Goal: Task Accomplishment & Management: Manage account settings

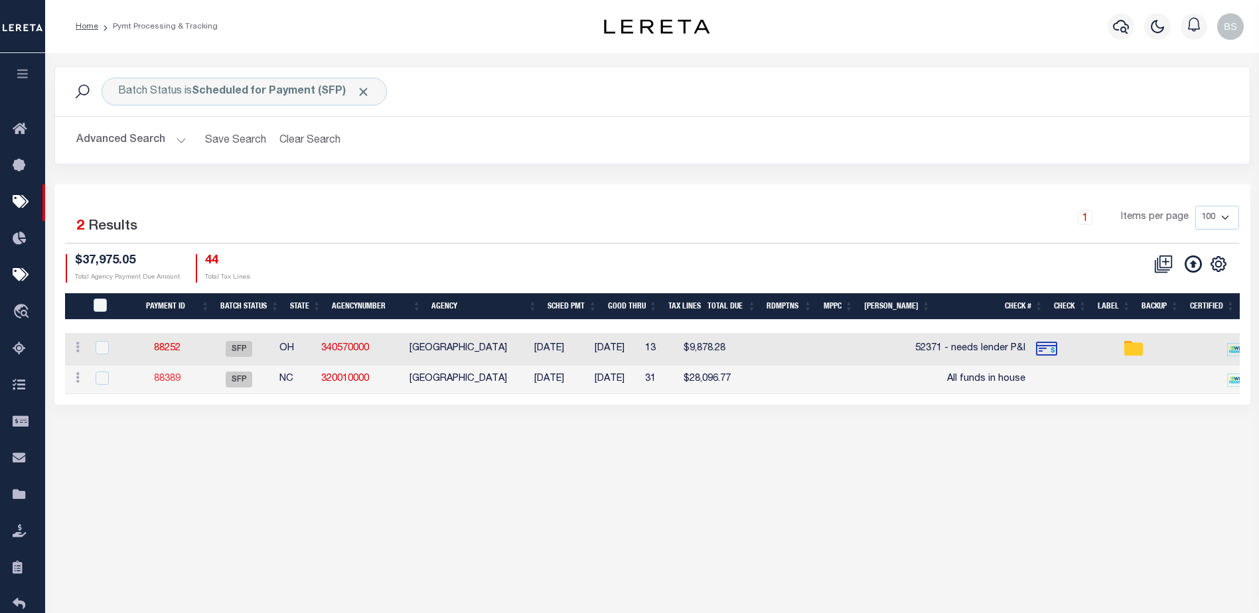
click at [180, 379] on link "88389" at bounding box center [167, 378] width 27 height 9
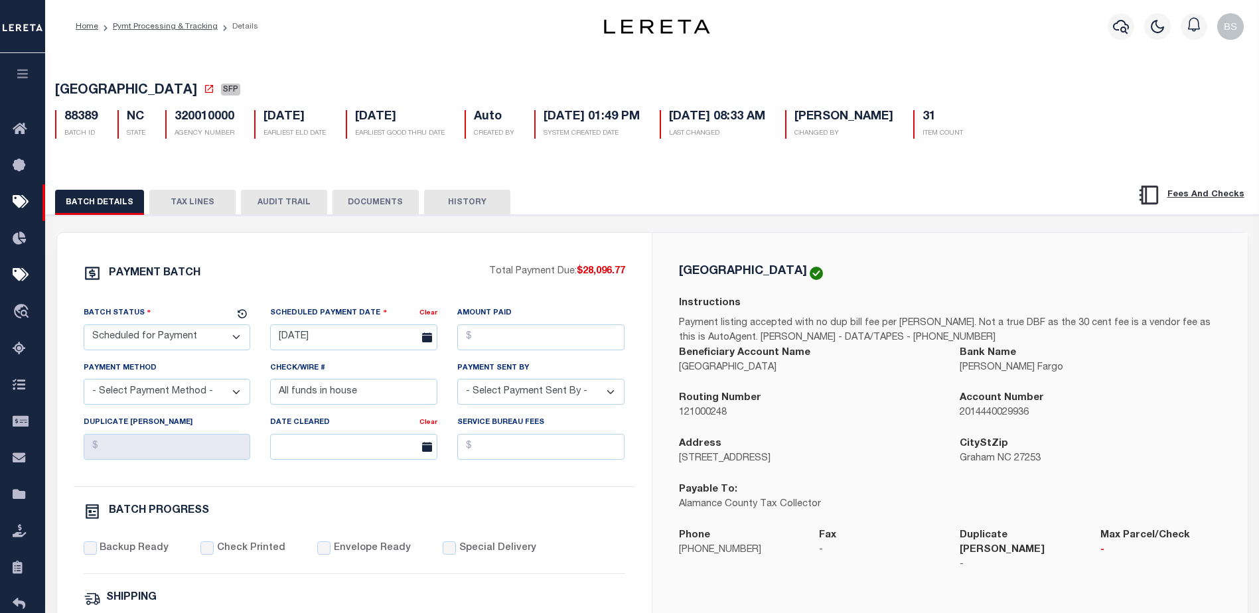
click at [211, 205] on button "TAX LINES" at bounding box center [192, 202] width 86 height 25
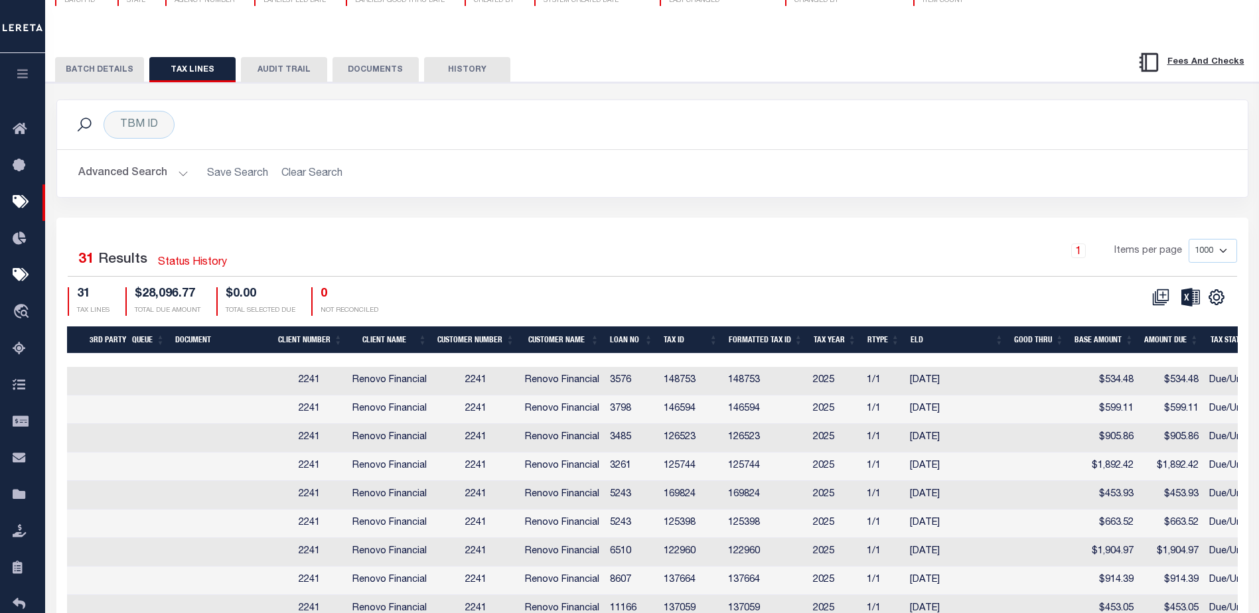
click at [687, 340] on th "Tax ID" at bounding box center [690, 339] width 65 height 27
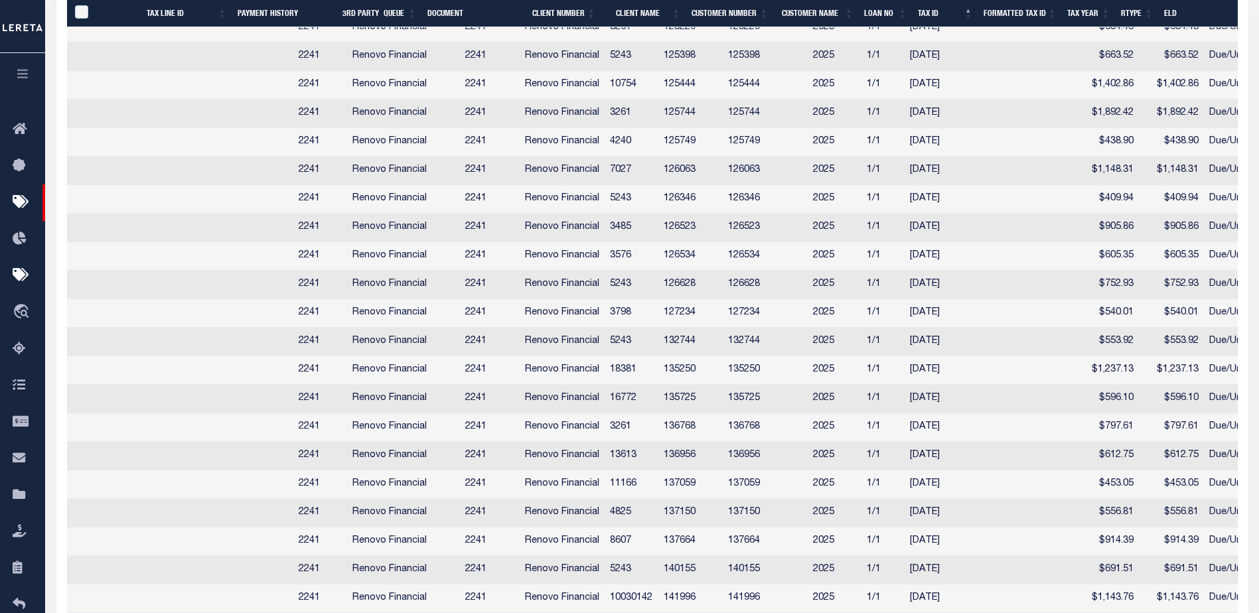
scroll to position [0, 249]
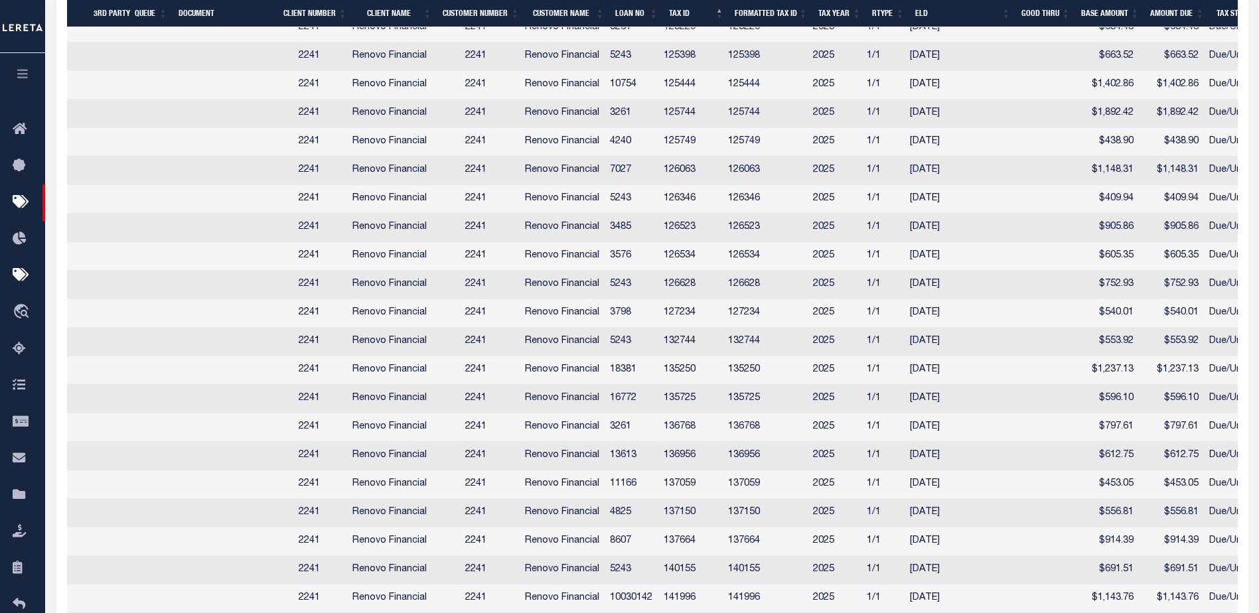
click at [228, 385] on td at bounding box center [221, 370] width 102 height 29
checkbox input "true"
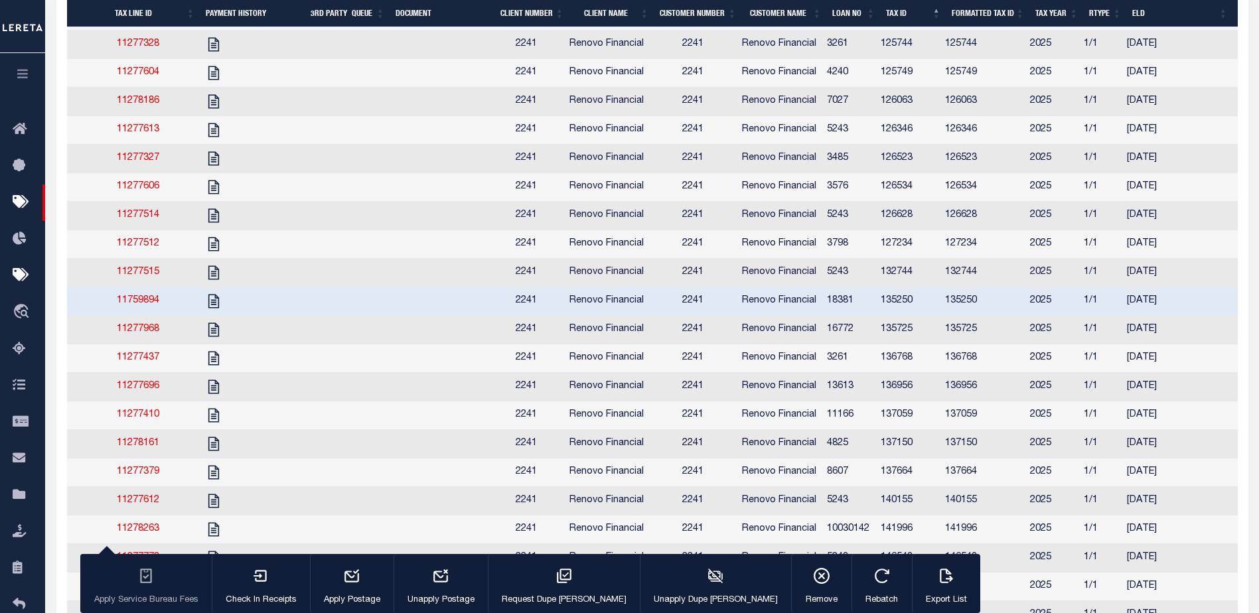
scroll to position [0, 0]
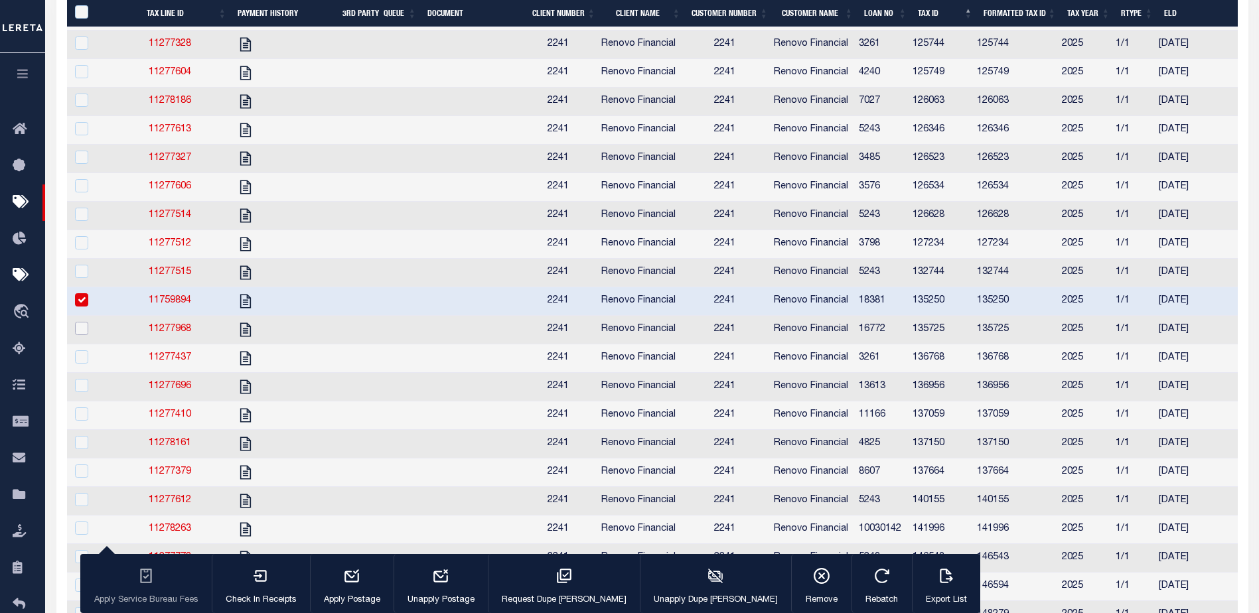
click at [78, 335] on input "checkbox" at bounding box center [81, 328] width 13 height 13
checkbox input "true"
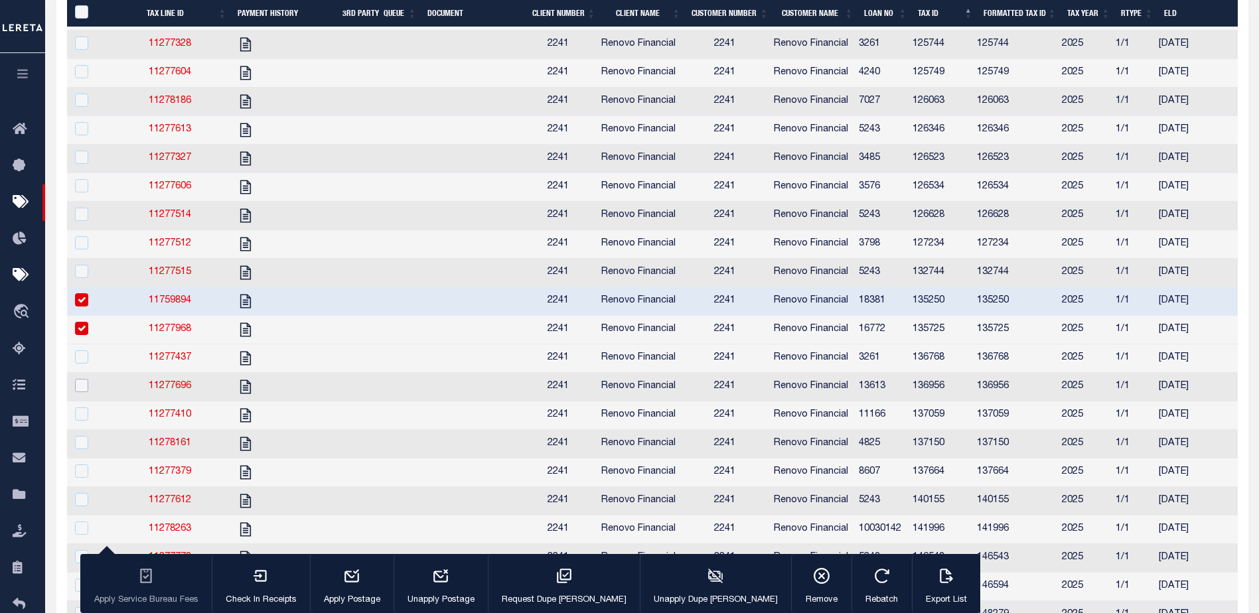
click at [81, 392] on input "checkbox" at bounding box center [81, 385] width 13 height 13
checkbox input "true"
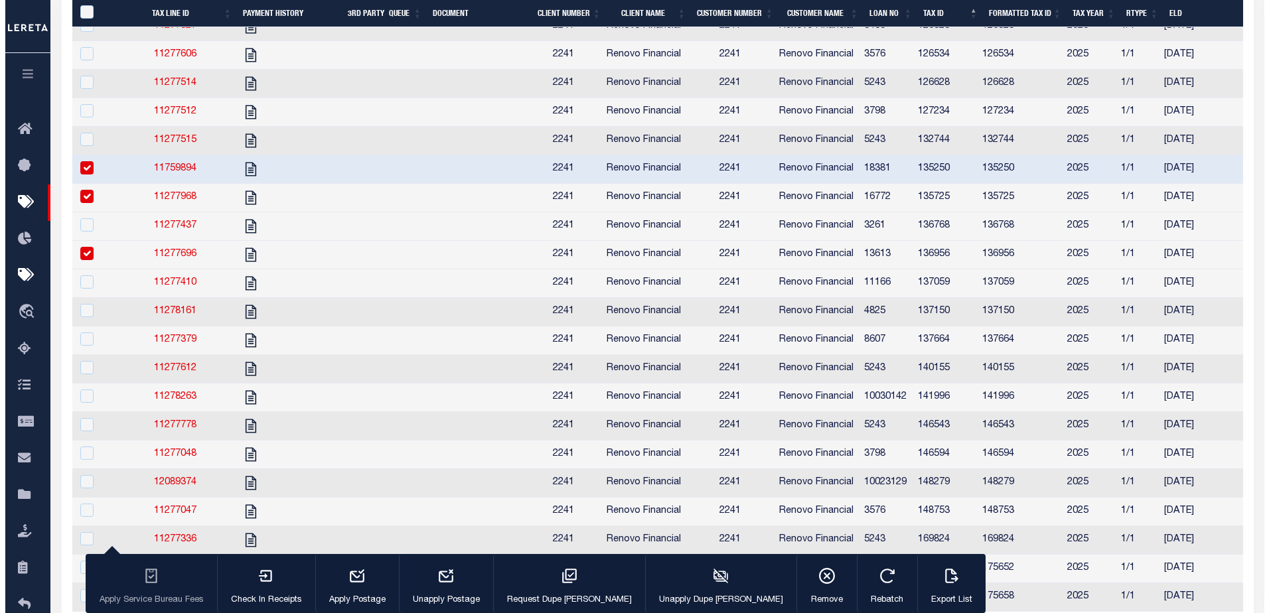
scroll to position [757, 0]
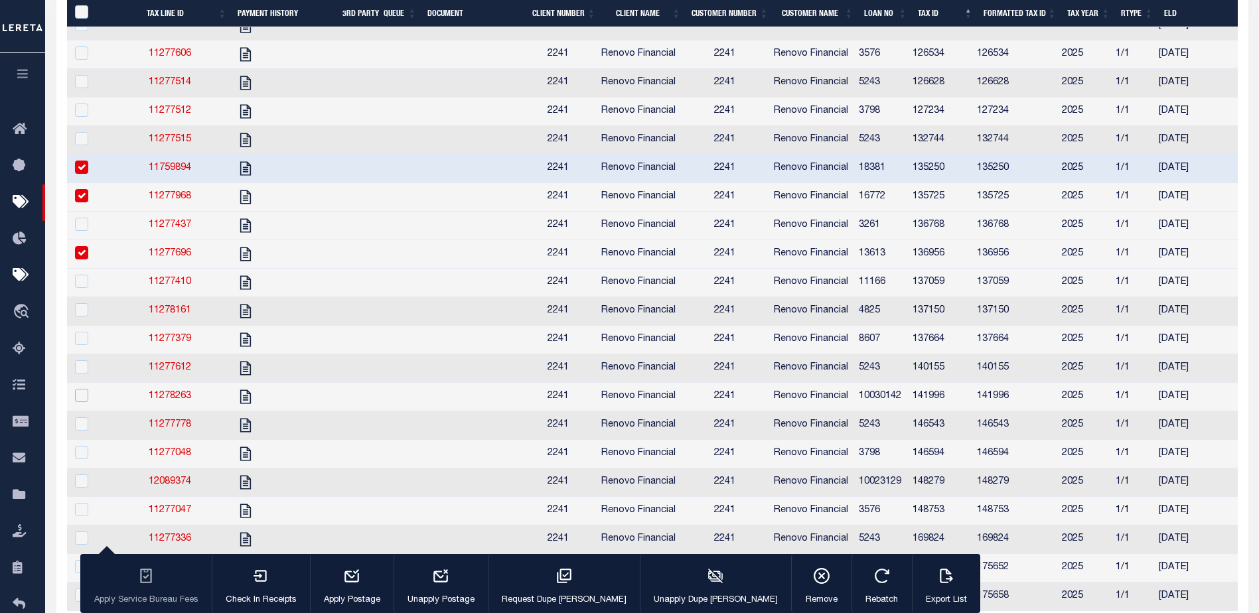
click at [81, 402] on input "checkbox" at bounding box center [81, 395] width 13 height 13
checkbox input "true"
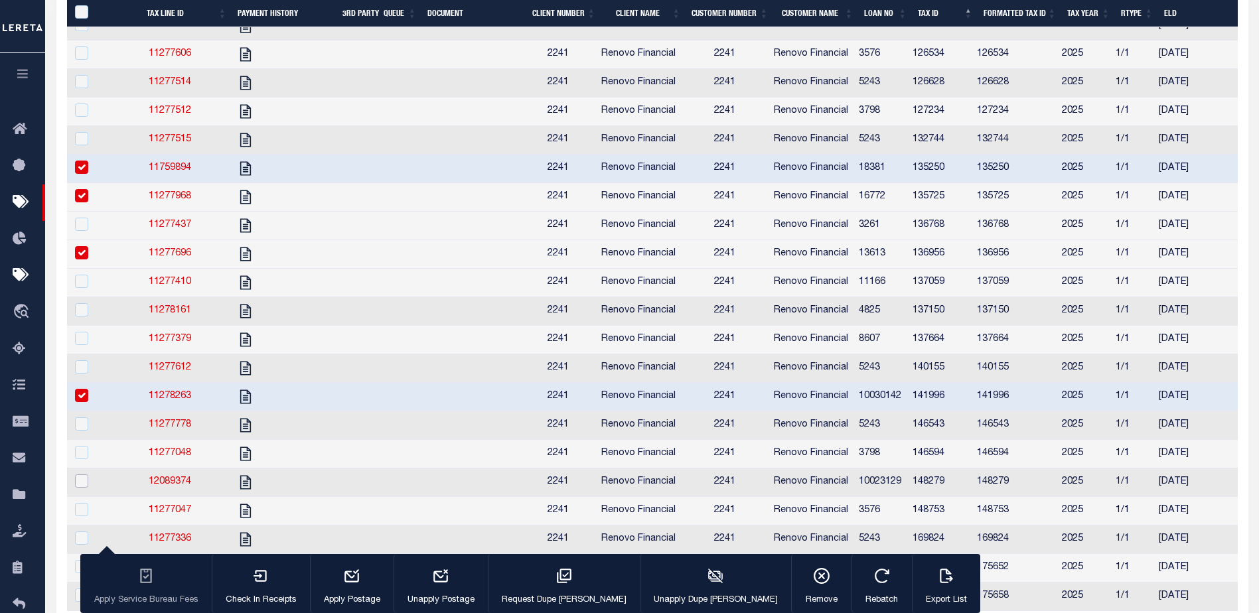
click at [82, 488] on input "checkbox" at bounding box center [81, 480] width 13 height 13
checkbox input "true"
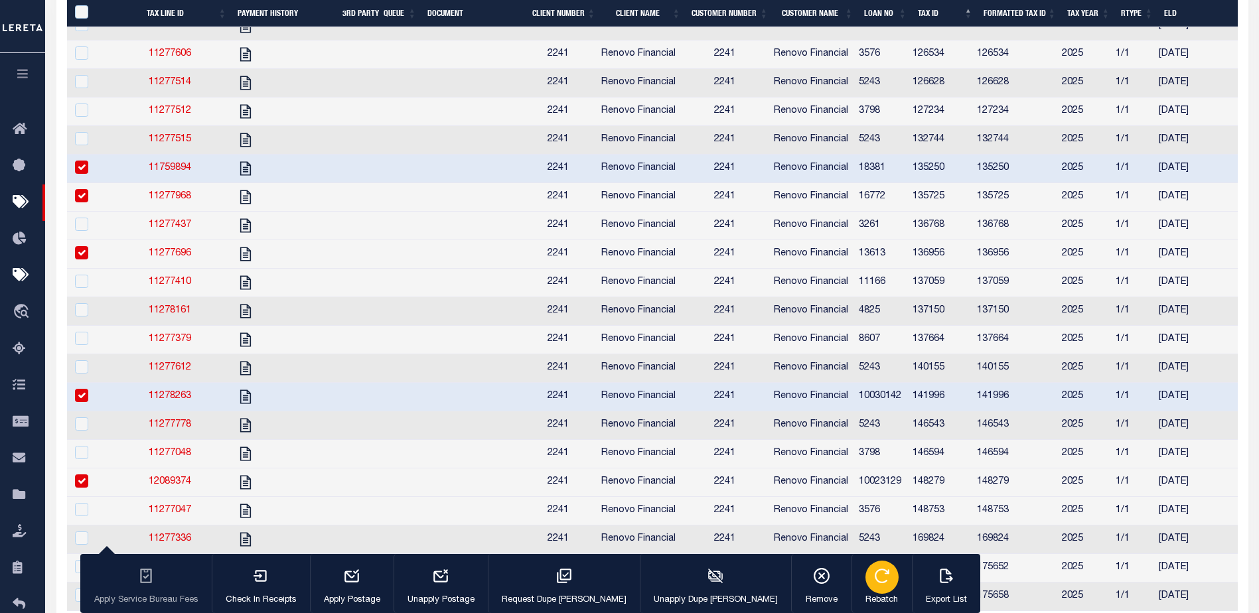
click at [873, 583] on icon "button" at bounding box center [881, 575] width 17 height 17
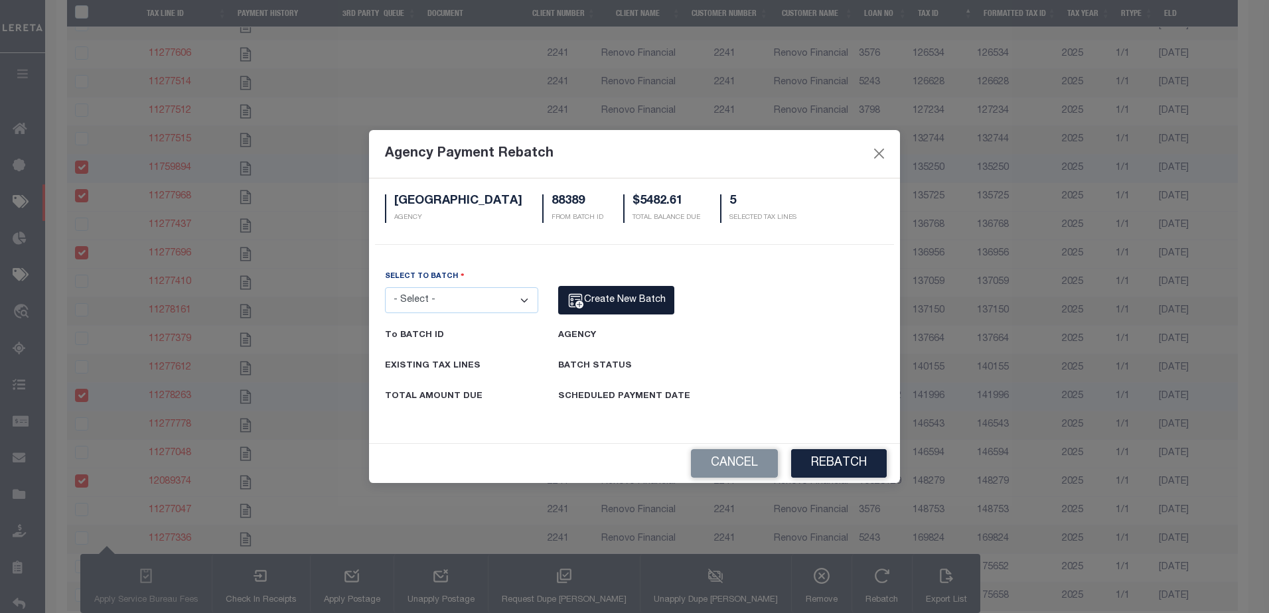
click at [617, 305] on span "Create New Batch" at bounding box center [625, 299] width 82 height 9
select select "NC"
select select "3700100000"
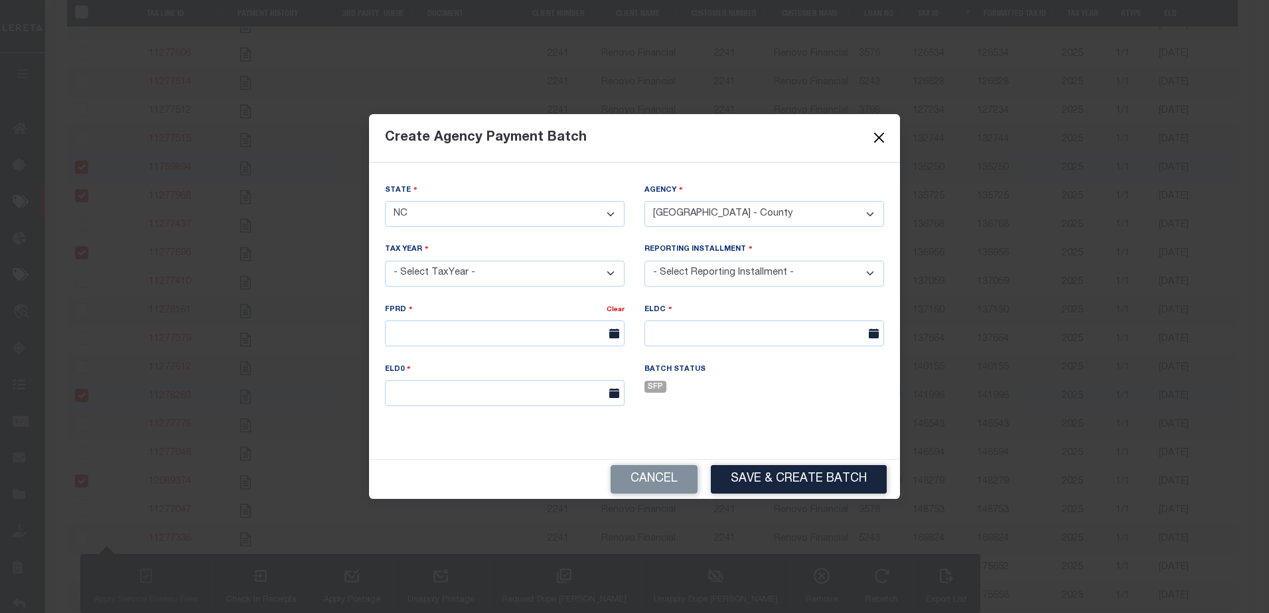
click at [886, 141] on button "Close" at bounding box center [878, 137] width 17 height 17
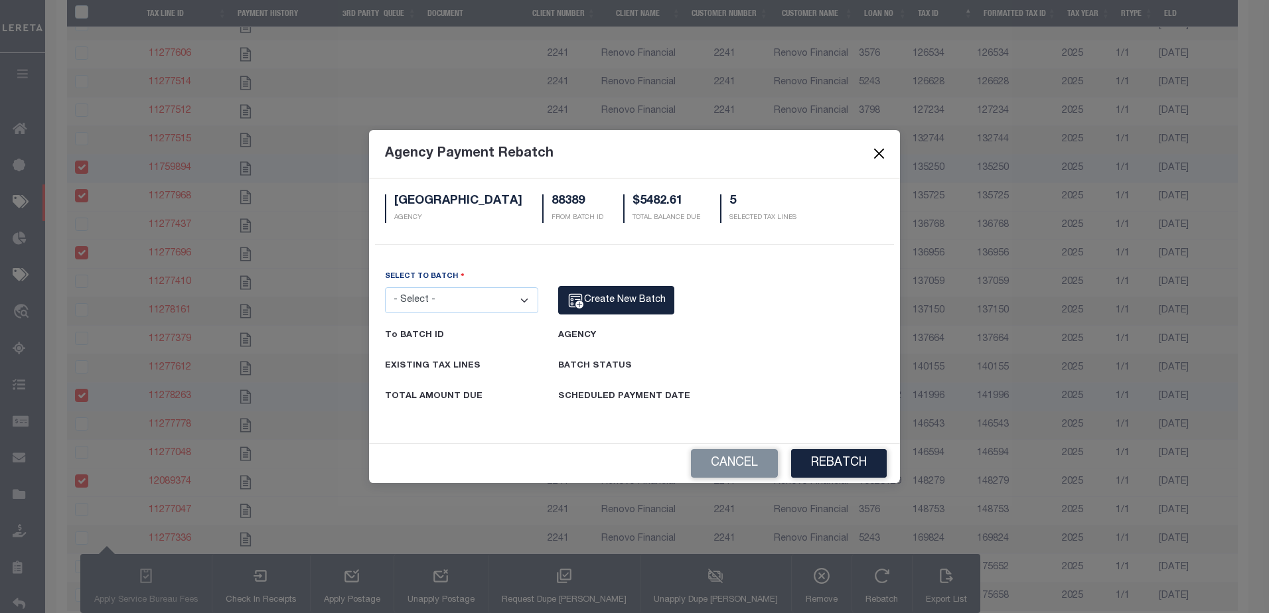
click at [878, 151] on button "Close" at bounding box center [878, 153] width 17 height 17
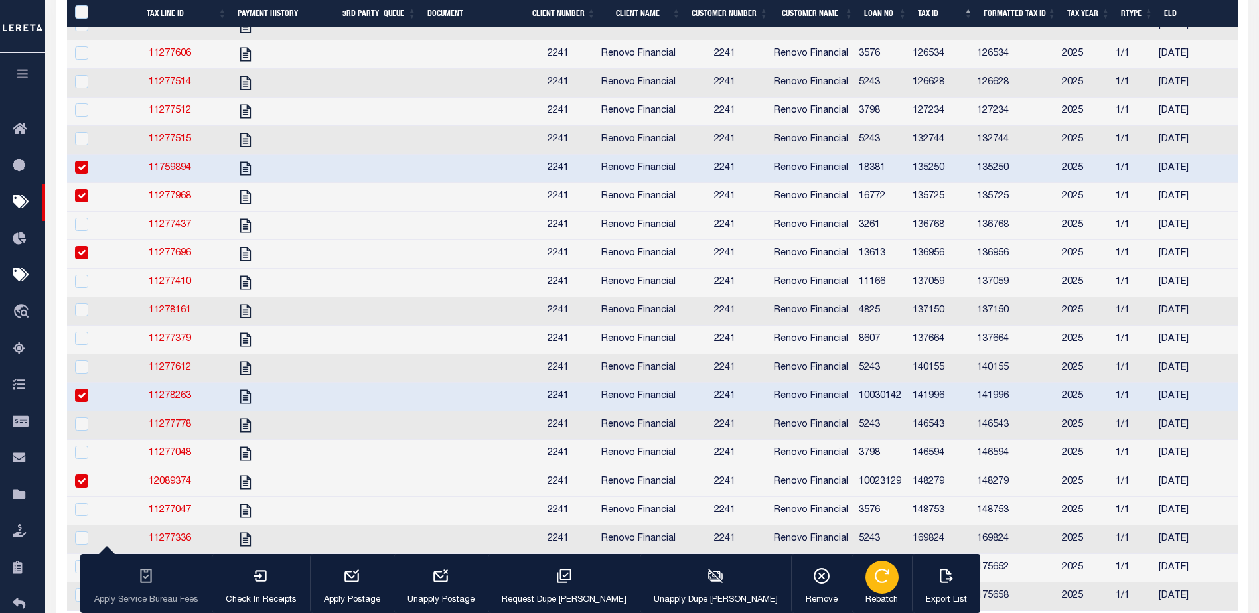
click at [873, 575] on icon "button" at bounding box center [881, 575] width 17 height 17
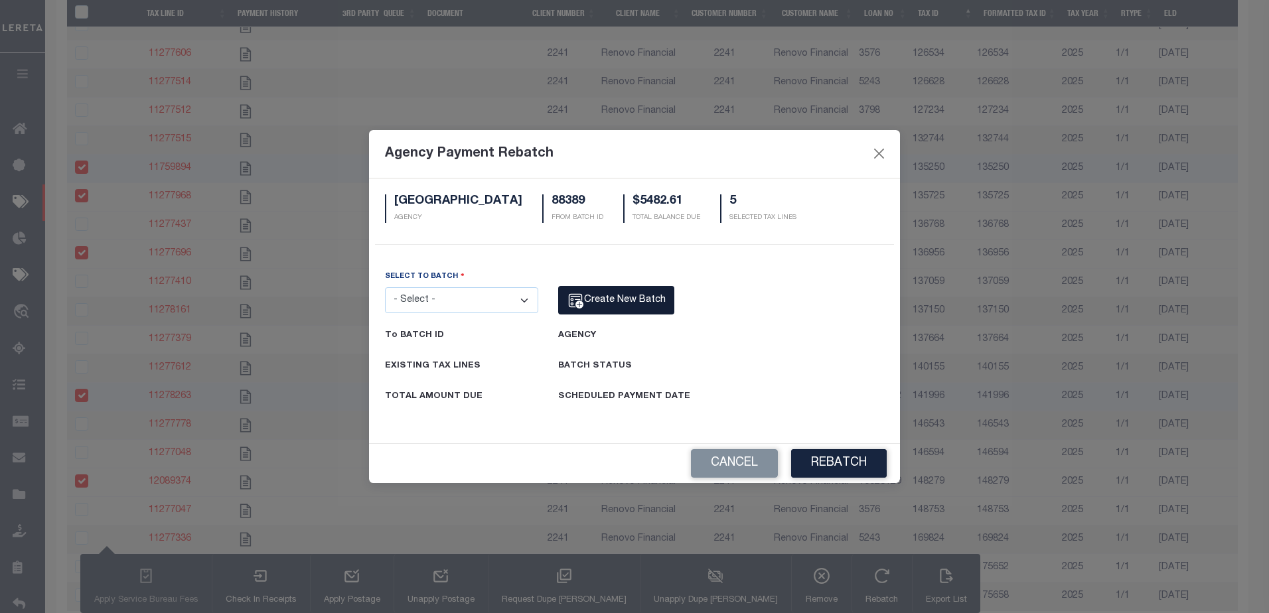
click at [626, 301] on span "Create New Batch" at bounding box center [625, 299] width 82 height 9
select select "NC"
select select "3700100000"
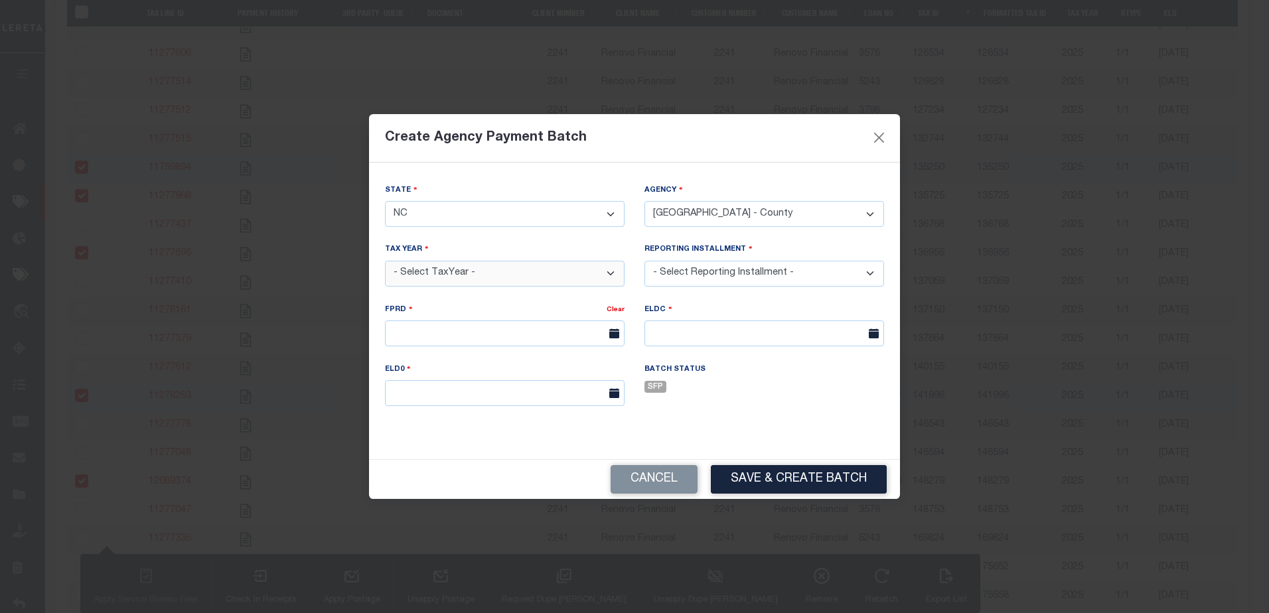
click at [551, 277] on select "- Select TaxYear - 2026 2025 2024 2023 2022 2021 2020 2019 2018 2017 2016 2015 …" at bounding box center [505, 274] width 240 height 26
select select "2025"
click at [385, 261] on select "- Select TaxYear - 2026 2025 2024 2023 2022 2021 2020 2019 2018 2017 2016 2015 …" at bounding box center [505, 274] width 240 height 26
select select "1/1"
click at [644, 261] on select "- Select Reporting Installment - 1/1" at bounding box center [764, 274] width 240 height 26
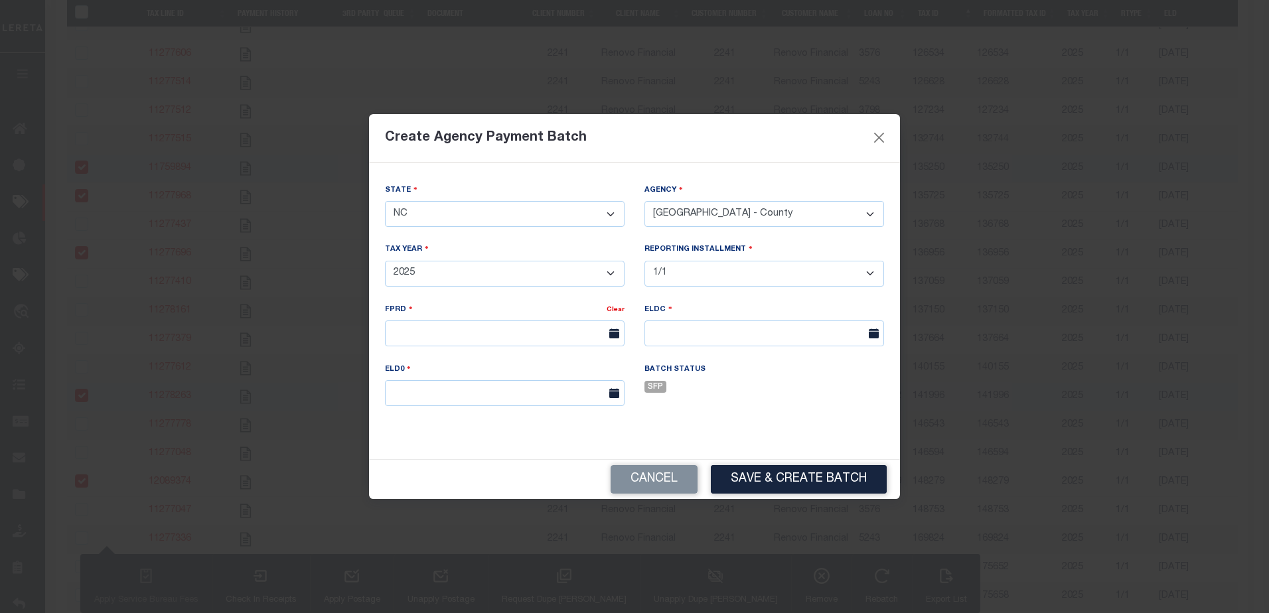
type input "[DATE]"
type input "01/05/2026"
click at [824, 484] on button "Save & Create Batch" at bounding box center [799, 479] width 176 height 29
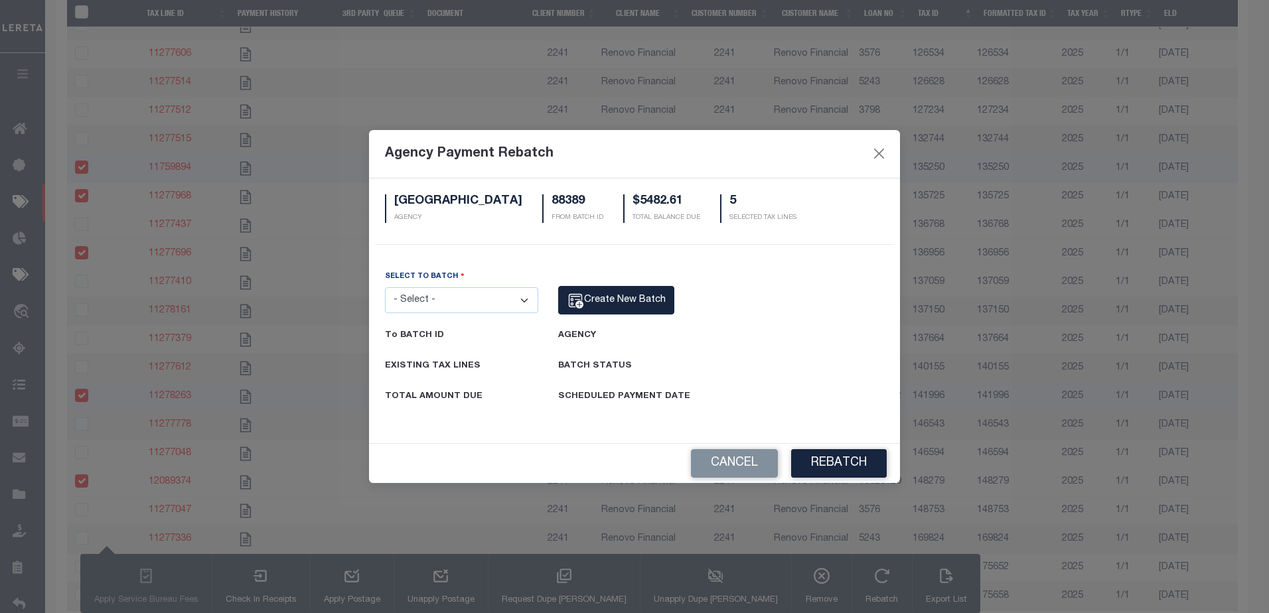
click at [527, 293] on select "- Select - 88389 88395" at bounding box center [461, 300] width 153 height 26
click at [839, 470] on button "Rebatch" at bounding box center [839, 463] width 96 height 29
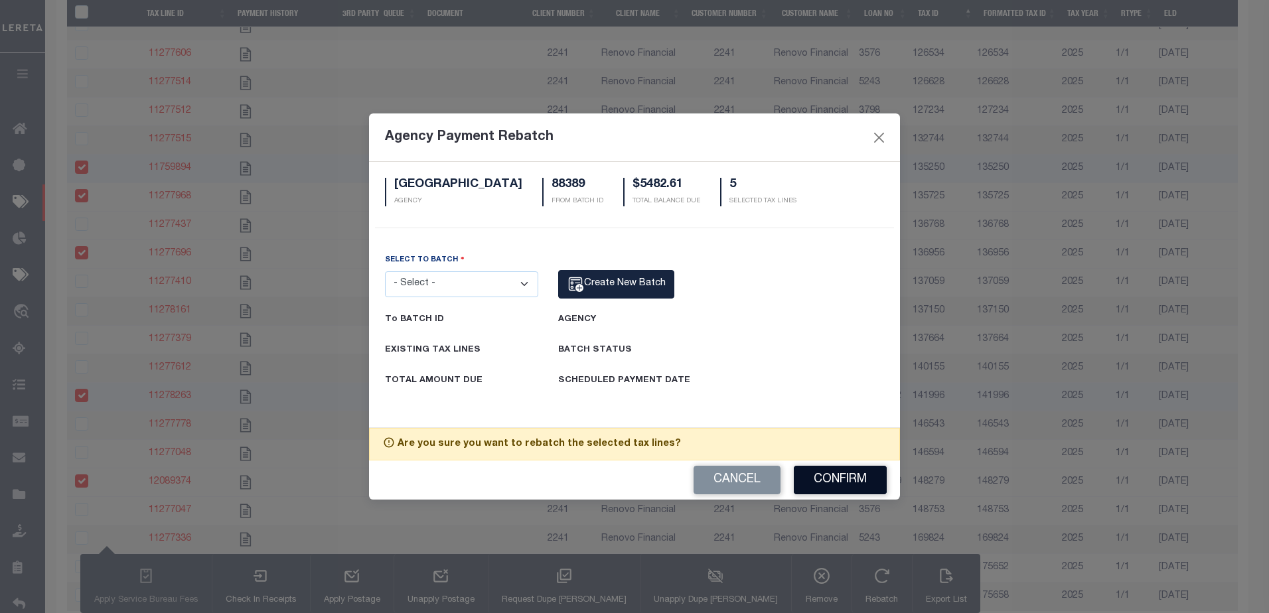
click at [805, 479] on button "Confirm" at bounding box center [839, 480] width 93 height 29
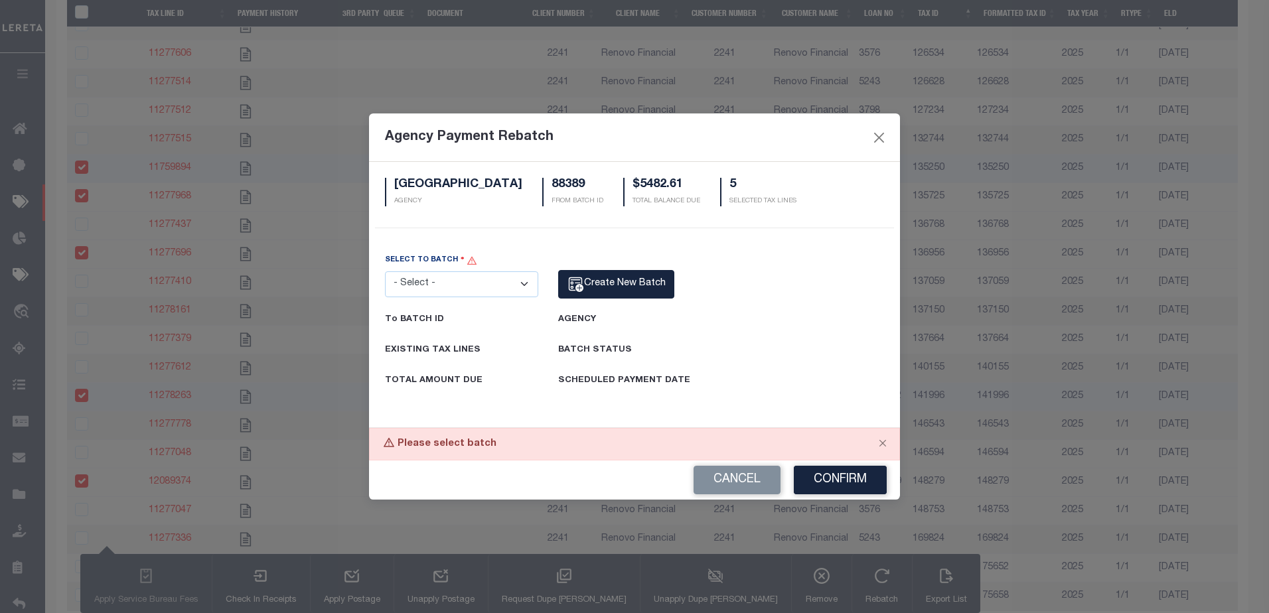
click at [525, 280] on select "- Select - 88389 88395" at bounding box center [461, 284] width 153 height 26
select select "88395"
click at [385, 271] on select "- Select - 88389 88395" at bounding box center [461, 284] width 153 height 26
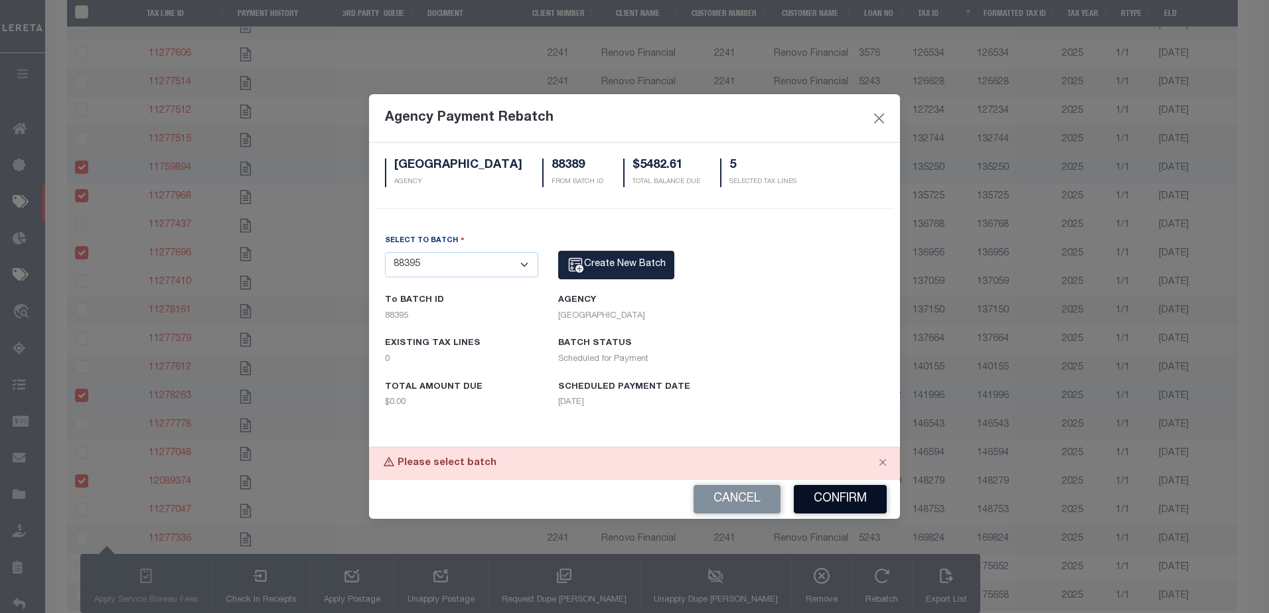
click at [855, 500] on button "Confirm" at bounding box center [839, 499] width 93 height 29
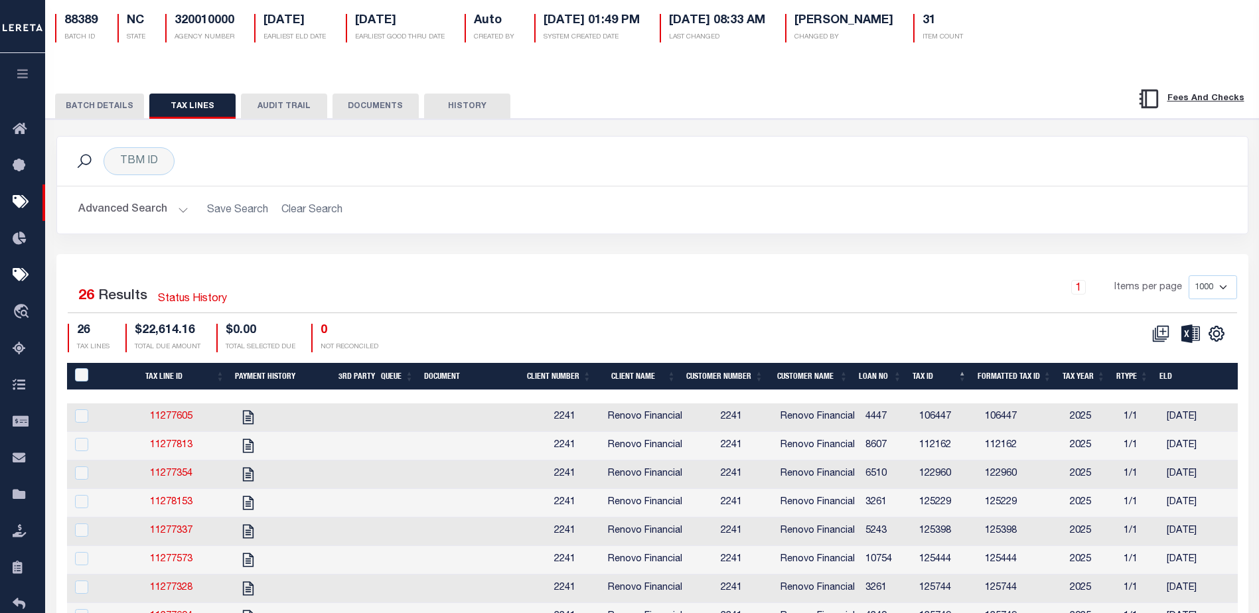
scroll to position [0, 0]
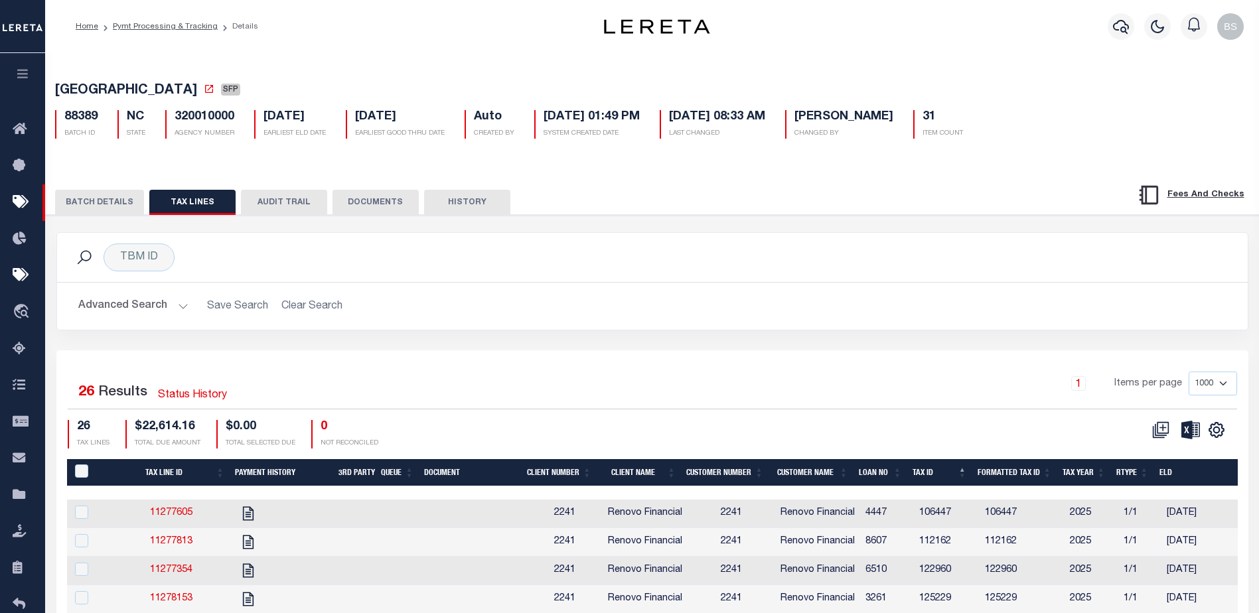
click at [74, 206] on button "BATCH DETAILS" at bounding box center [99, 202] width 89 height 25
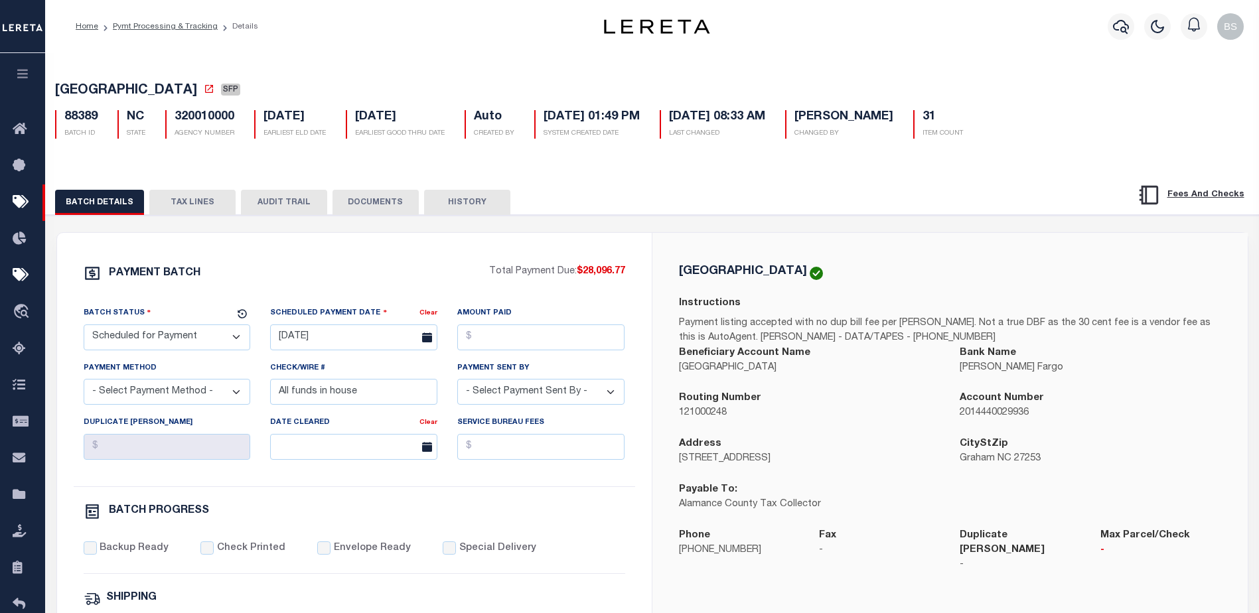
click at [652, 247] on div "ALAMANCE COUNTY Instructions Payment listing accepted with no dup bill fee per …" at bounding box center [949, 427] width 595 height 388
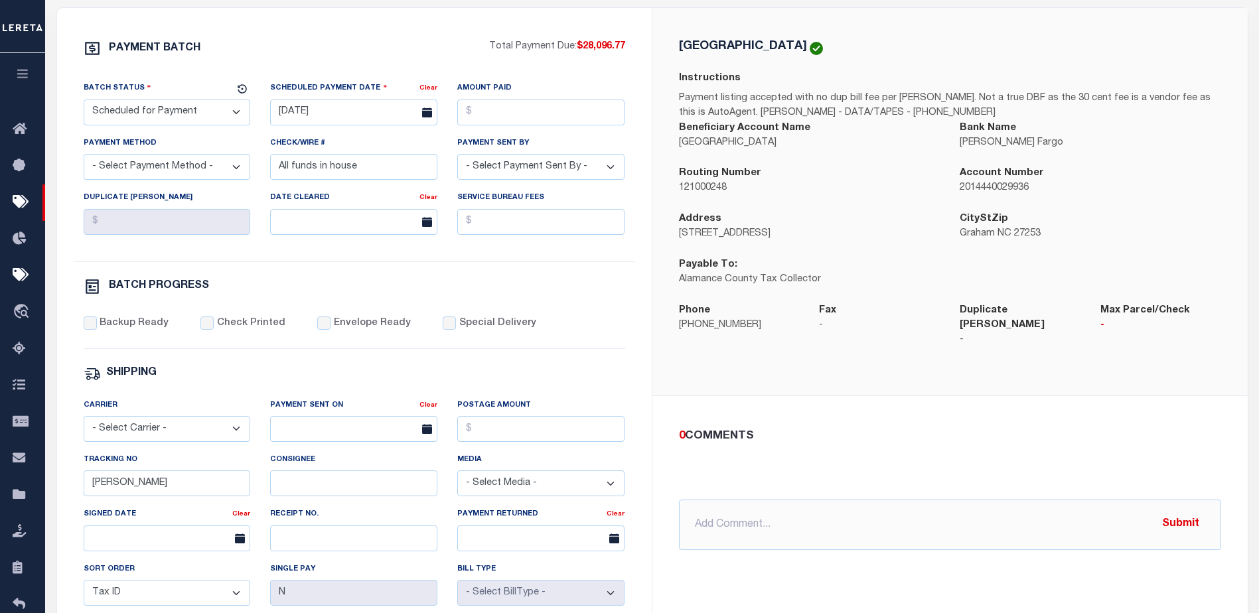
scroll to position [178, 0]
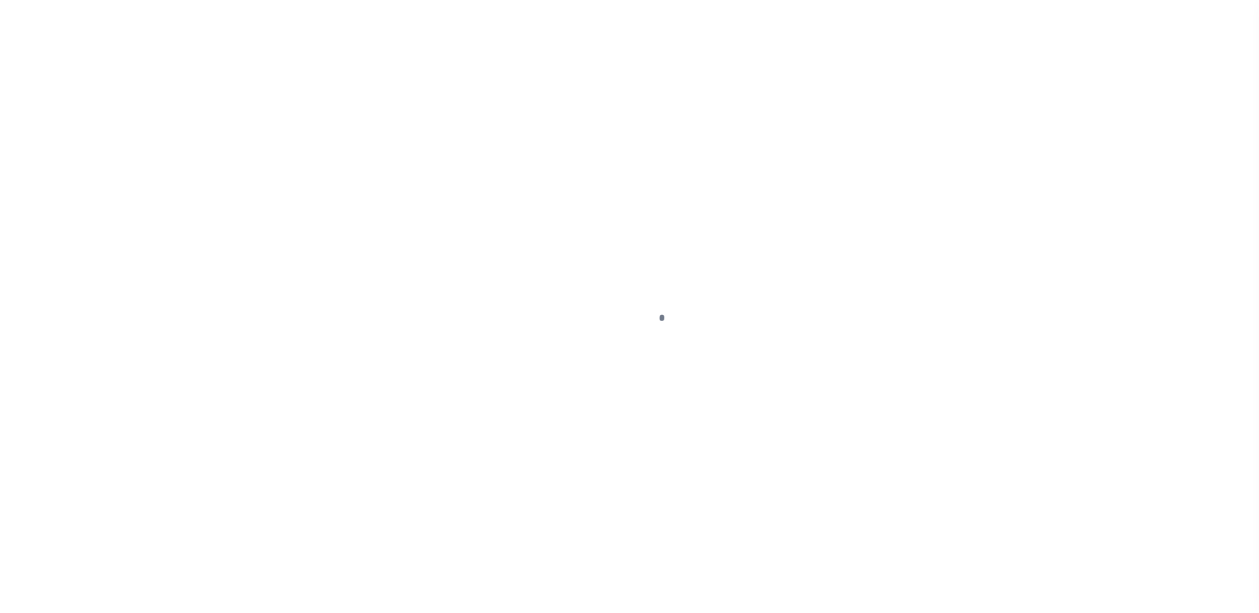
select select "SFP"
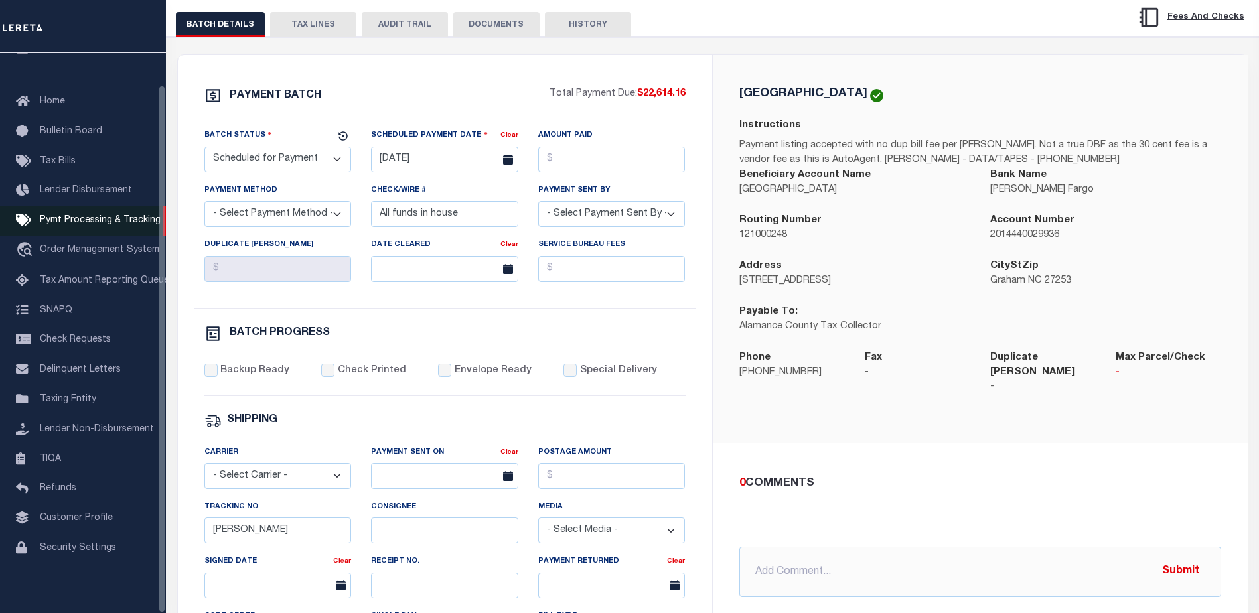
click at [86, 216] on span "Pymt Processing & Tracking" at bounding box center [100, 220] width 121 height 9
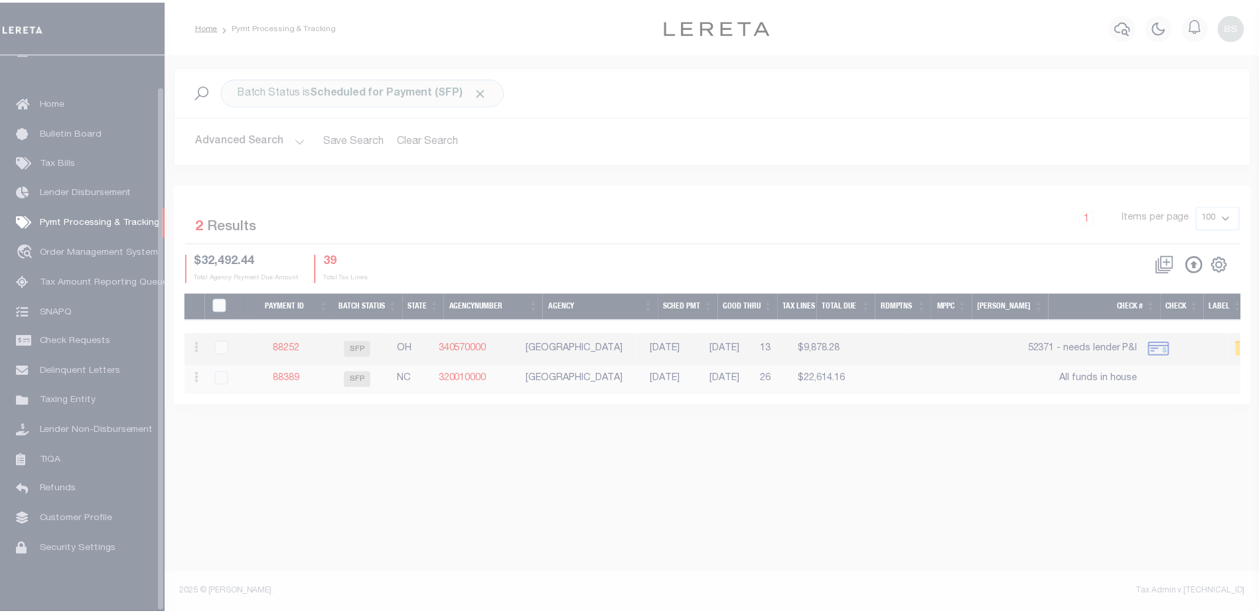
scroll to position [33, 0]
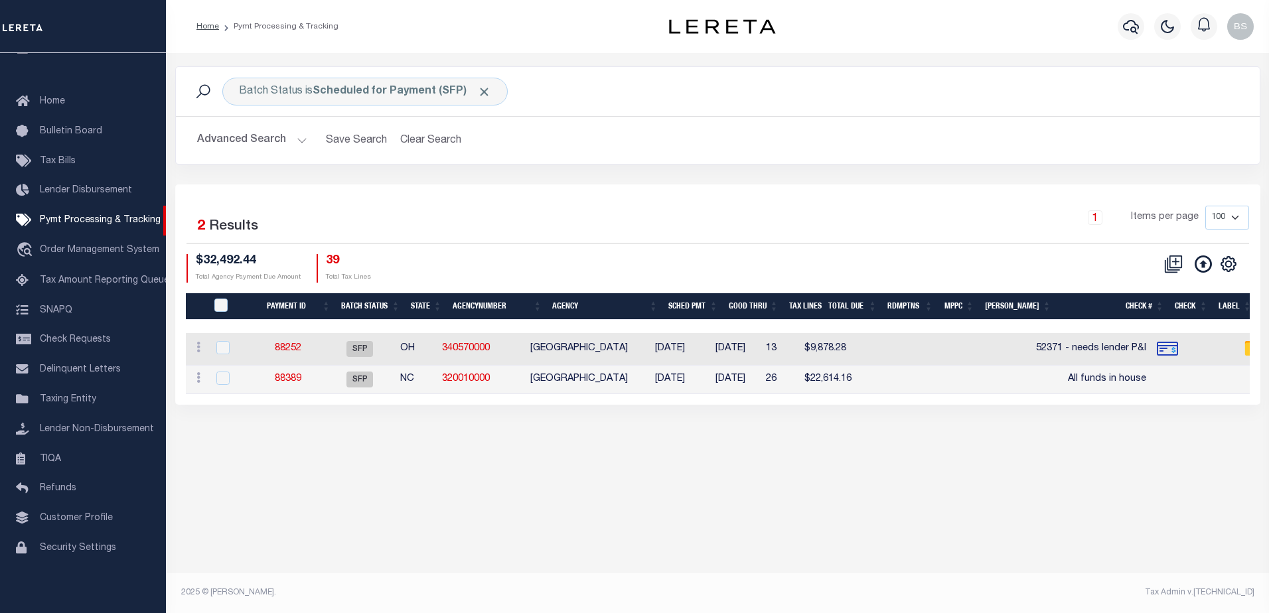
click at [299, 139] on button "Advanced Search" at bounding box center [252, 140] width 110 height 26
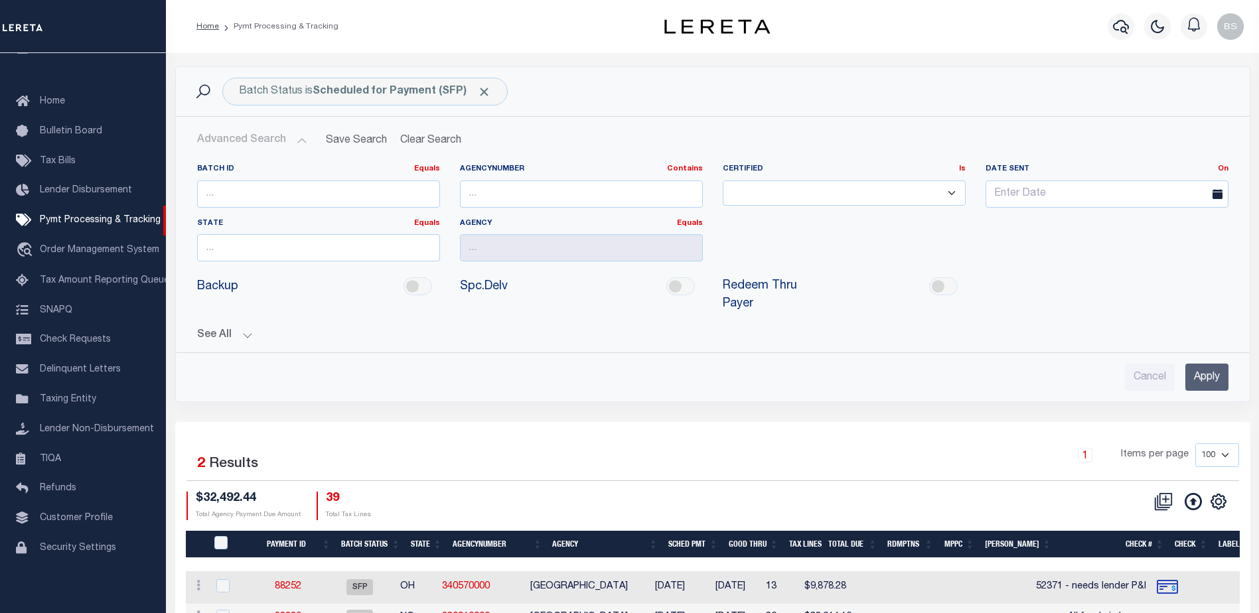
click at [241, 329] on button "See All" at bounding box center [712, 335] width 1031 height 13
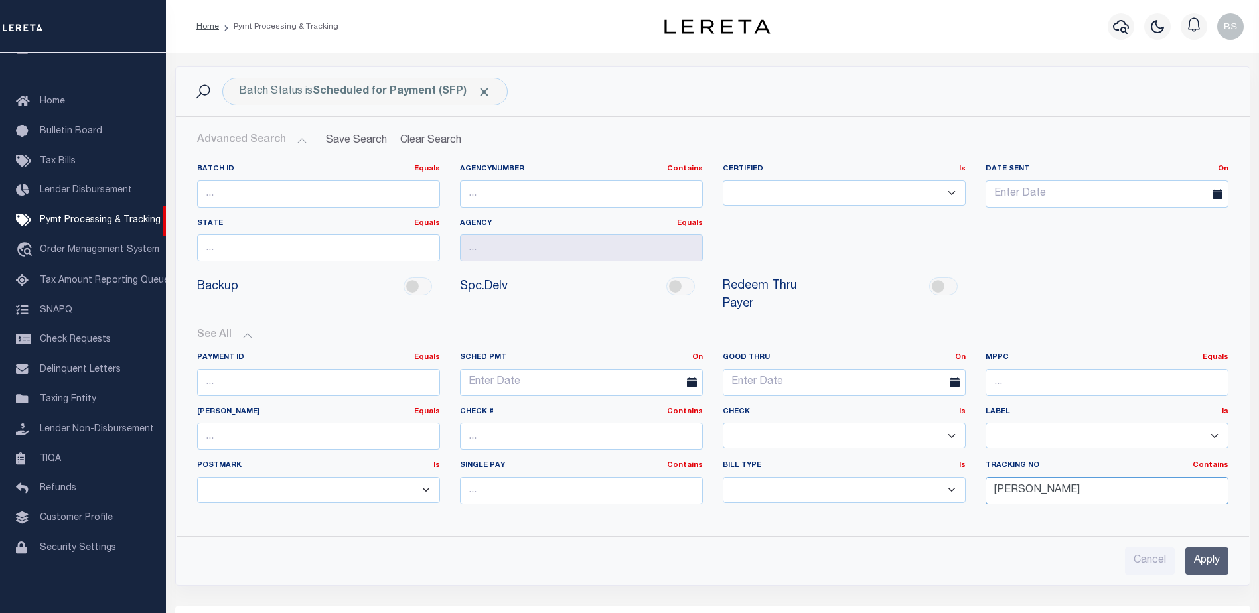
drag, startPoint x: 1056, startPoint y: 473, endPoint x: 1063, endPoint y: 470, distance: 8.0
click at [1056, 477] on input "Barbara" at bounding box center [1106, 490] width 243 height 27
type input "B"
click at [1201, 550] on input "Apply" at bounding box center [1206, 560] width 43 height 27
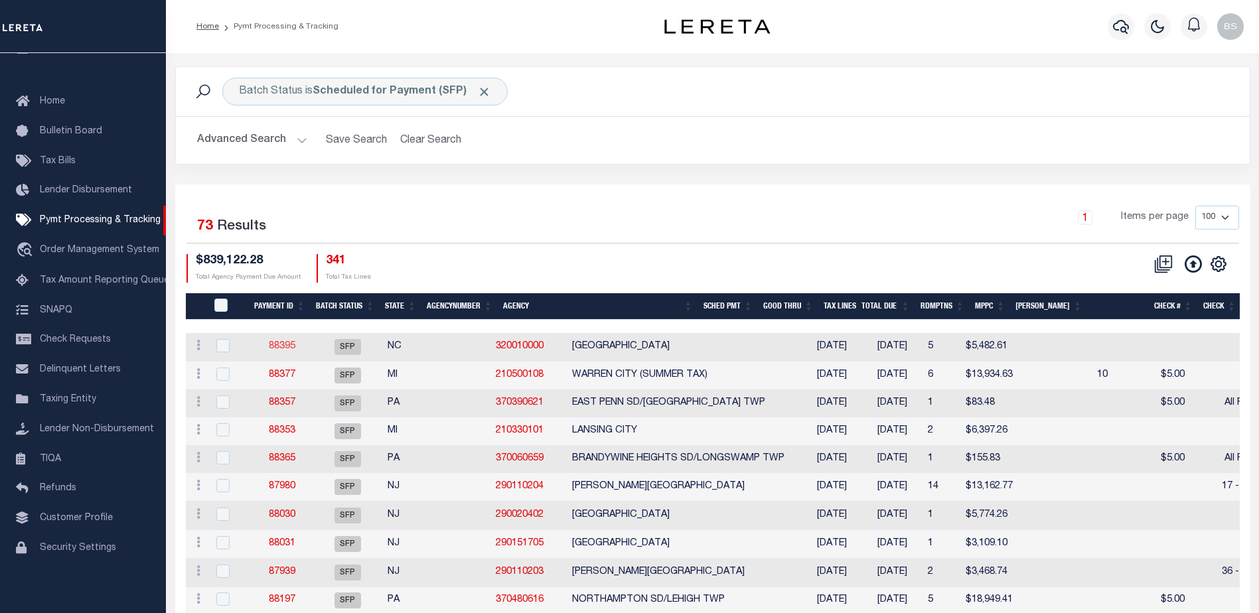
click at [277, 345] on link "88395" at bounding box center [282, 346] width 27 height 9
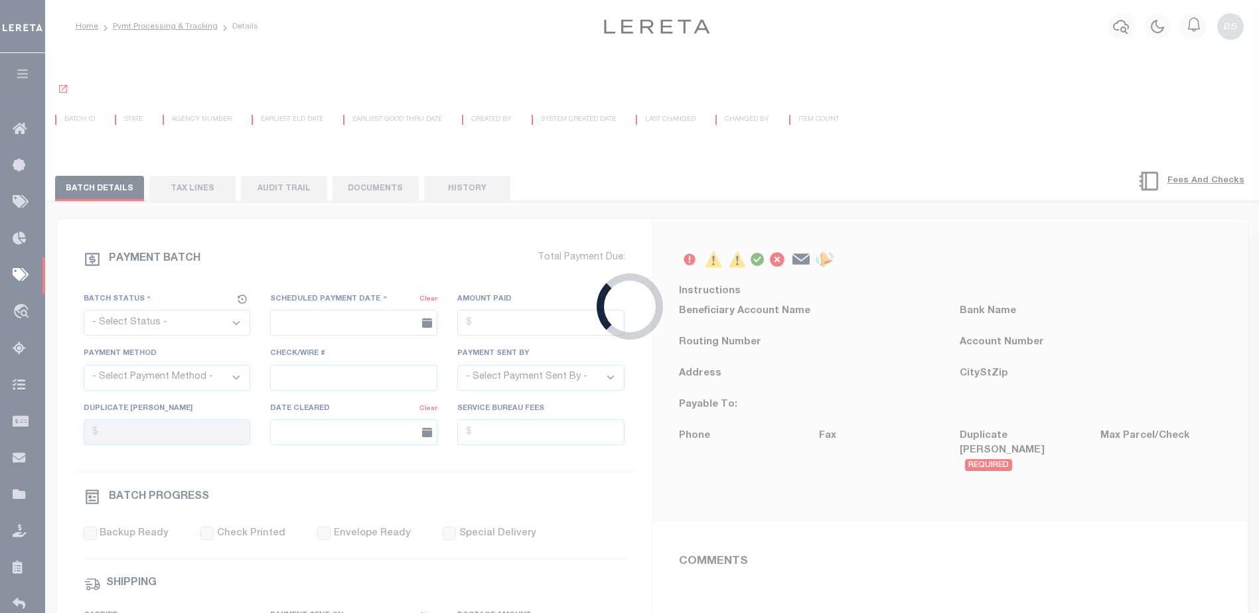
select select "SFP"
type input "08/20/2025"
select select
type input "N"
radio input "true"
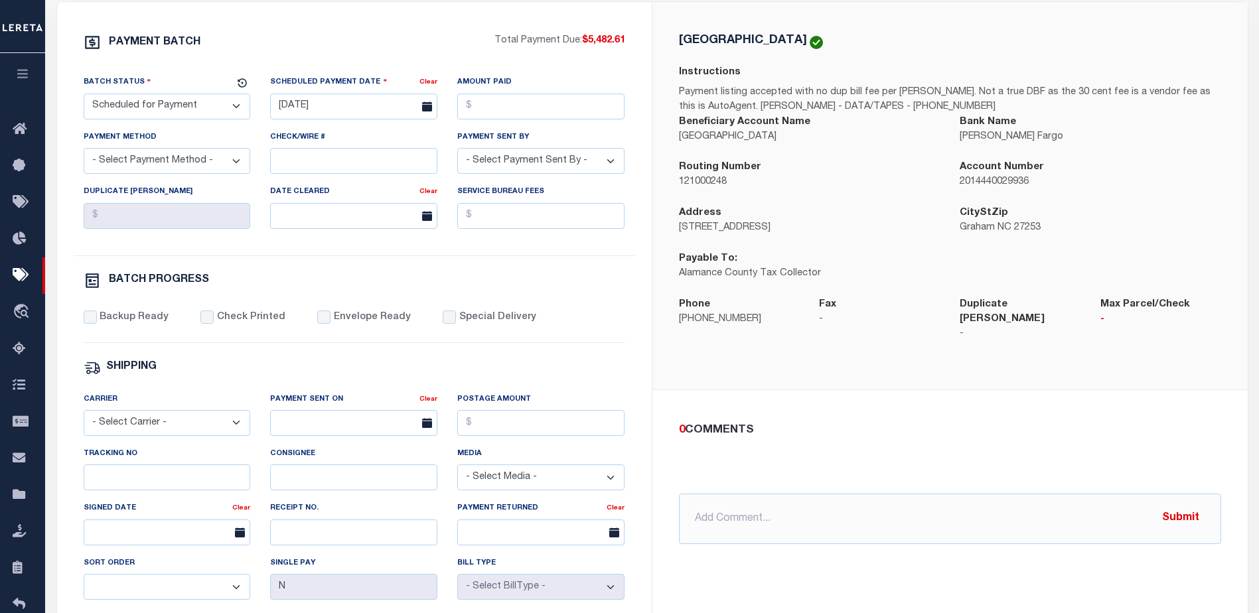
scroll to position [265, 0]
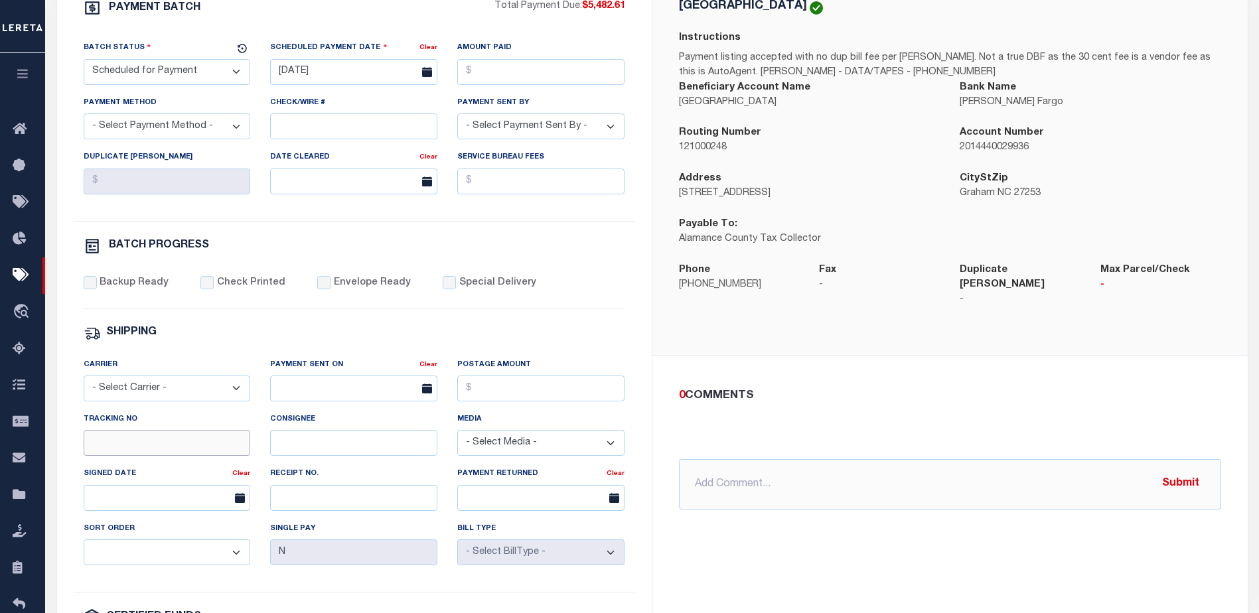
click at [111, 450] on input "Tracking No" at bounding box center [167, 443] width 167 height 26
type input "Barbara"
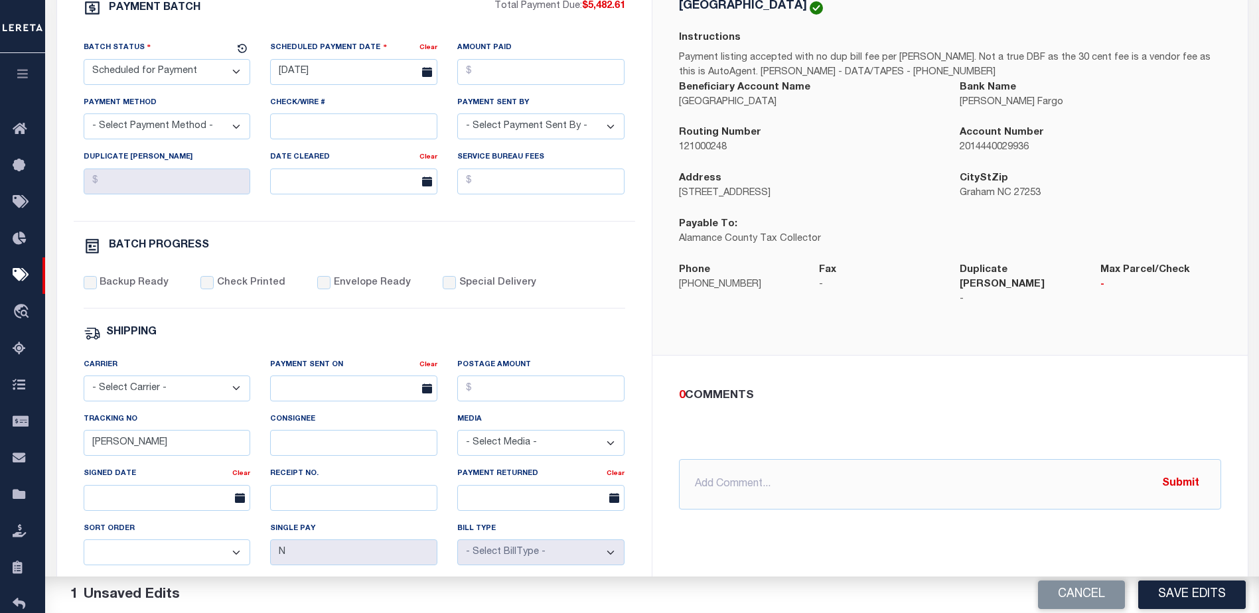
drag, startPoint x: 1184, startPoint y: 604, endPoint x: 1180, endPoint y: 587, distance: 16.9
click at [1184, 596] on button "Save Edits" at bounding box center [1191, 595] width 107 height 29
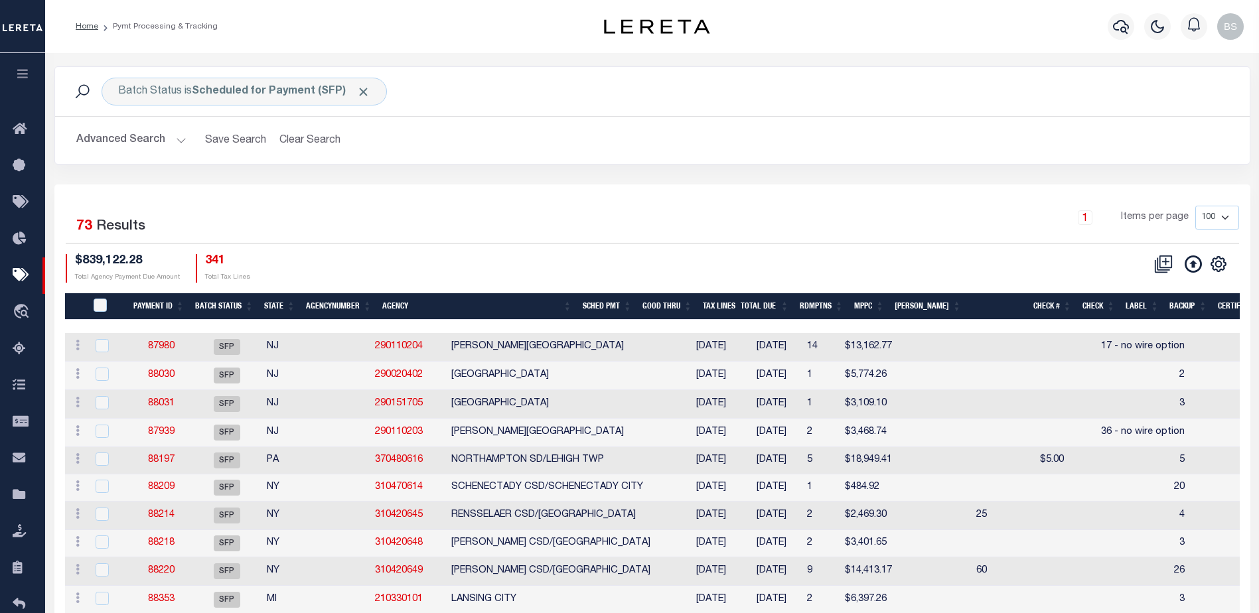
click at [176, 139] on button "Advanced Search" at bounding box center [131, 140] width 110 height 26
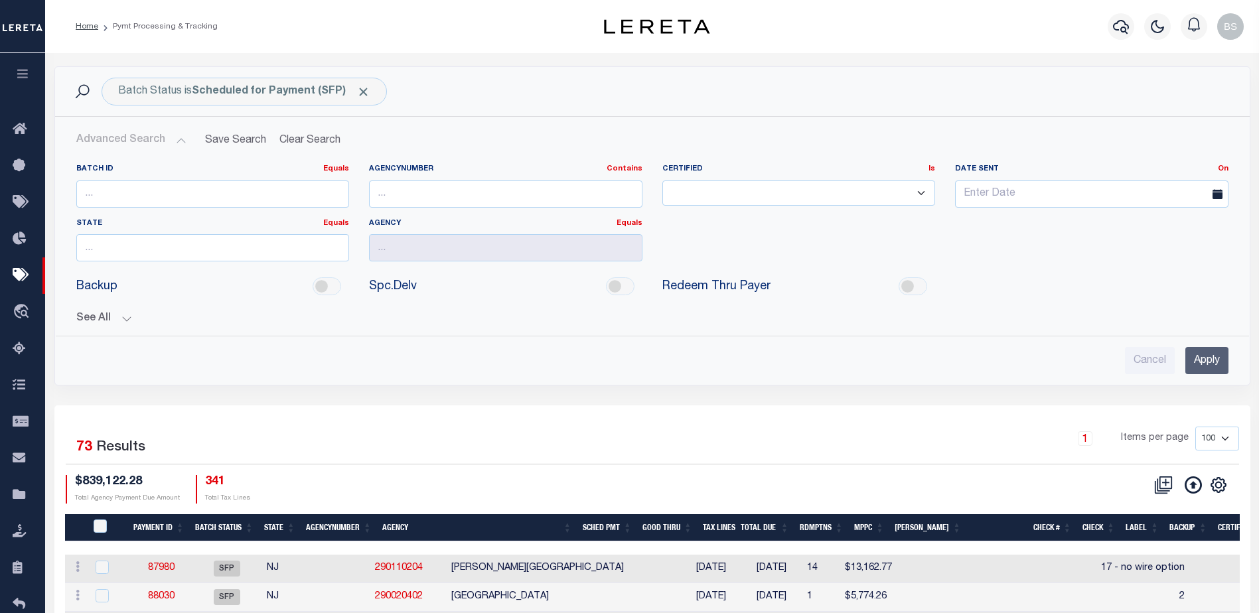
click at [125, 321] on button "See All" at bounding box center [652, 318] width 1152 height 13
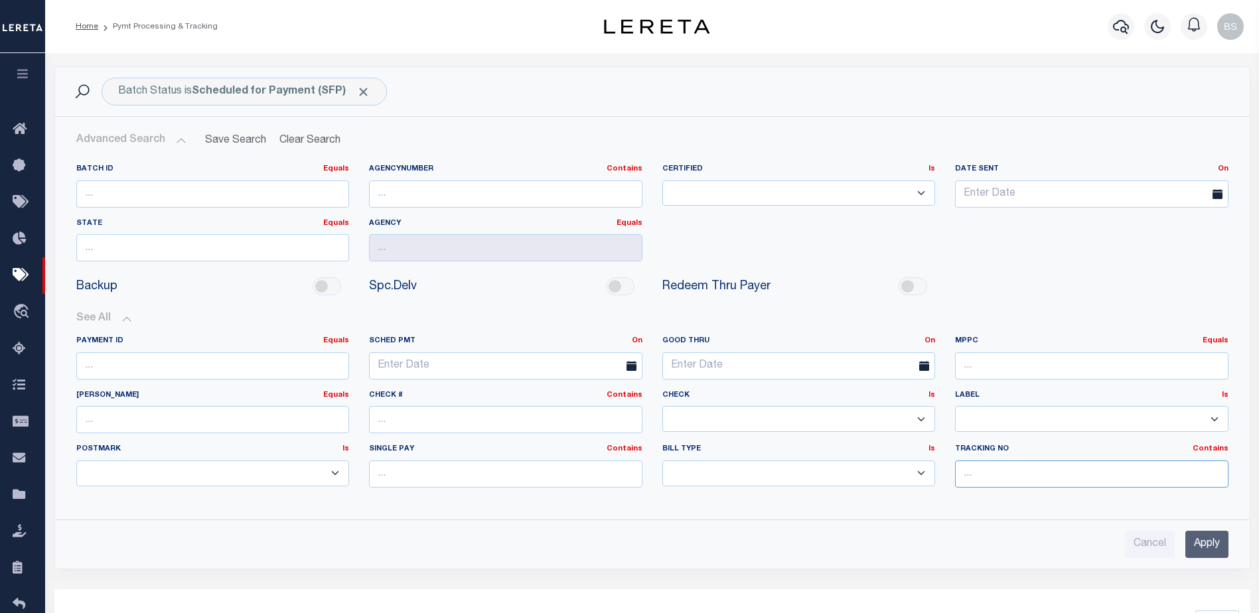
click at [990, 476] on input "text" at bounding box center [1091, 473] width 273 height 27
type input "Barbara"
drag, startPoint x: 1211, startPoint y: 545, endPoint x: 1207, endPoint y: 519, distance: 25.4
click at [1209, 543] on input "Apply" at bounding box center [1206, 544] width 43 height 27
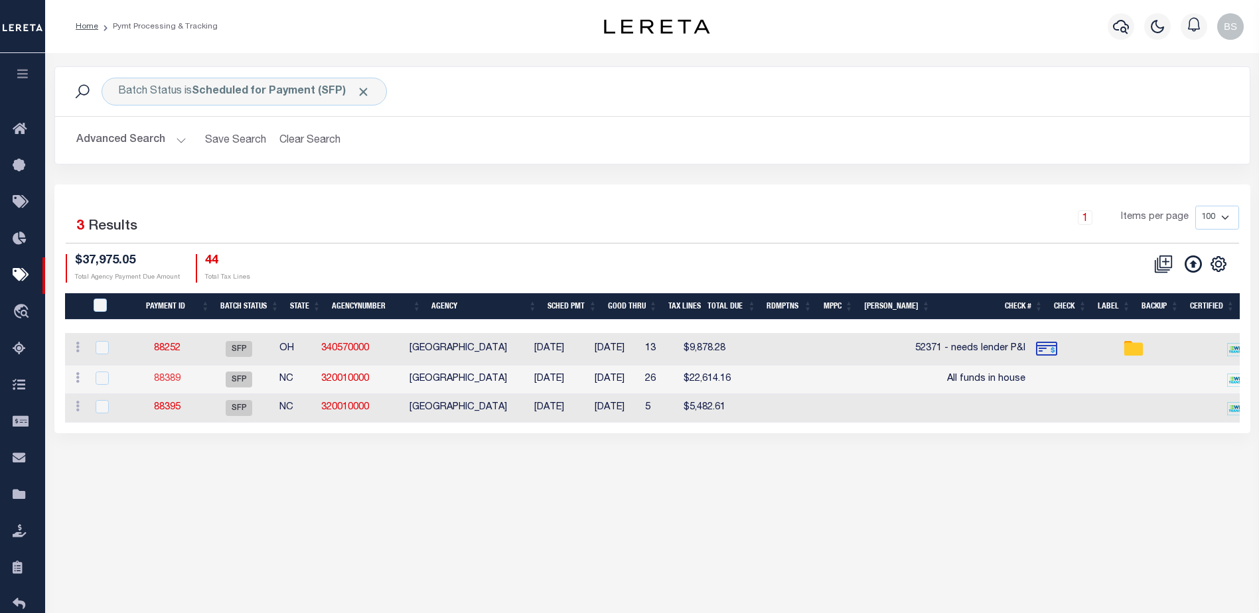
click at [176, 374] on link "88389" at bounding box center [167, 378] width 27 height 9
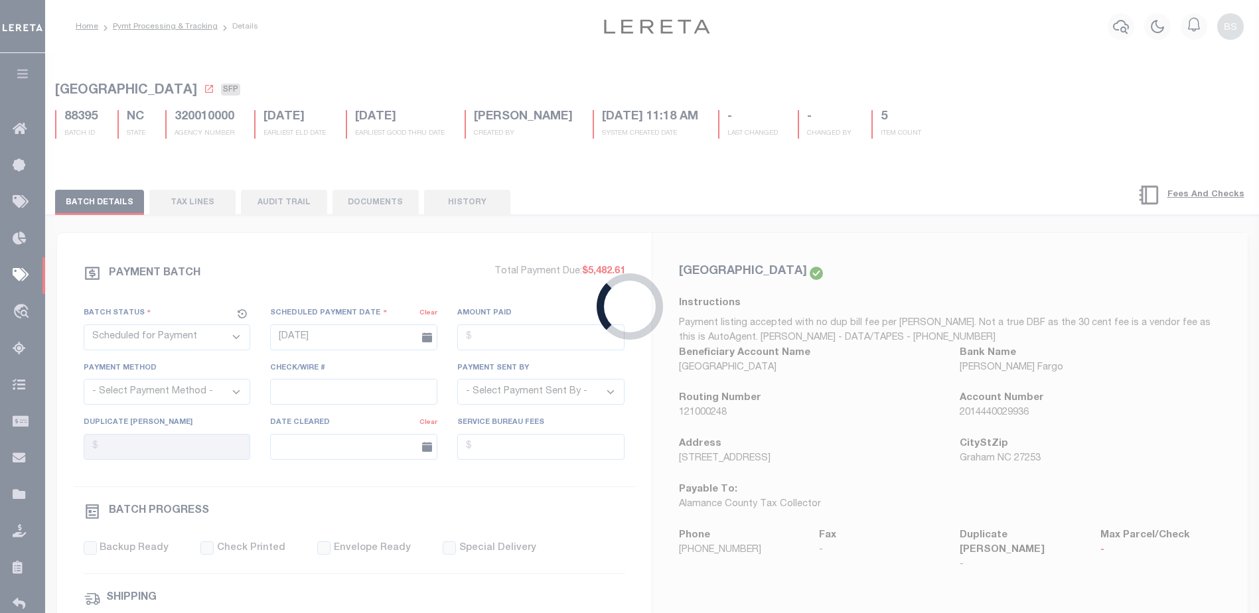
type input "08/30/2025"
type input "All funds in house"
type input "Barbara"
select select "1"
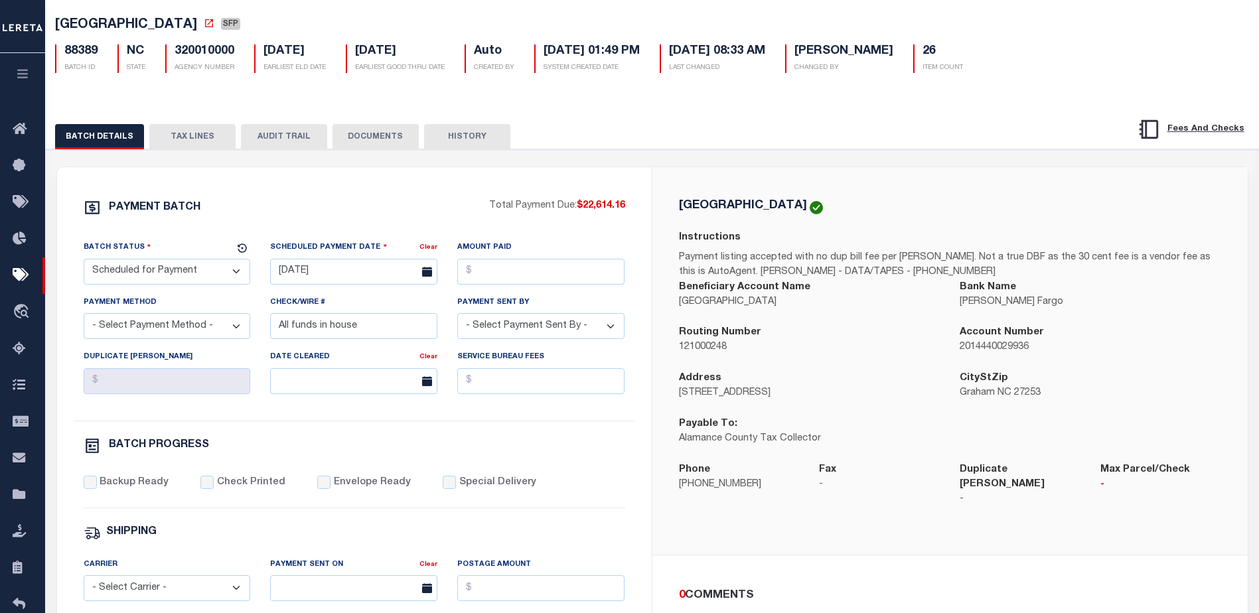
scroll to position [66, 0]
click at [181, 143] on button "TAX LINES" at bounding box center [192, 135] width 86 height 25
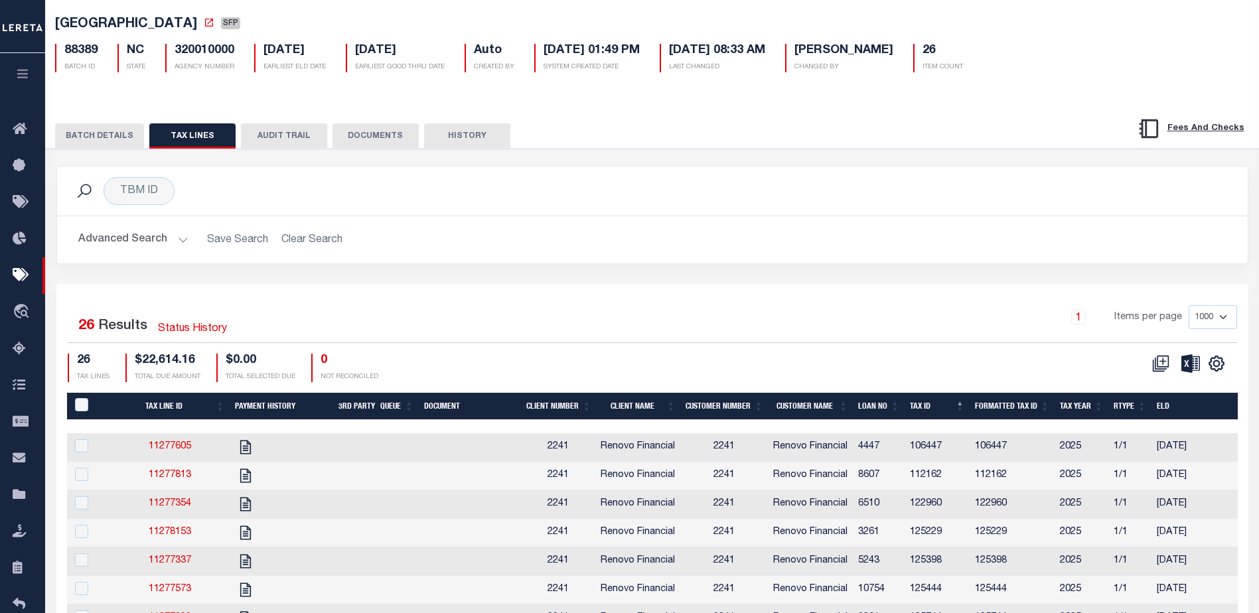
click at [117, 139] on button "BATCH DETAILS" at bounding box center [99, 135] width 89 height 25
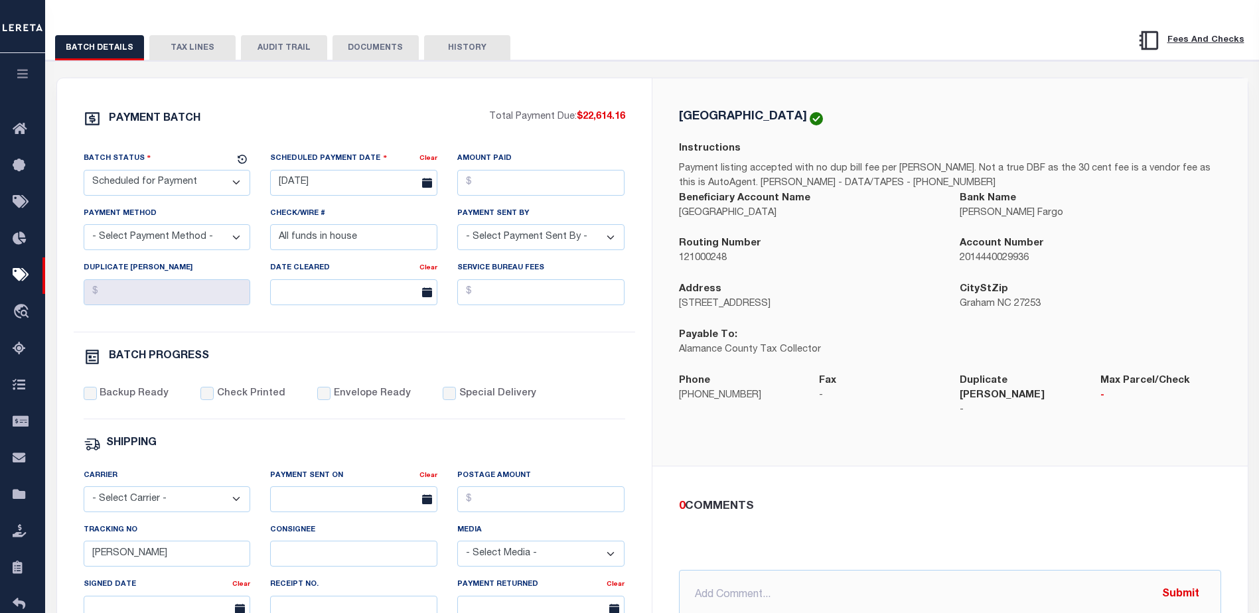
scroll to position [199, 0]
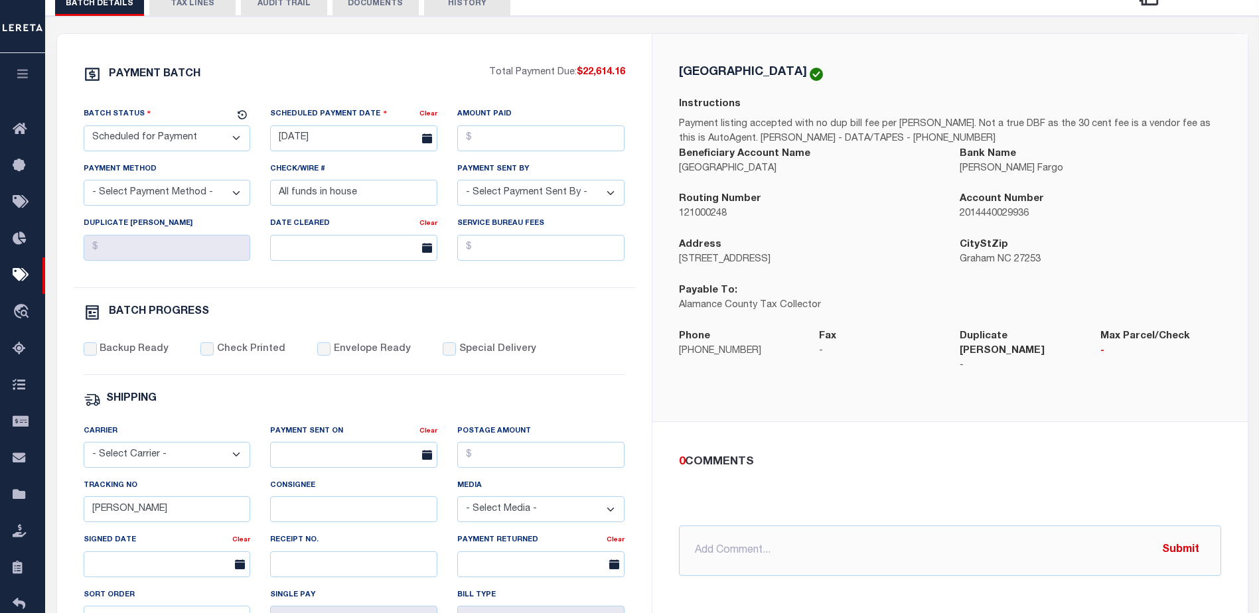
drag, startPoint x: 198, startPoint y: 11, endPoint x: 286, endPoint y: 36, distance: 91.1
click at [198, 11] on button "TAX LINES" at bounding box center [192, 3] width 86 height 25
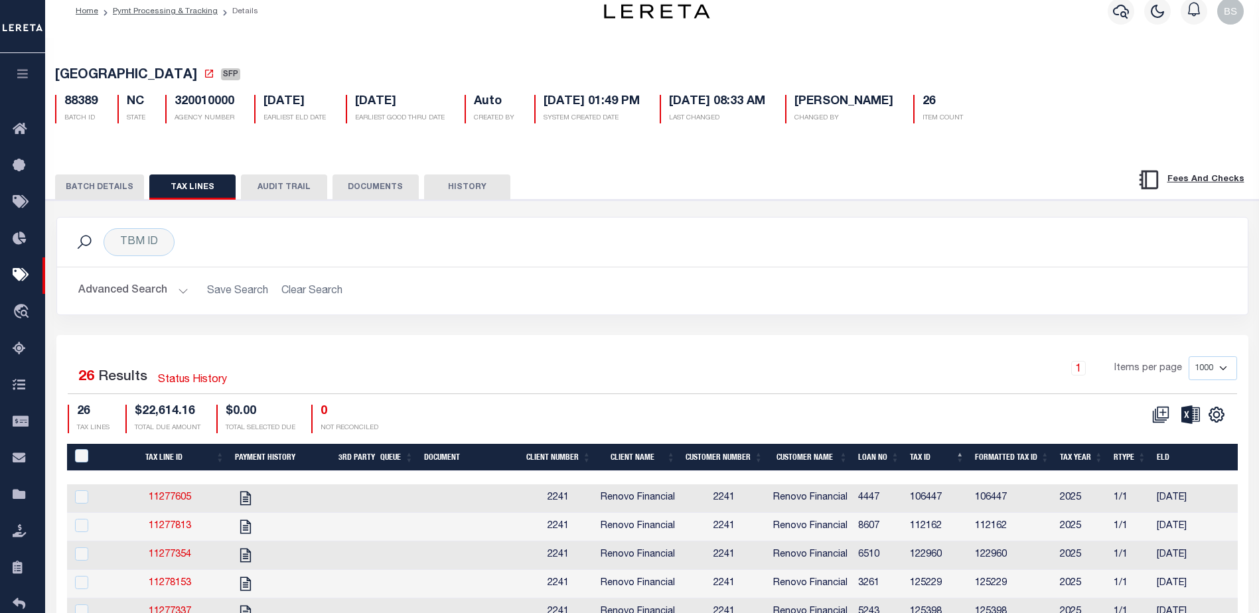
scroll to position [0, 0]
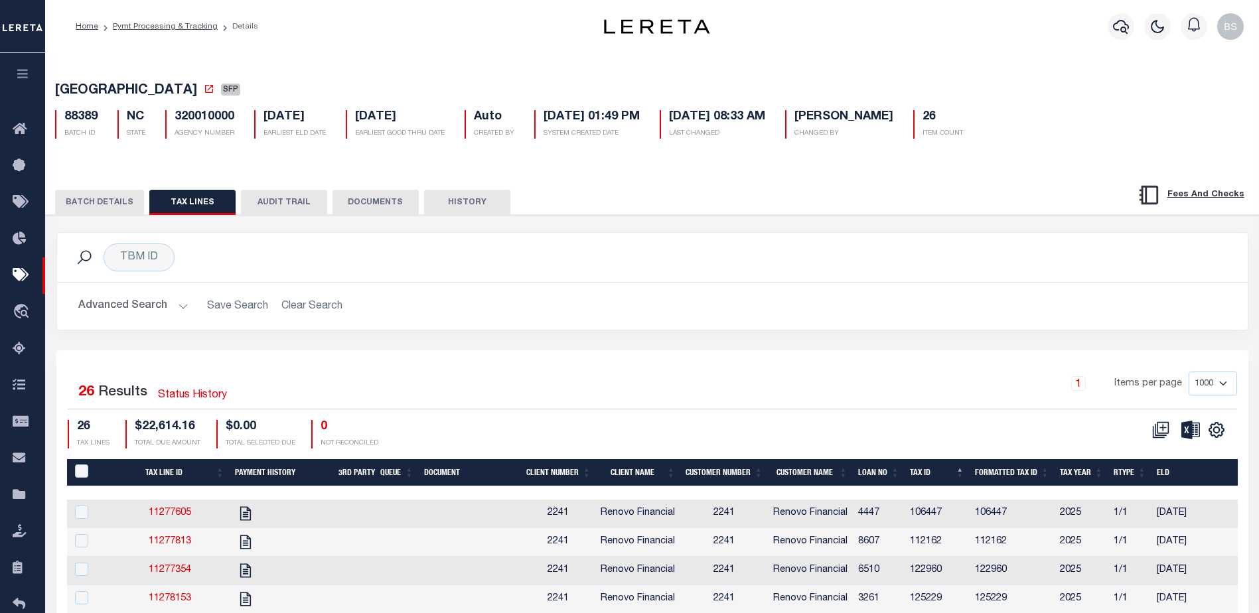
click at [97, 200] on button "BATCH DETAILS" at bounding box center [99, 202] width 89 height 25
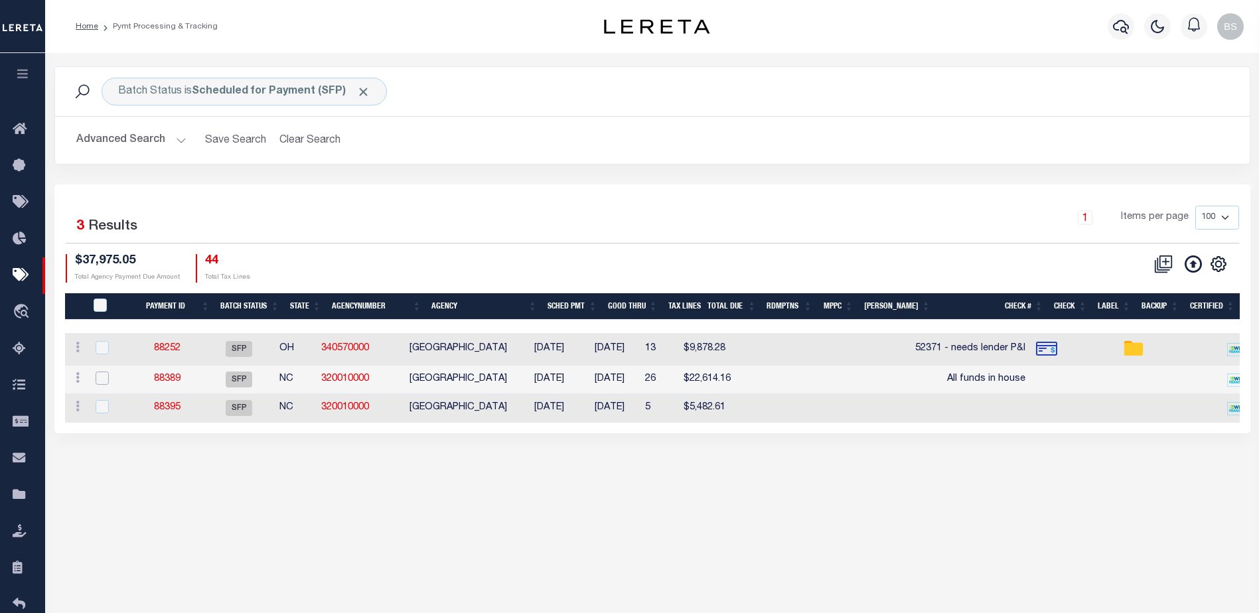
click at [104, 383] on input "checkbox" at bounding box center [102, 378] width 13 height 13
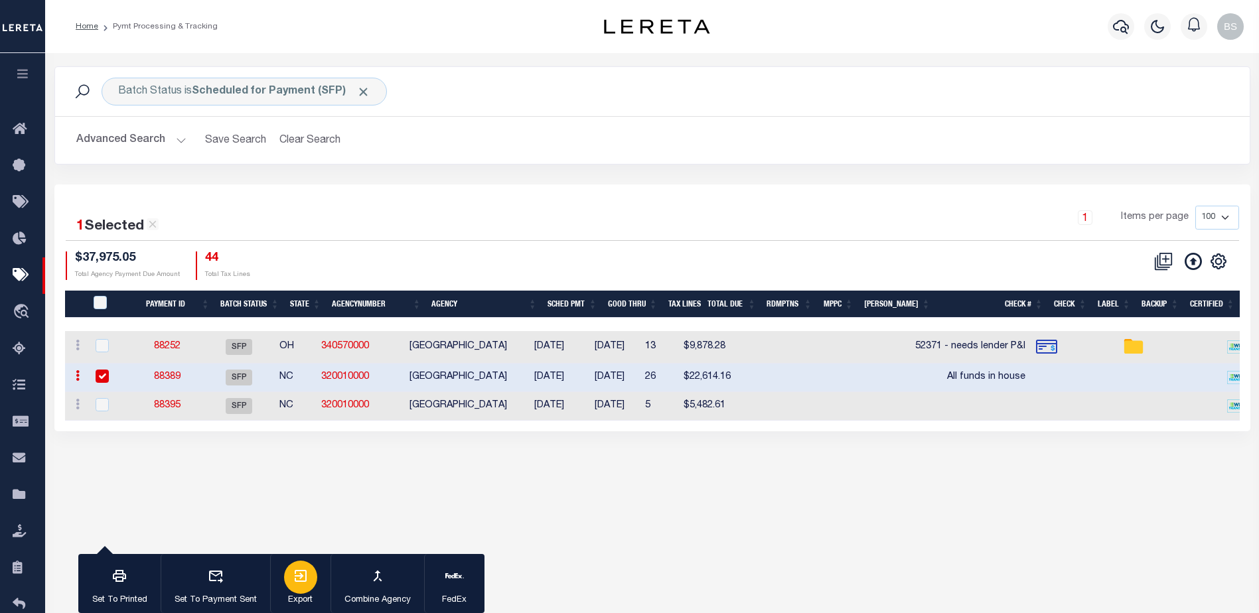
click at [302, 579] on icon "button" at bounding box center [301, 576] width 16 height 16
click at [496, 201] on div "1 Selected 3 Results 1 Items per page 100 200 500 1000 $37,975.05" at bounding box center [652, 307] width 1196 height 247
click at [102, 376] on input "checkbox" at bounding box center [102, 376] width 13 height 13
checkbox input "false"
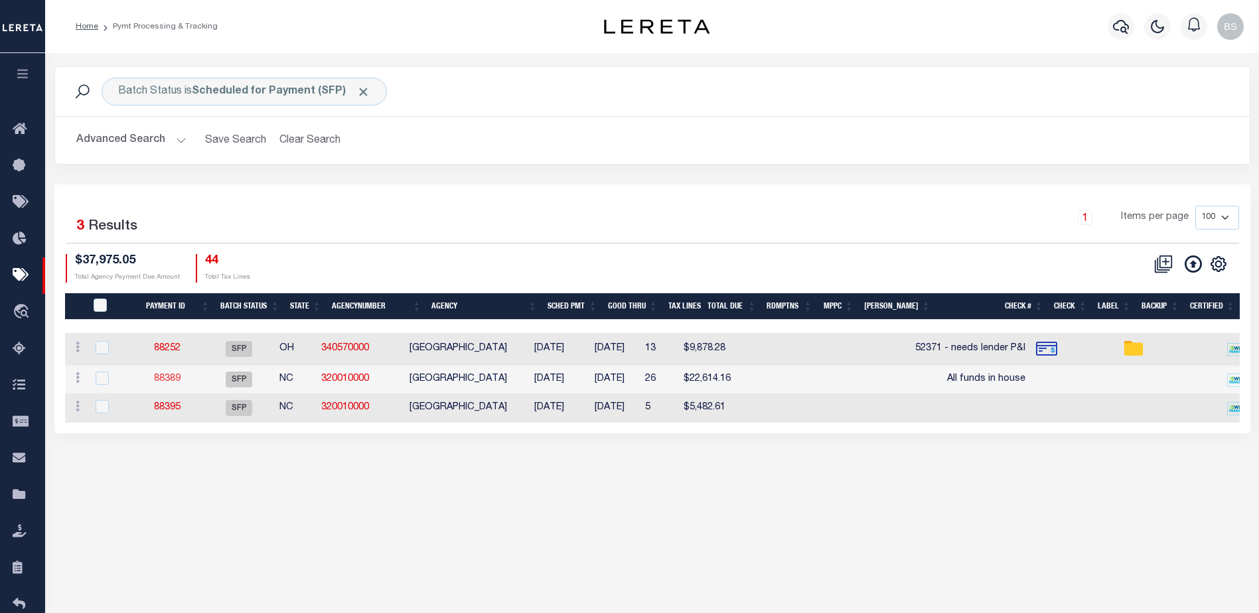
click at [180, 378] on link "88389" at bounding box center [167, 378] width 27 height 9
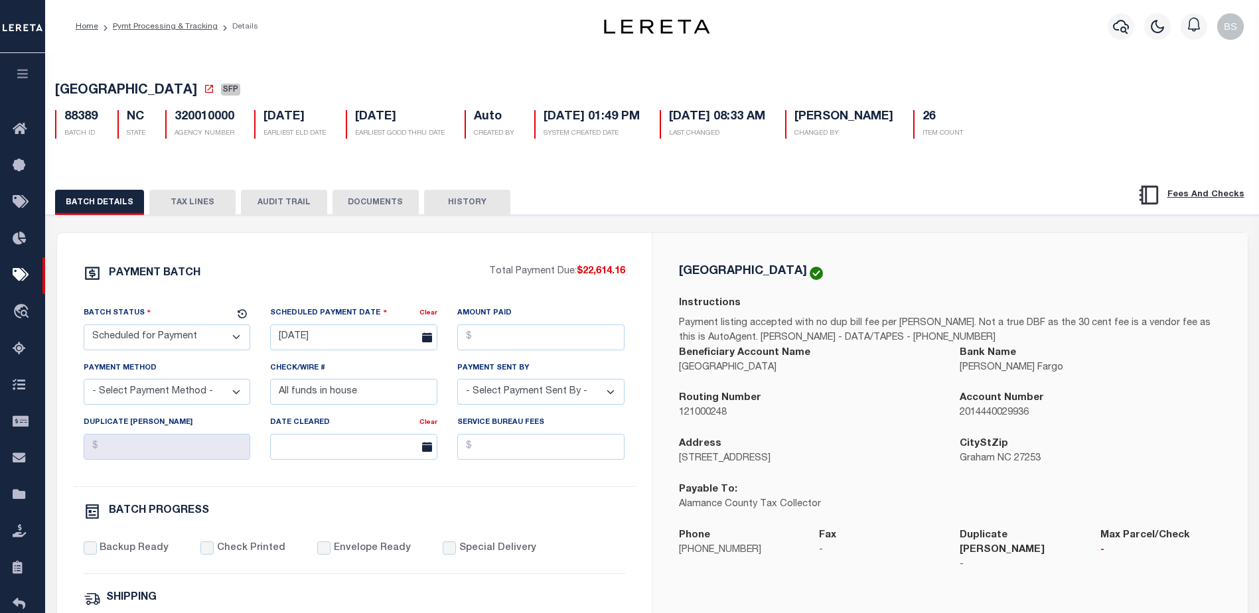
click at [218, 339] on select "- Select Status - Scheduled for Payment Ready For Payment Payment Sent Cleared …" at bounding box center [167, 337] width 167 height 26
select select "RFW"
click at [84, 327] on select "- Select Status - Scheduled for Payment Ready For Payment Payment Sent Cleared …" at bounding box center [167, 337] width 167 height 26
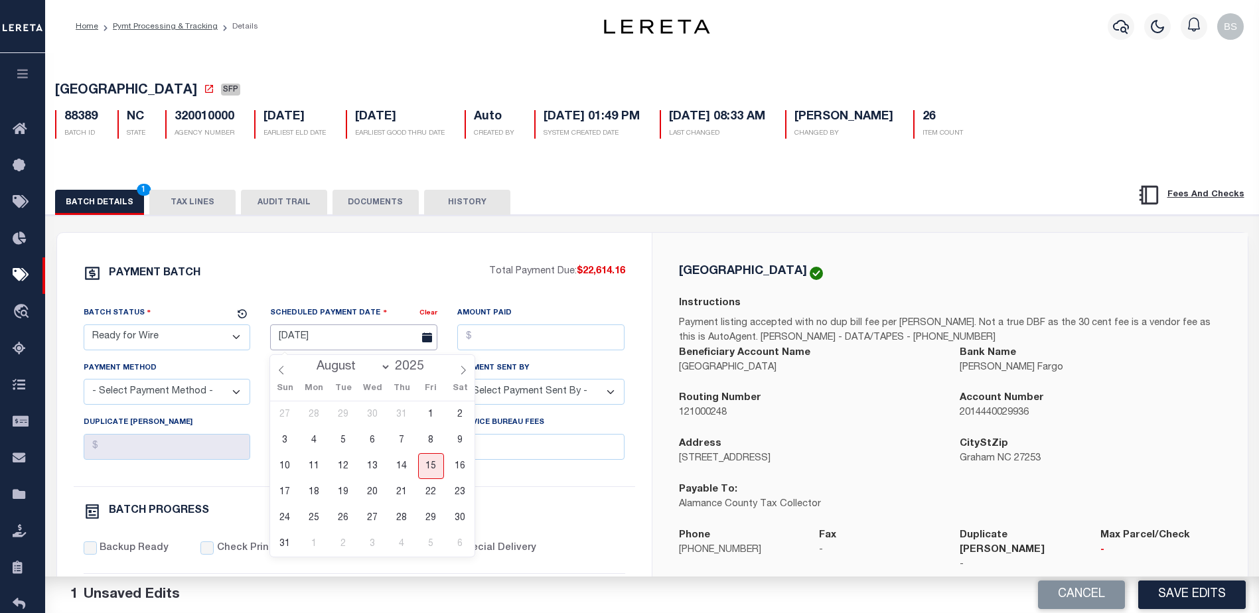
click at [316, 343] on input "08/30/2025" at bounding box center [353, 337] width 167 height 26
click at [431, 458] on span "15" at bounding box center [431, 466] width 26 height 26
type input "[DATE]"
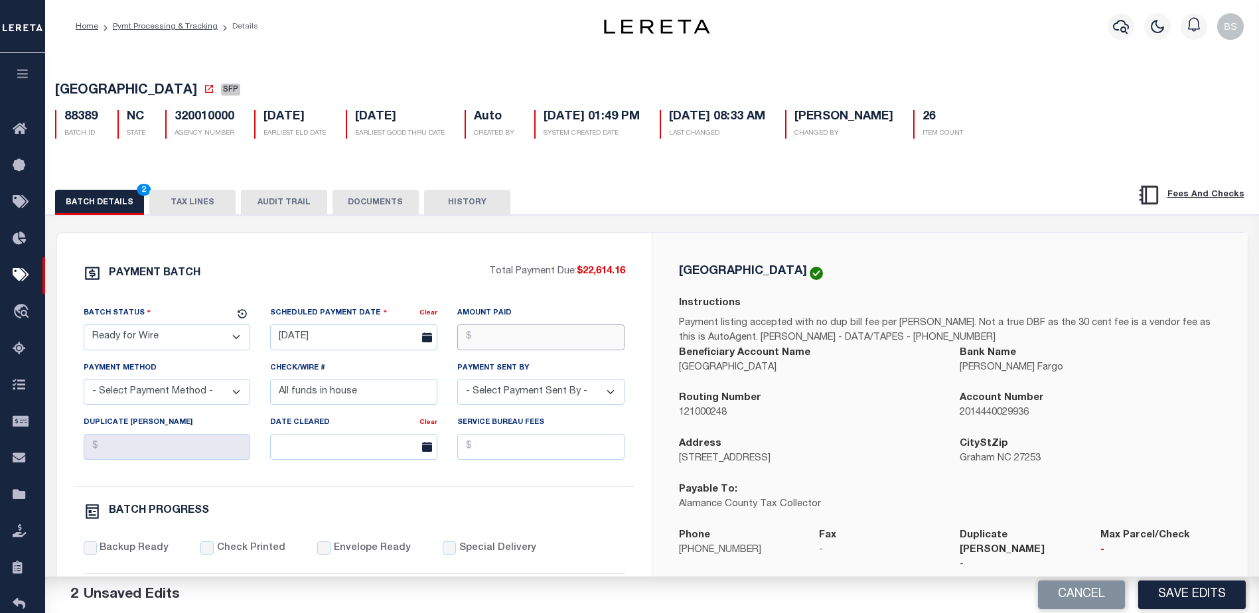
click at [518, 345] on input "Amount Paid" at bounding box center [540, 337] width 167 height 26
type input "$22,614.16"
click at [198, 390] on select "- Select Payment Method - ACH Certified Check Check Direct Deposit Wire Transfer" at bounding box center [167, 392] width 167 height 26
select select "TRA"
click at [84, 383] on select "- Select Payment Method - ACH Certified Check Check Direct Deposit Wire Transfer" at bounding box center [167, 392] width 167 height 26
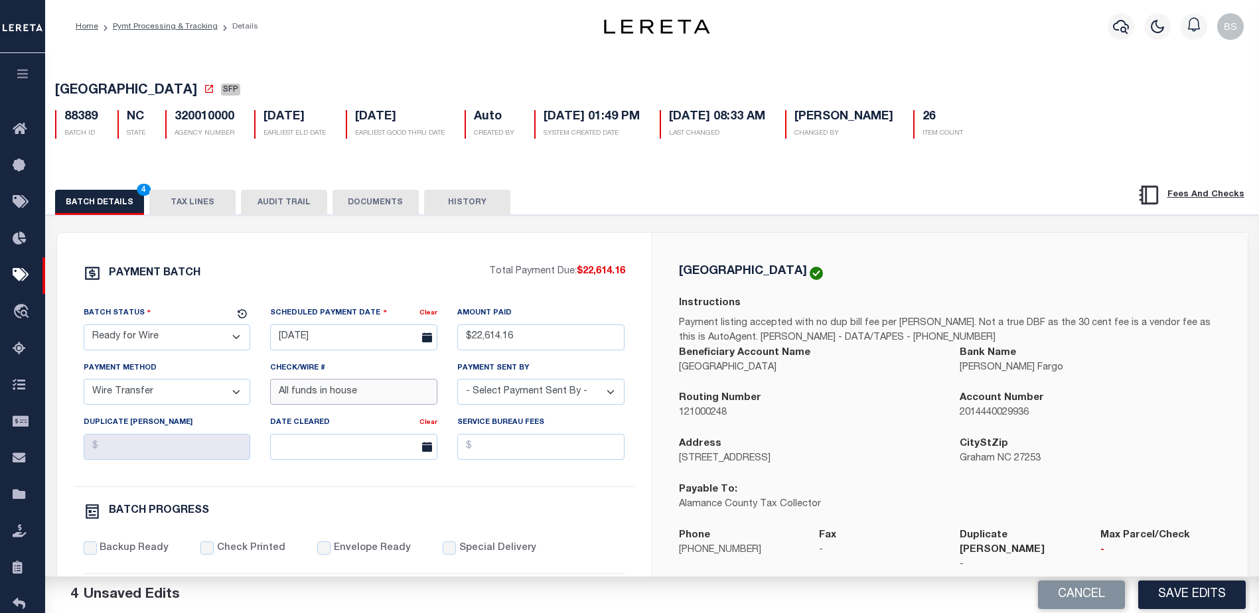
click at [392, 401] on input "All funds in house" at bounding box center [353, 392] width 167 height 26
type input "A"
click at [573, 394] on select "- Select Payment Sent By - Aakash Patel Abdul Muzain Adams, Pamela S Agustin Fe…" at bounding box center [540, 392] width 167 height 26
select select "Starek, Barbara"
click at [457, 383] on select "- Select Payment Sent By - Aakash Patel Abdul Muzain Adams, Pamela S Agustin Fe…" at bounding box center [540, 392] width 167 height 26
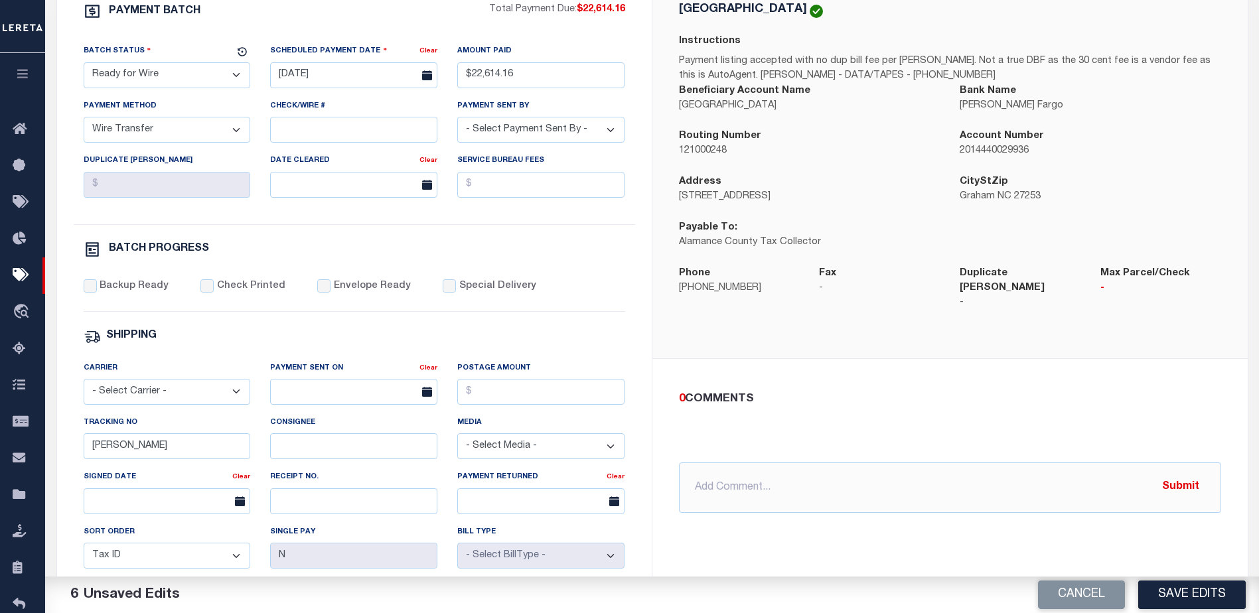
scroll to position [265, 0]
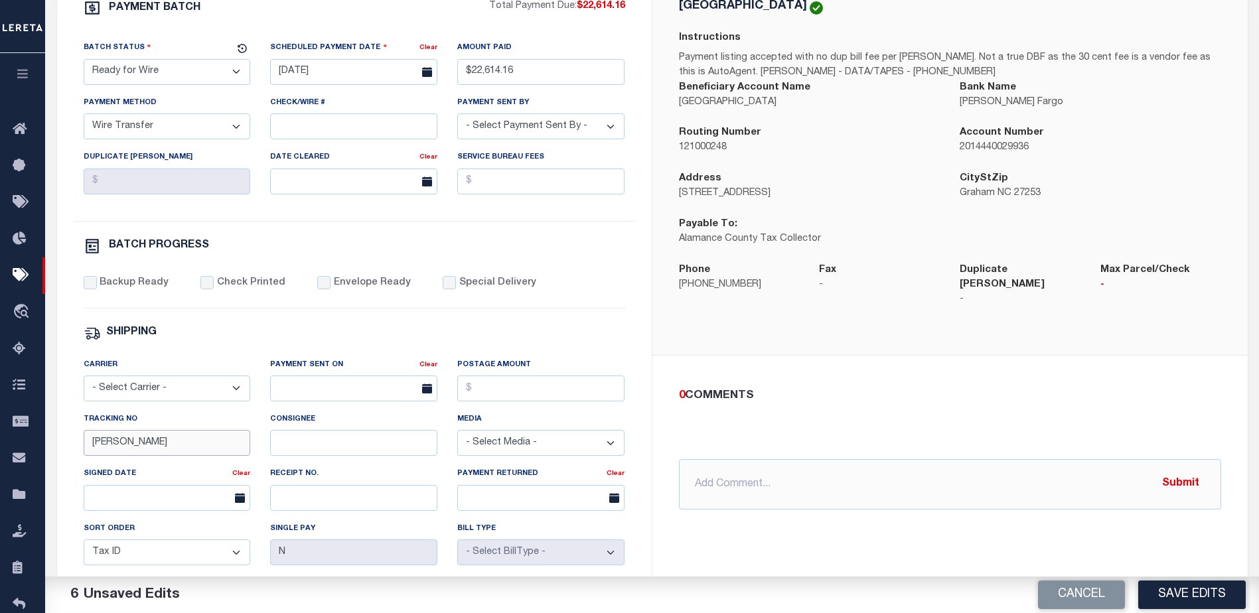
click at [227, 443] on input "Barbara" at bounding box center [167, 443] width 167 height 26
type input "B"
click at [746, 474] on input "text" at bounding box center [950, 484] width 542 height 50
type input "08/15/25 - Submitted wire packet, moved to RFW - B.Starek"
click at [1179, 477] on button "Submit" at bounding box center [1180, 483] width 54 height 27
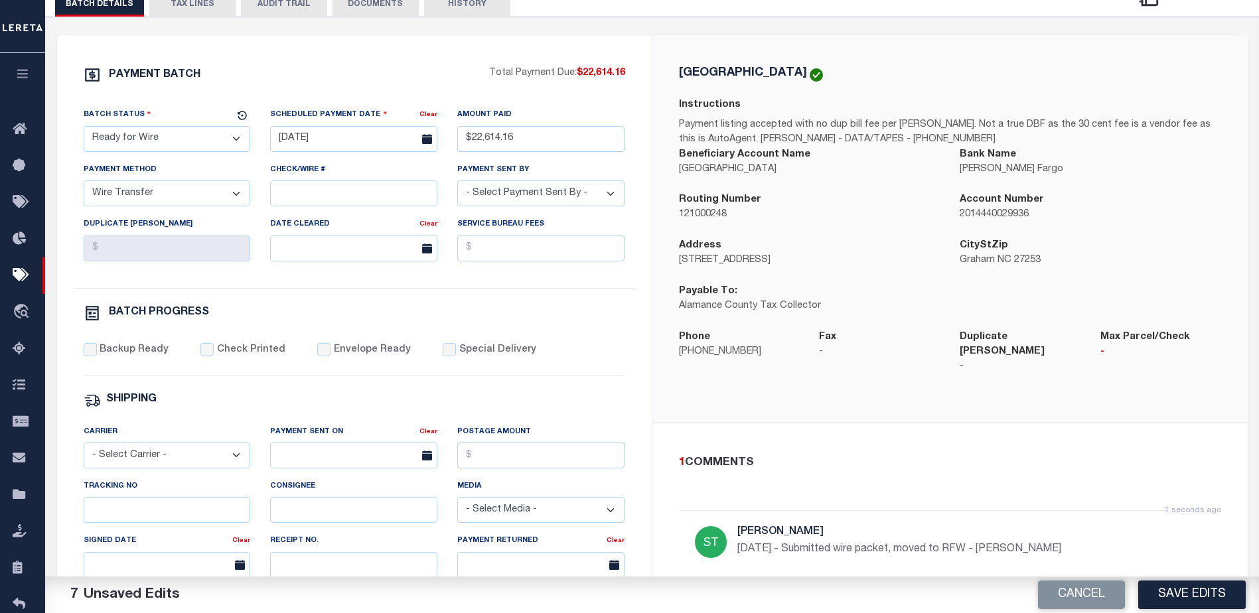
scroll to position [199, 0]
click at [1217, 594] on button "Save Edits" at bounding box center [1191, 595] width 107 height 29
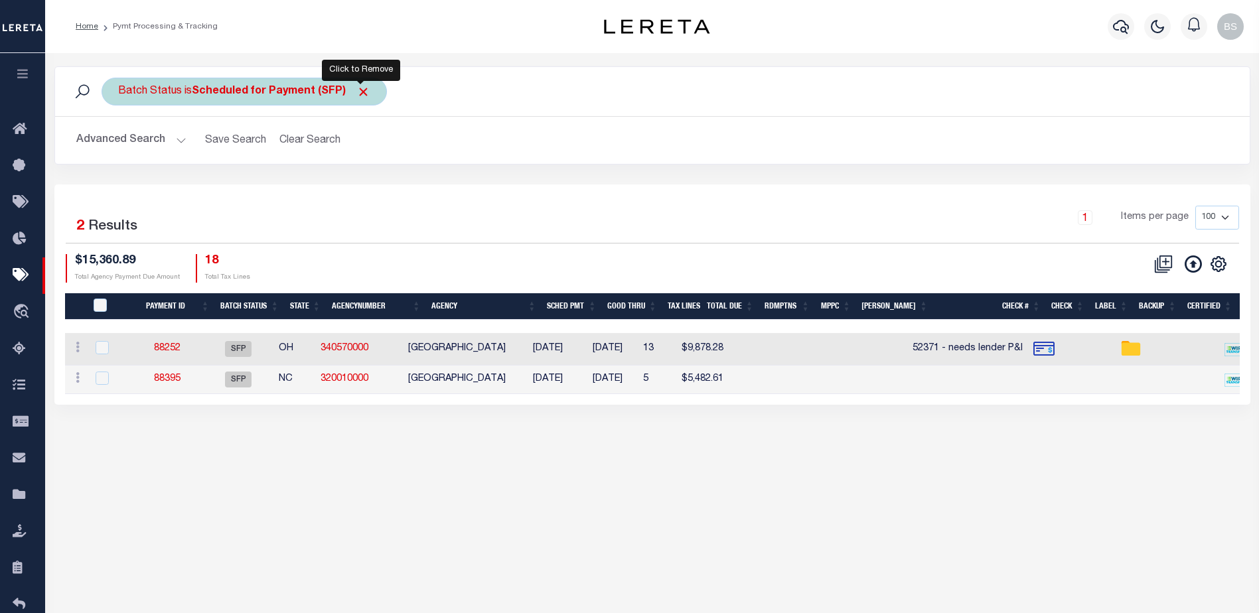
click at [357, 88] on span "Click to Remove" at bounding box center [363, 92] width 14 height 14
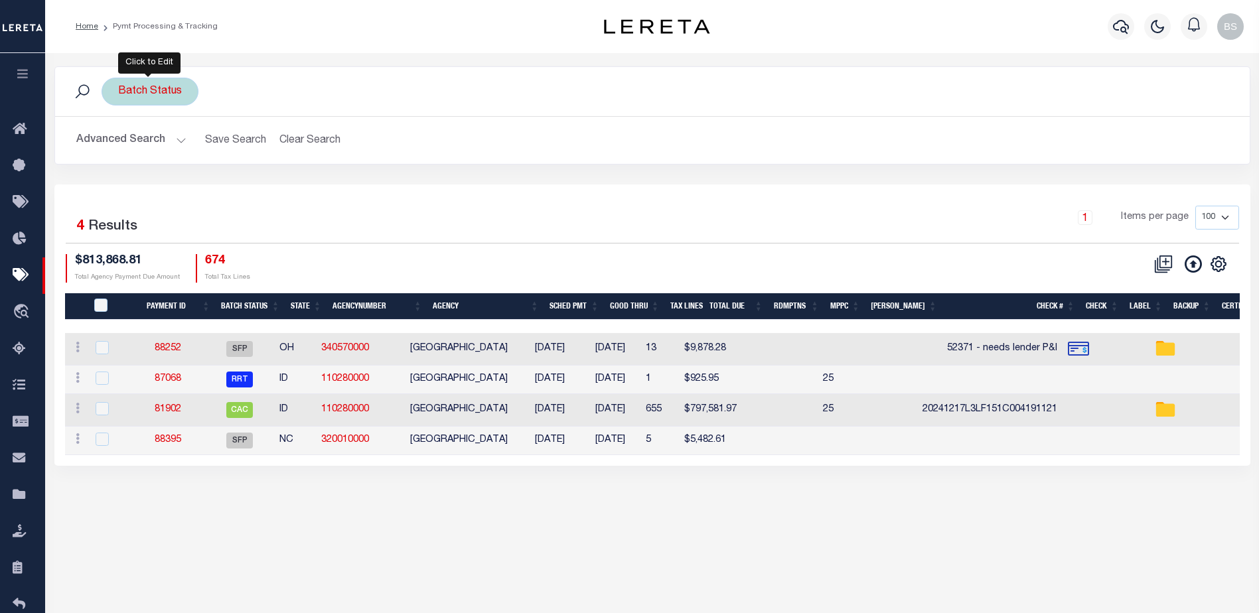
click at [167, 93] on div "Batch Status" at bounding box center [150, 92] width 97 height 28
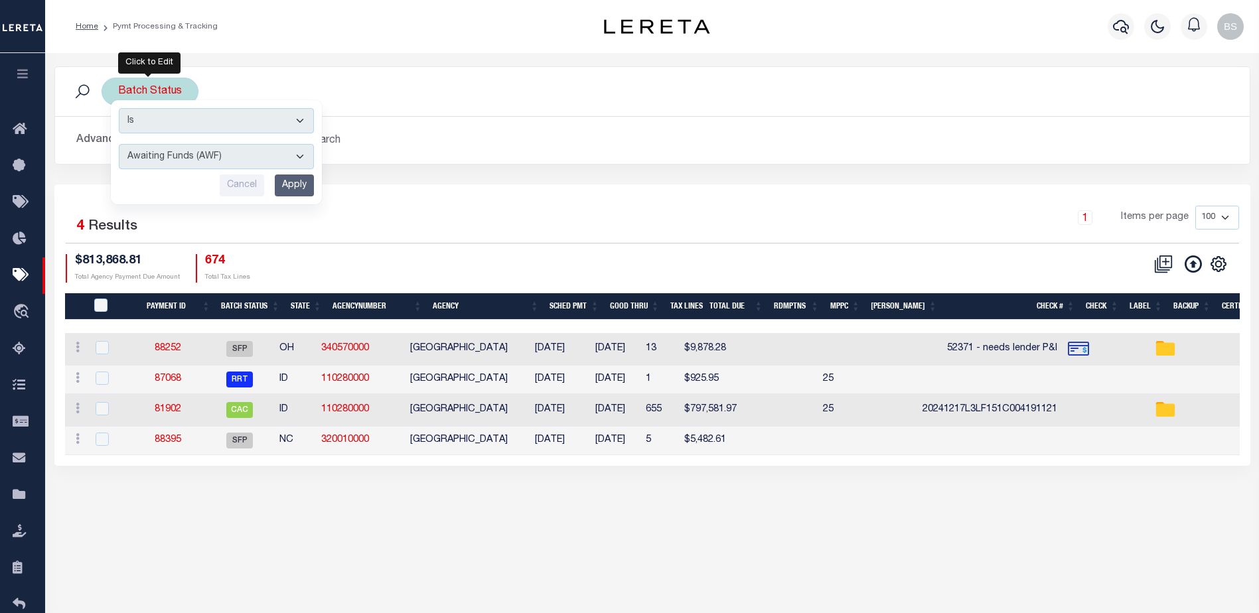
click at [295, 156] on select "Awaiting Funds (AWF) Cleared and Complete (CAC) New Check Needed (NCN) Payment …" at bounding box center [216, 156] width 195 height 25
select select "RFW"
click at [119, 144] on select "Awaiting Funds (AWF) Cleared and Complete (CAC) New Check Needed (NCN) Payment …" at bounding box center [216, 156] width 195 height 25
click at [299, 185] on input "Apply" at bounding box center [294, 185] width 39 height 22
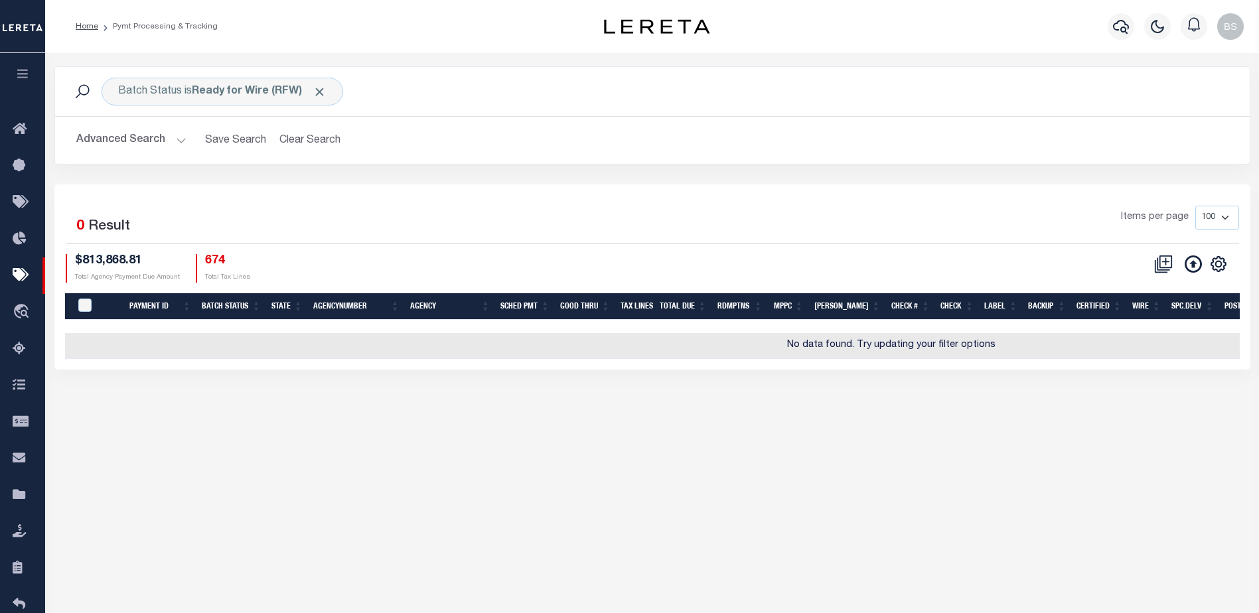
click at [175, 139] on button "Advanced Search" at bounding box center [131, 140] width 110 height 26
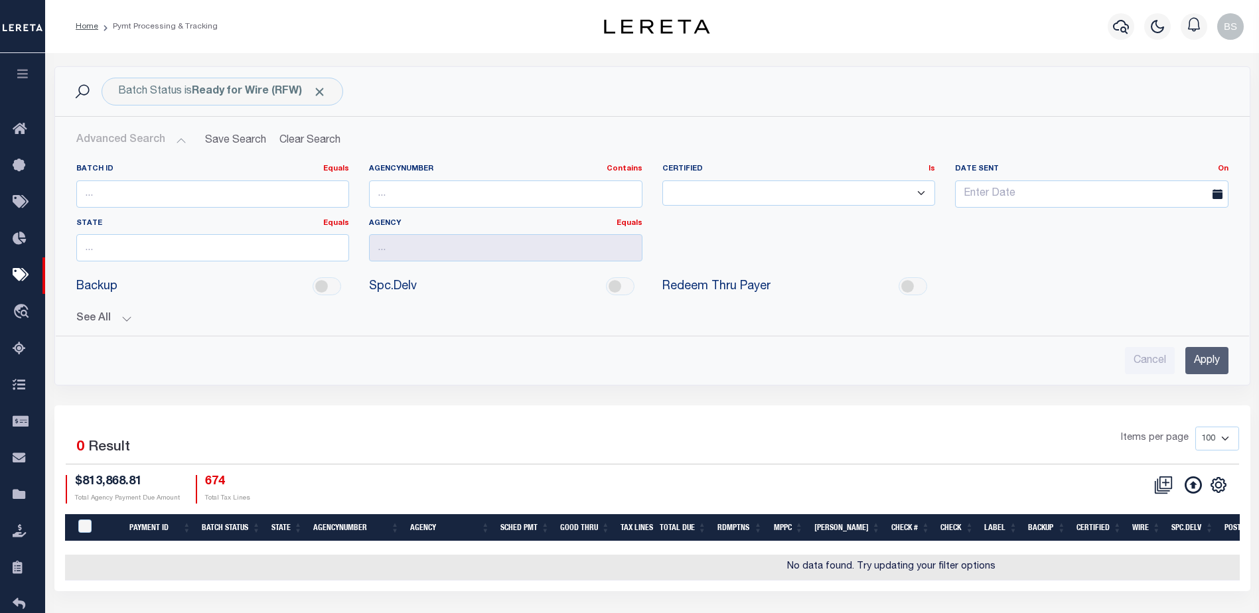
click at [123, 316] on button "See All" at bounding box center [652, 318] width 1152 height 13
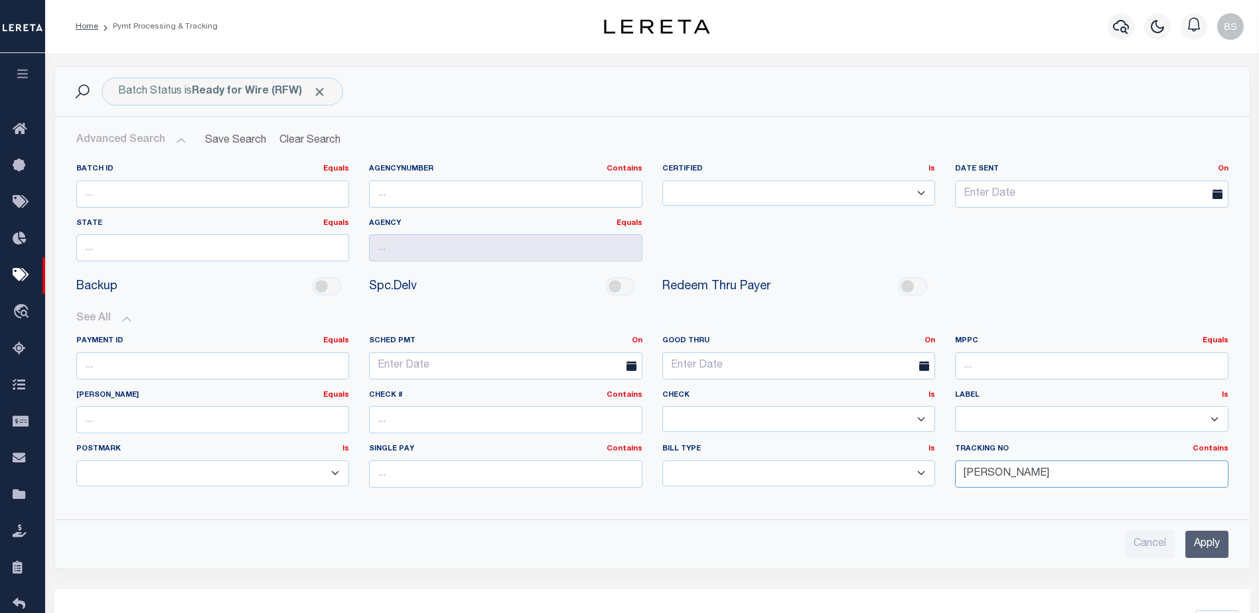
click at [1025, 476] on input "Barbara" at bounding box center [1091, 473] width 273 height 27
type input "B"
click at [1196, 541] on input "Apply" at bounding box center [1206, 544] width 43 height 27
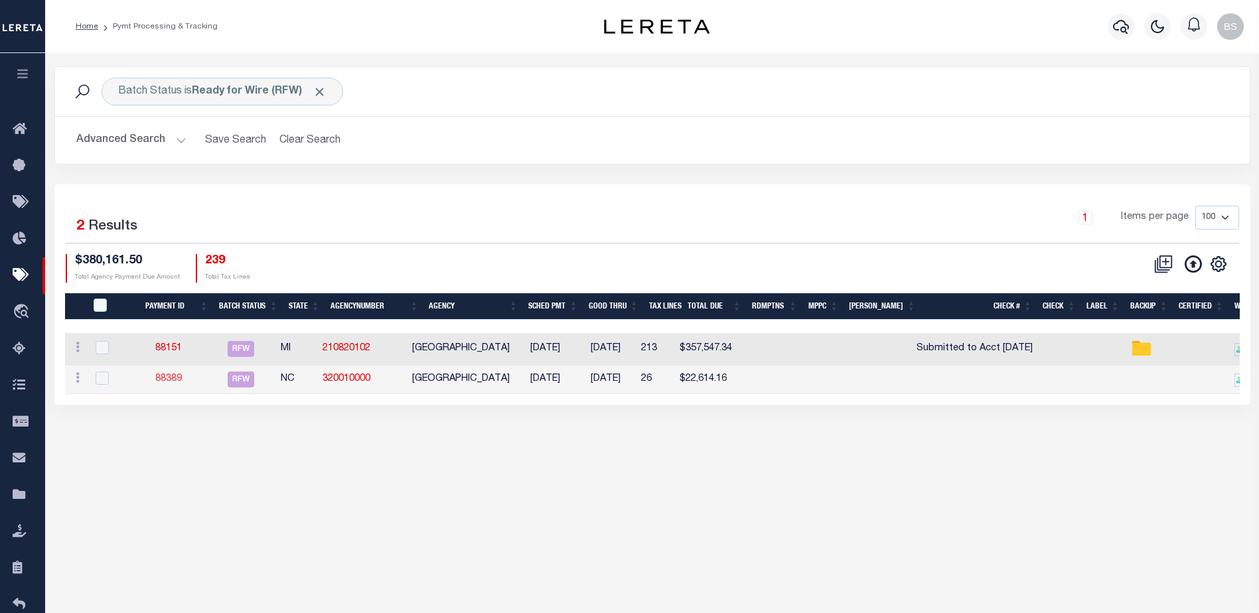
click at [175, 383] on link "88389" at bounding box center [168, 378] width 27 height 9
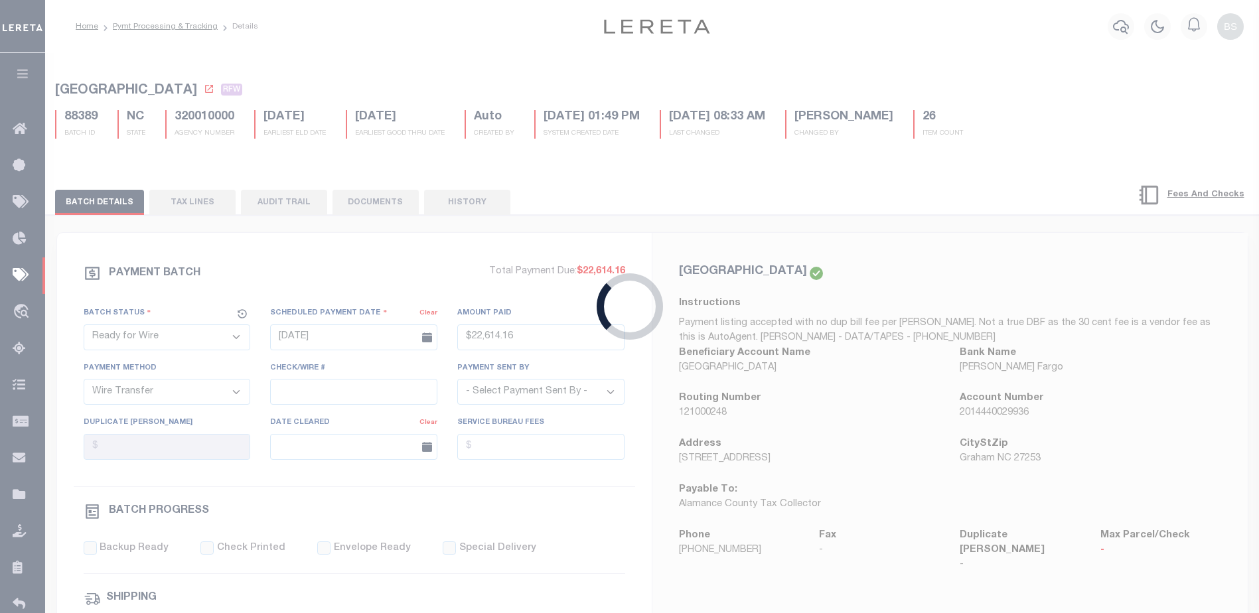
type input "$22,614.16"
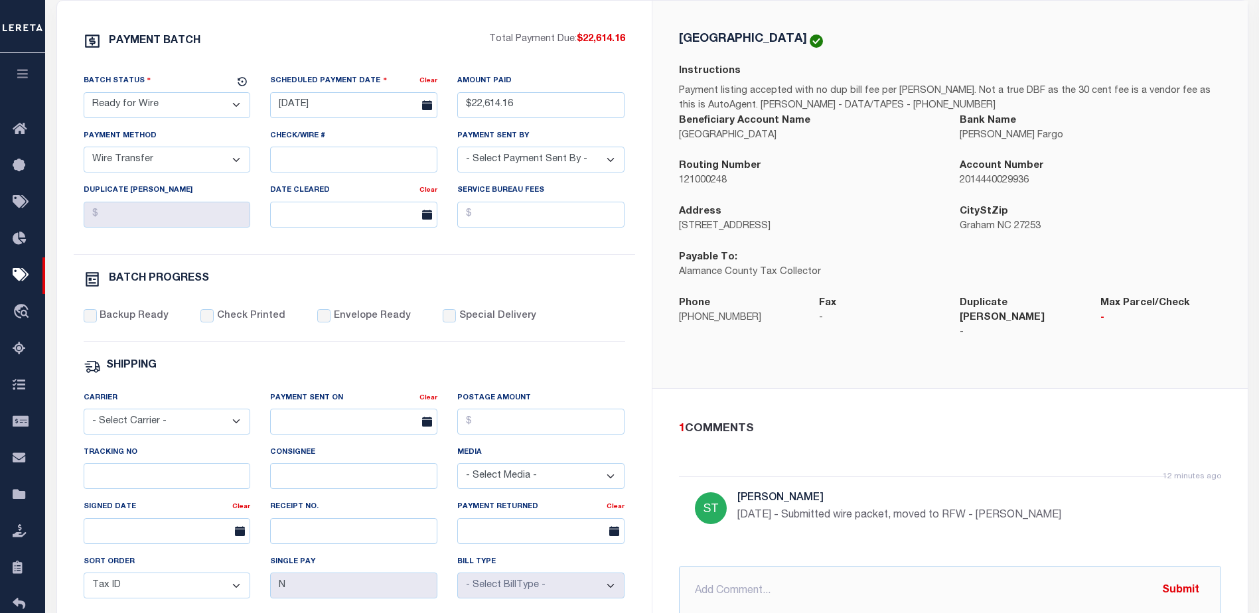
scroll to position [265, 0]
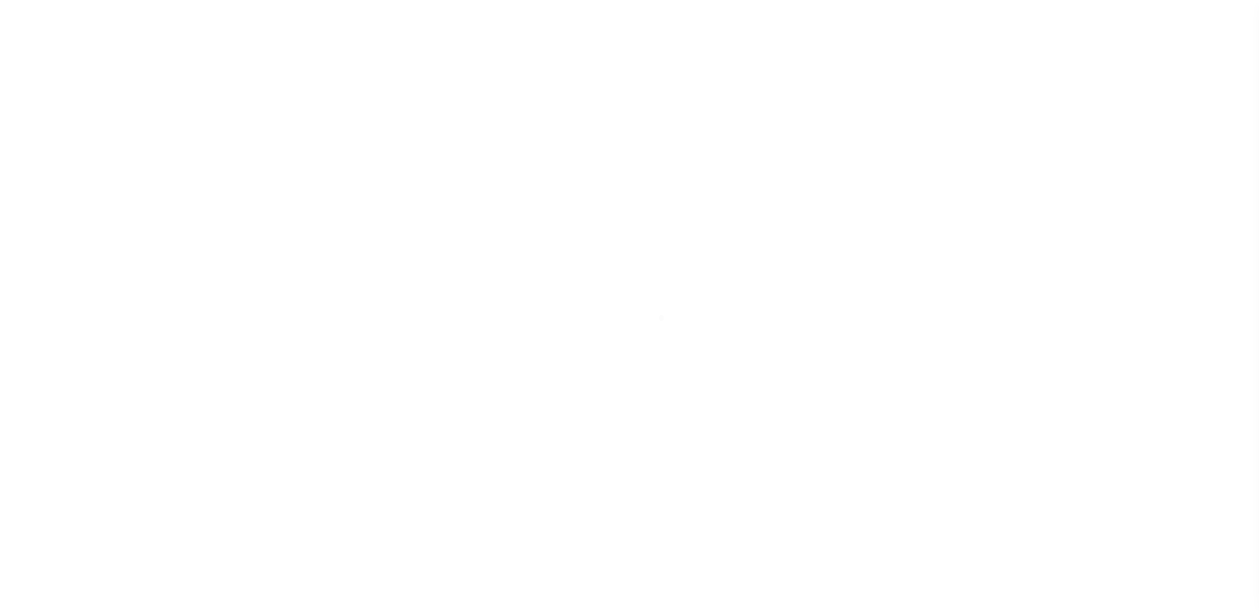
scroll to position [33, 0]
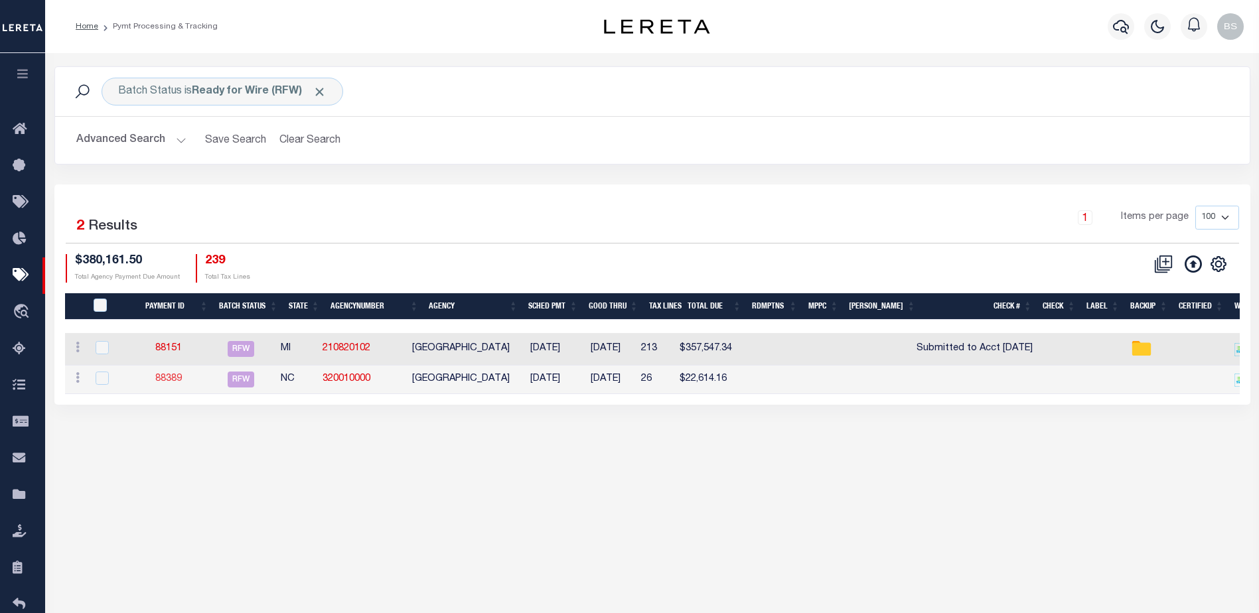
click at [171, 379] on link "88389" at bounding box center [168, 378] width 27 height 9
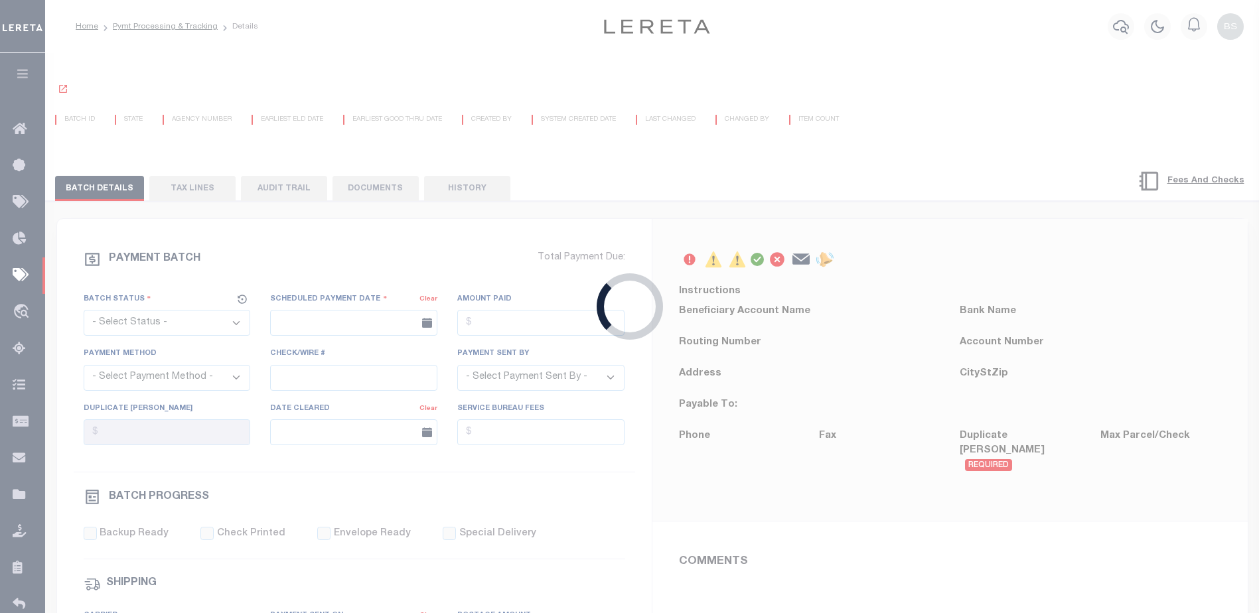
select select "RFW"
type input "08/15/2025"
type input "$22,614.16"
select select "TRA"
select select "Starek, Barbara"
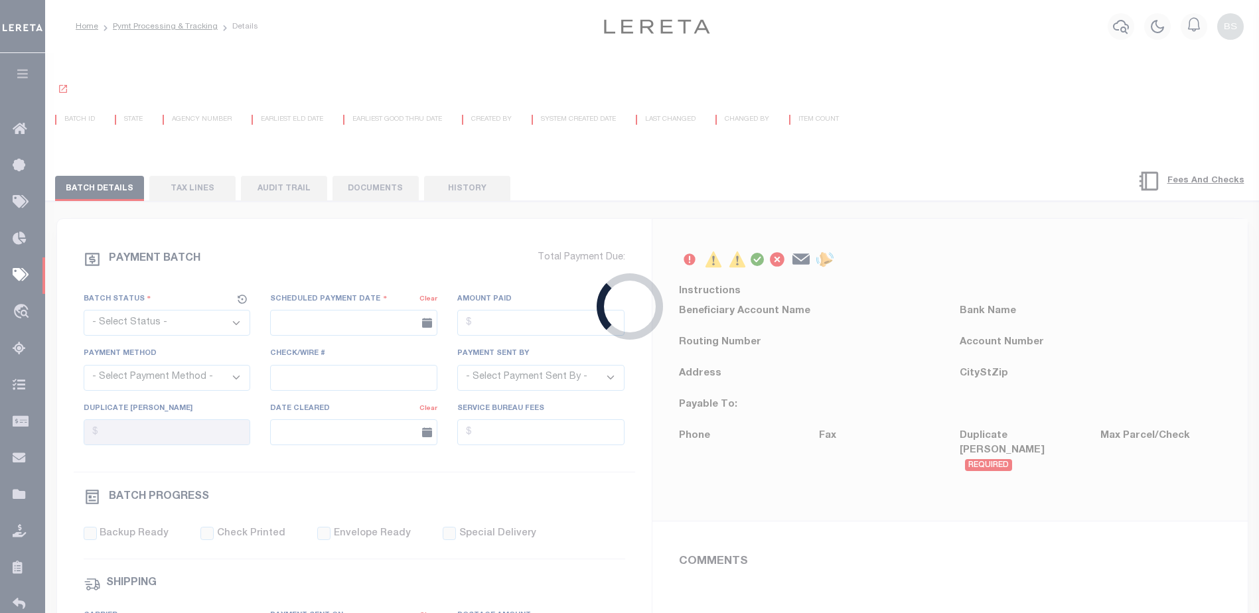
type input "N"
radio input "true"
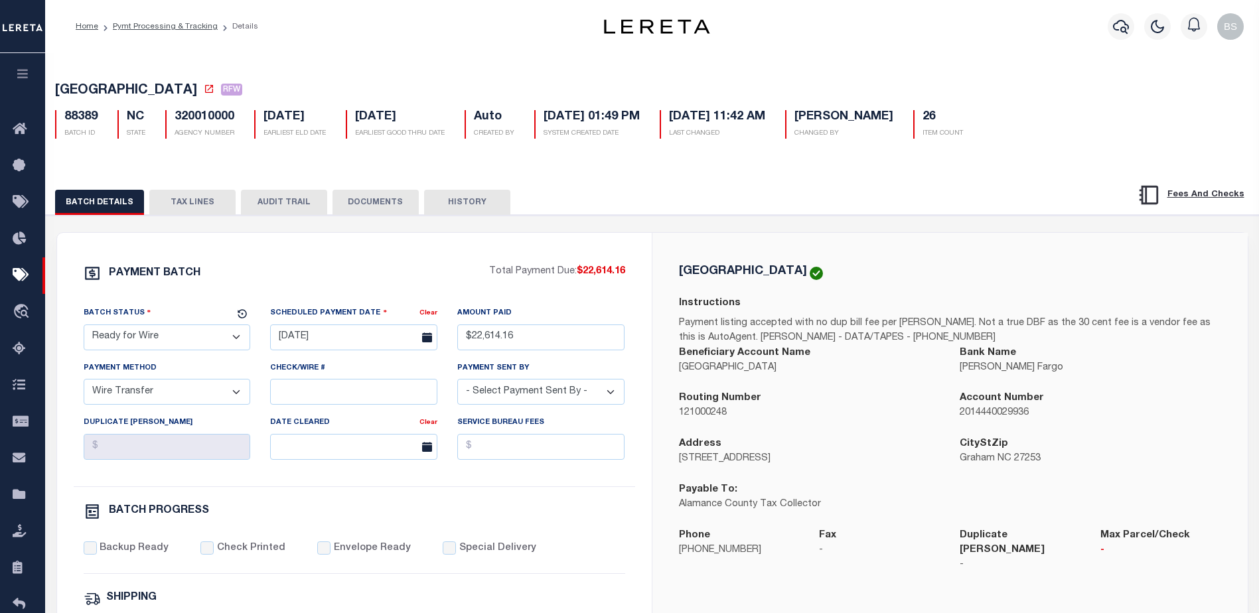
click at [228, 335] on select "- Select Status - Scheduled for Payment Ready For Payment Payment Sent Cleared …" at bounding box center [167, 337] width 167 height 26
click at [364, 255] on div "PAYMENT BATCH Total Payment Due: $22,614.16 Batch Status" at bounding box center [354, 621] width 594 height 776
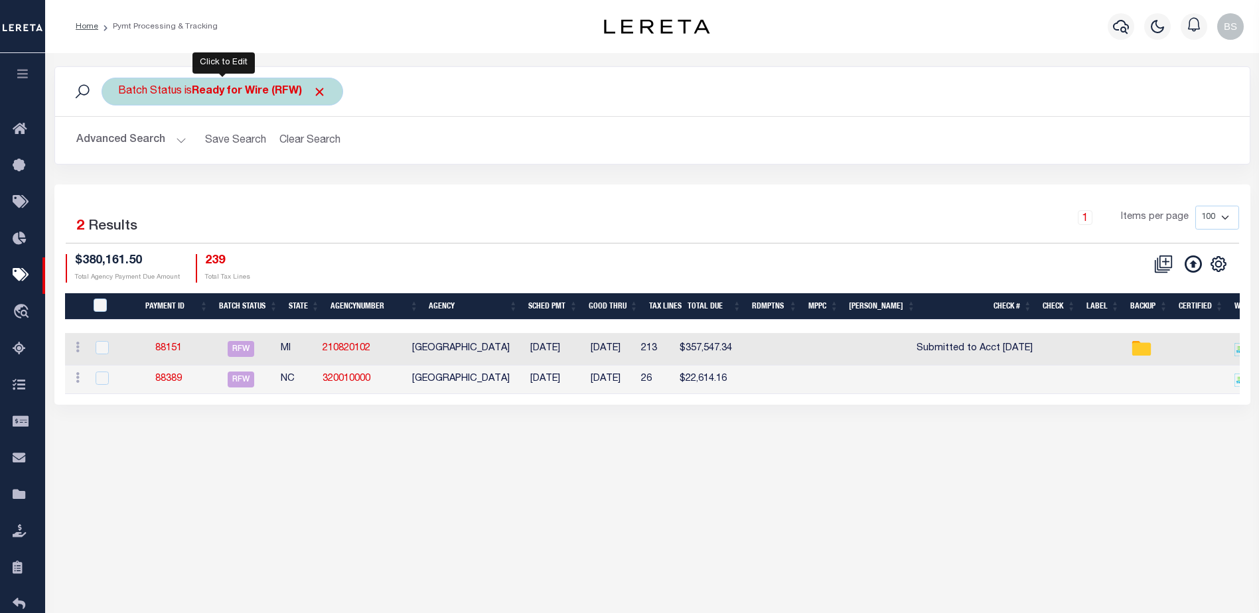
click at [249, 97] on b "Ready for Wire (RFW)" at bounding box center [259, 91] width 135 height 11
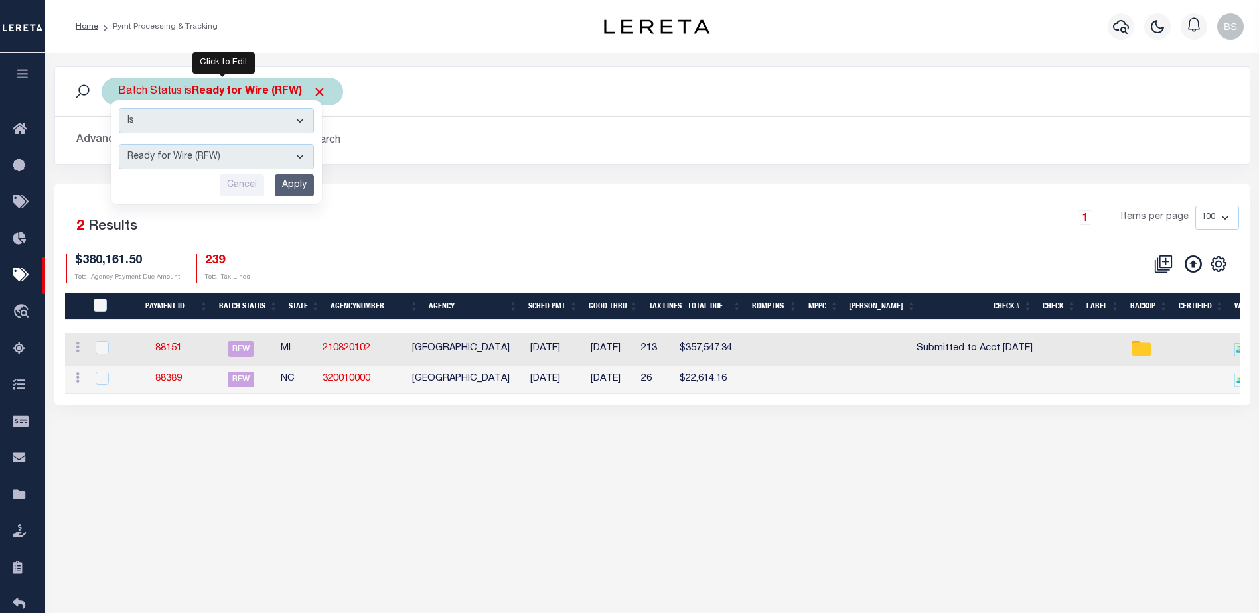
click at [270, 163] on select "Awaiting Funds (AWF) Cleared and Complete (CAC) New Check Needed (NCN) Payment …" at bounding box center [216, 156] width 195 height 25
select select "SFP"
click at [119, 144] on select "Awaiting Funds (AWF) Cleared and Complete (CAC) New Check Needed (NCN) Payment …" at bounding box center [216, 156] width 195 height 25
click at [277, 190] on input "Apply" at bounding box center [294, 185] width 39 height 22
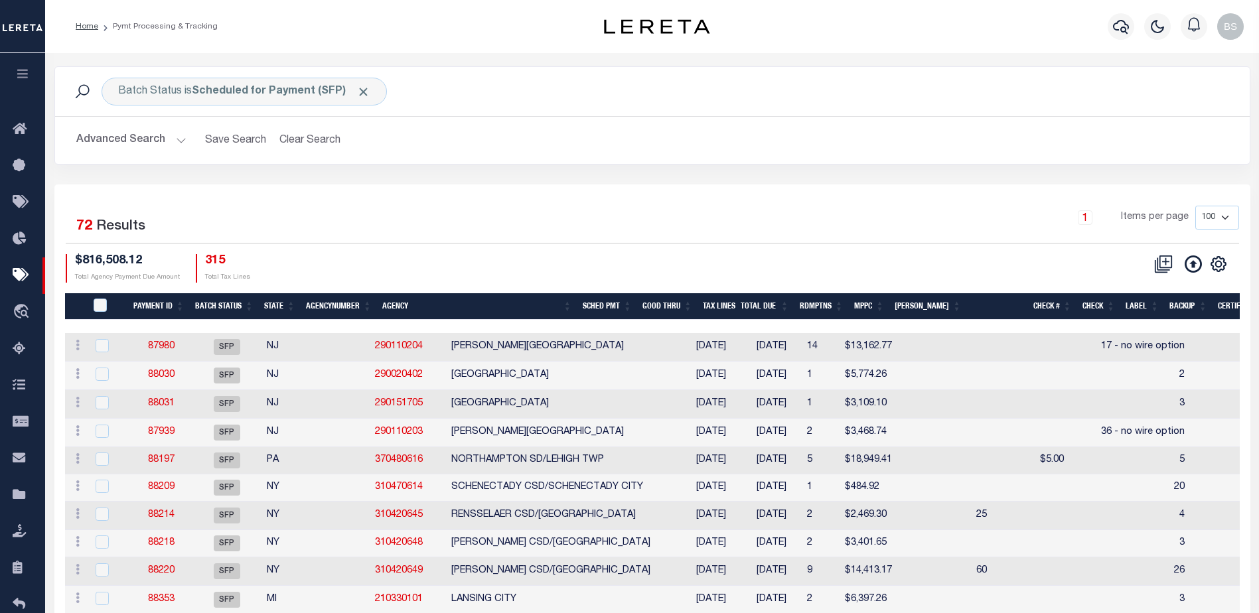
click at [269, 308] on th "State" at bounding box center [280, 306] width 42 height 27
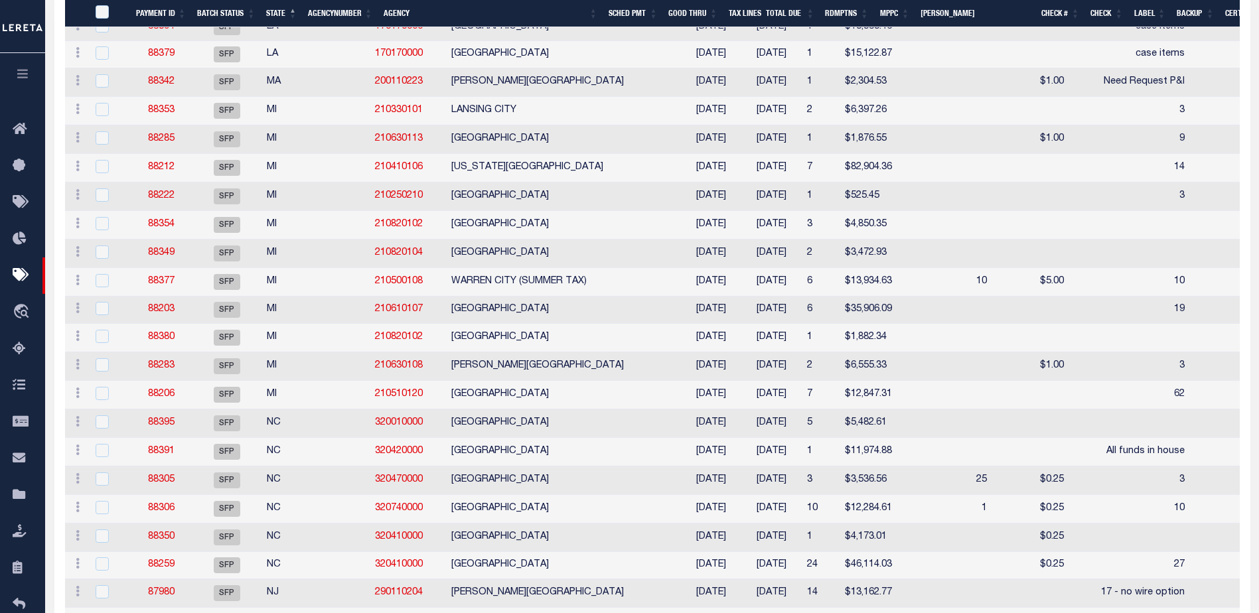
scroll to position [597, 0]
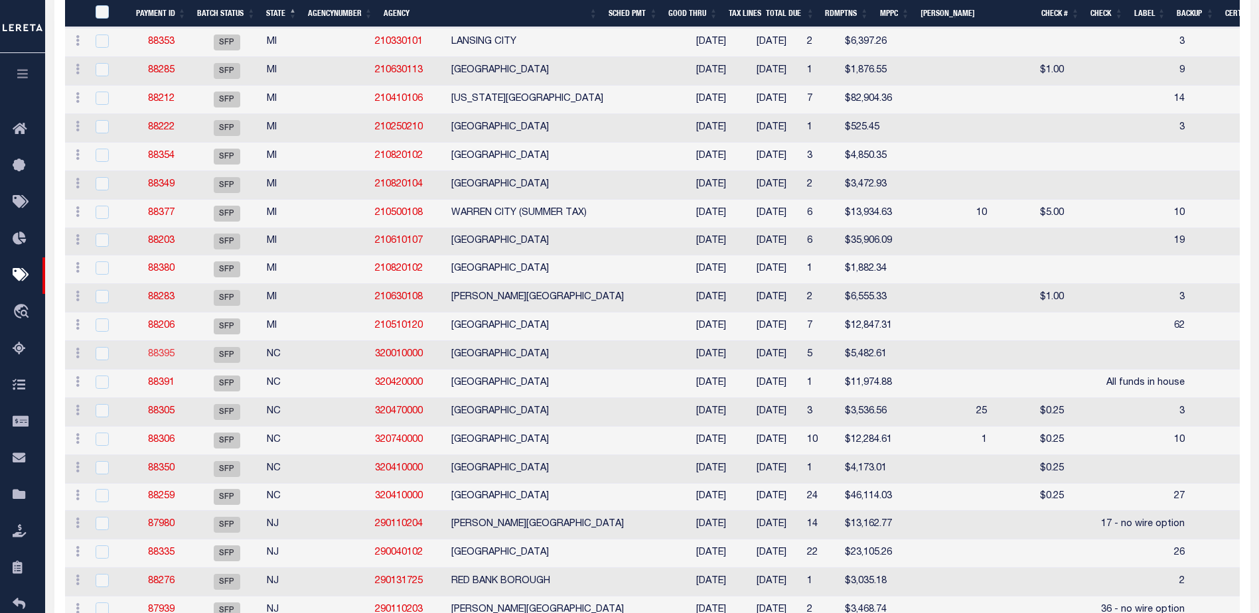
click at [153, 359] on link "88395" at bounding box center [161, 354] width 27 height 9
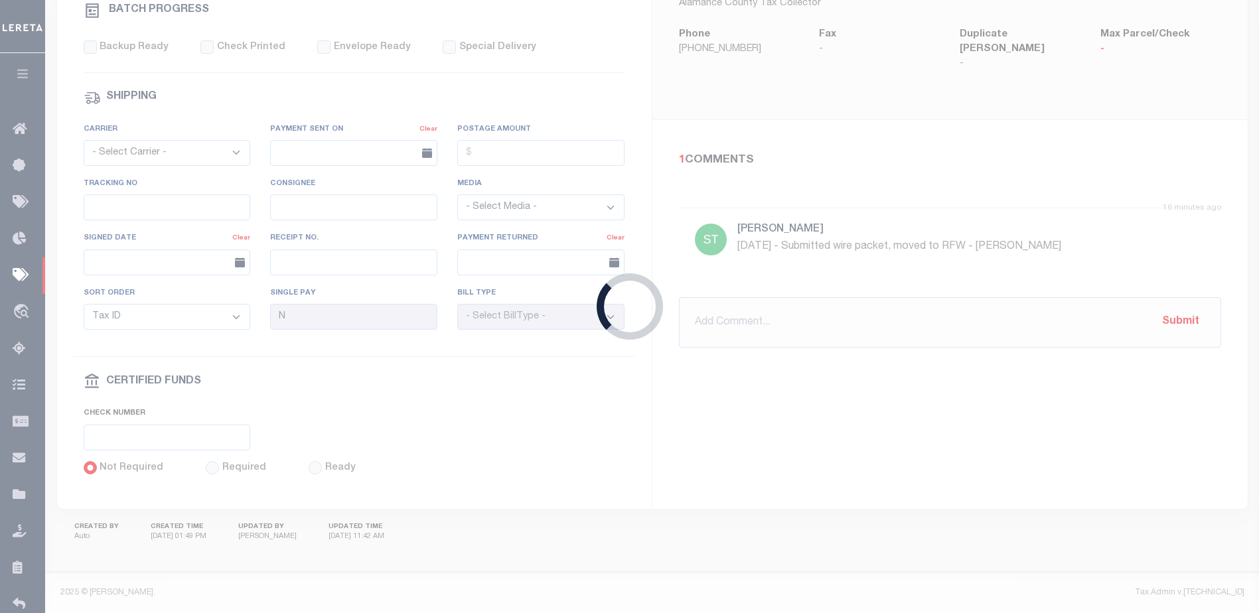
select select "SFP"
type input "08/20/2025"
select select
type input "Barbara"
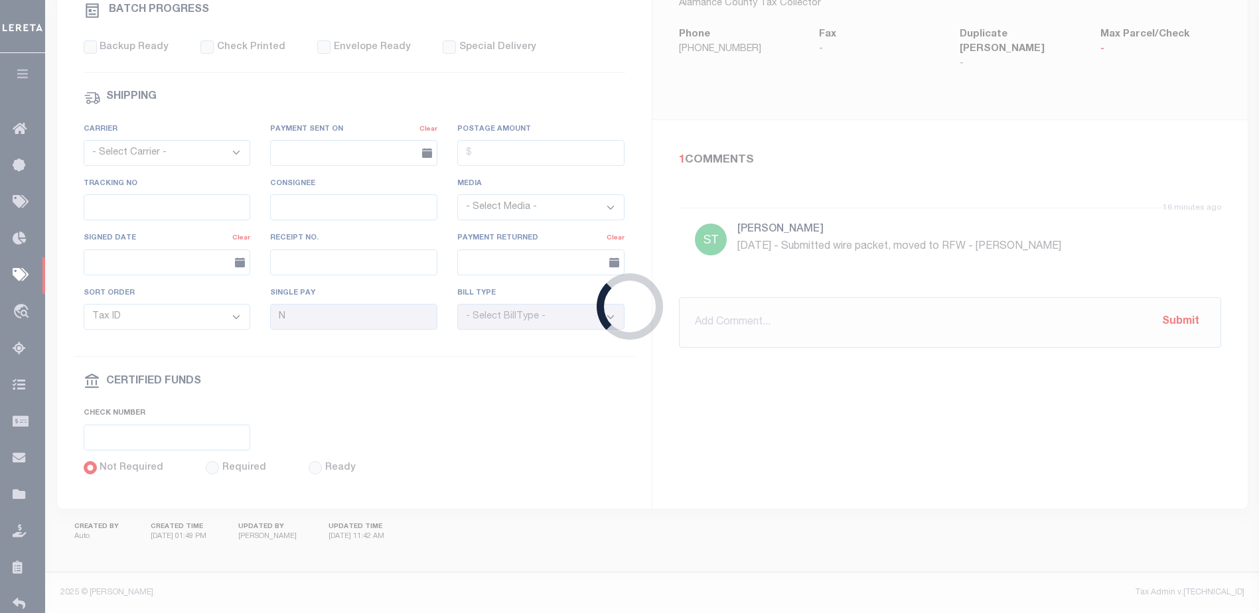
select select
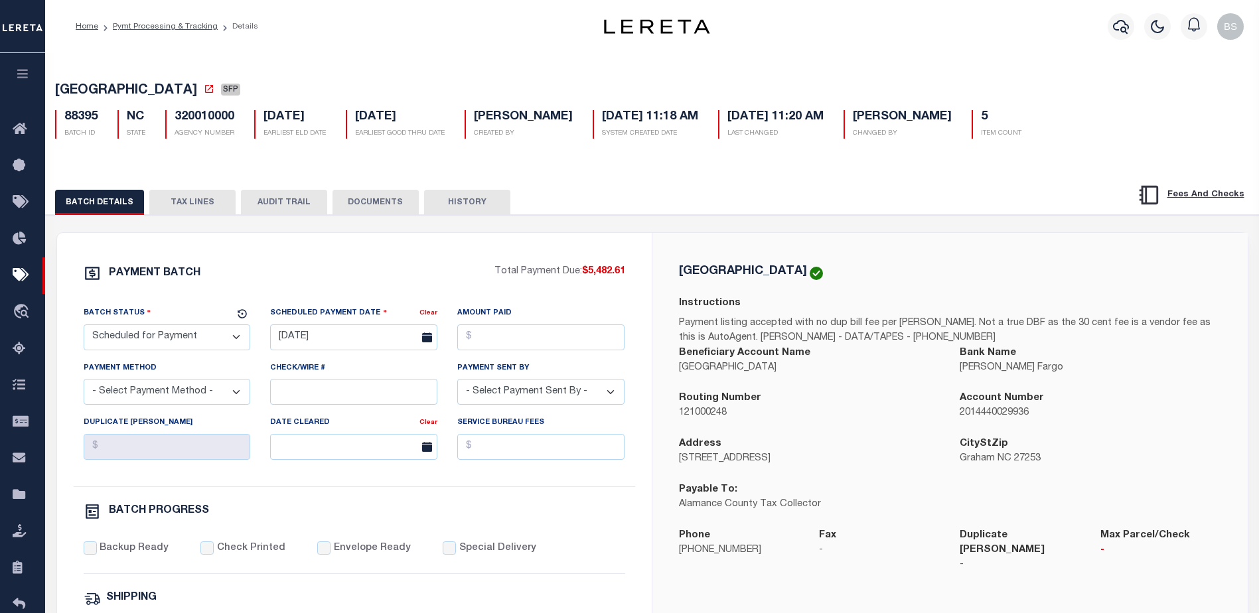
click at [212, 344] on select "- Select Status - Scheduled for Payment Ready For Payment Payment Sent Cleared …" at bounding box center [167, 337] width 167 height 26
select select "RFP"
click at [84, 327] on select "- Select Status - Scheduled for Payment Ready For Payment Payment Sent Cleared …" at bounding box center [167, 337] width 167 height 26
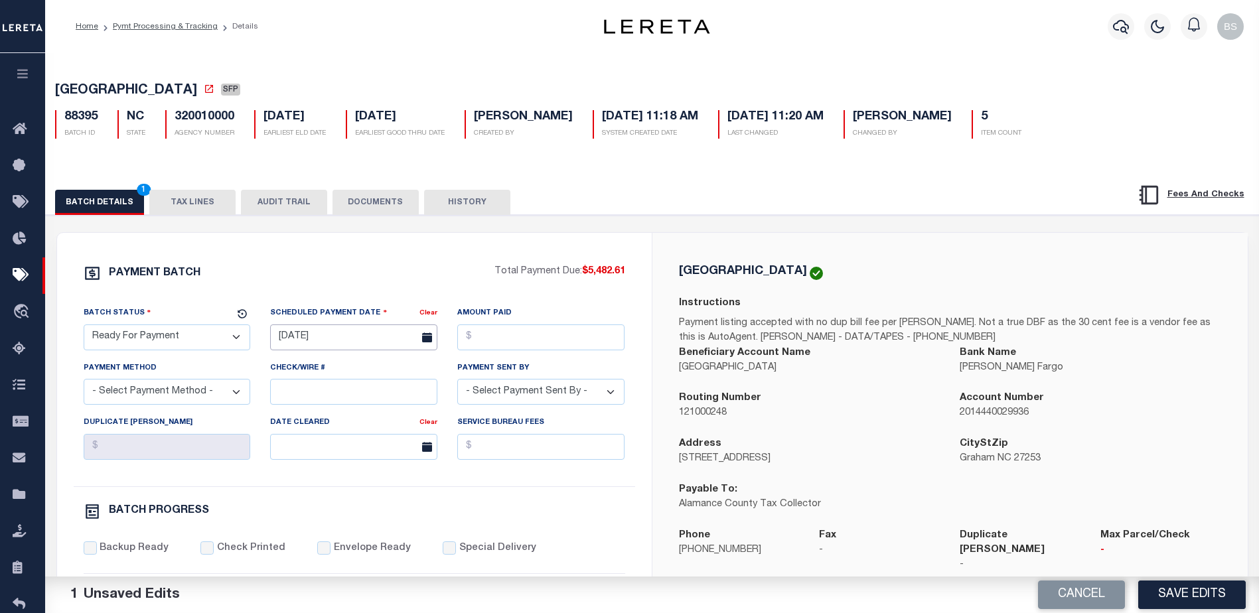
click at [295, 330] on input "08/20/2025" at bounding box center [353, 337] width 167 height 26
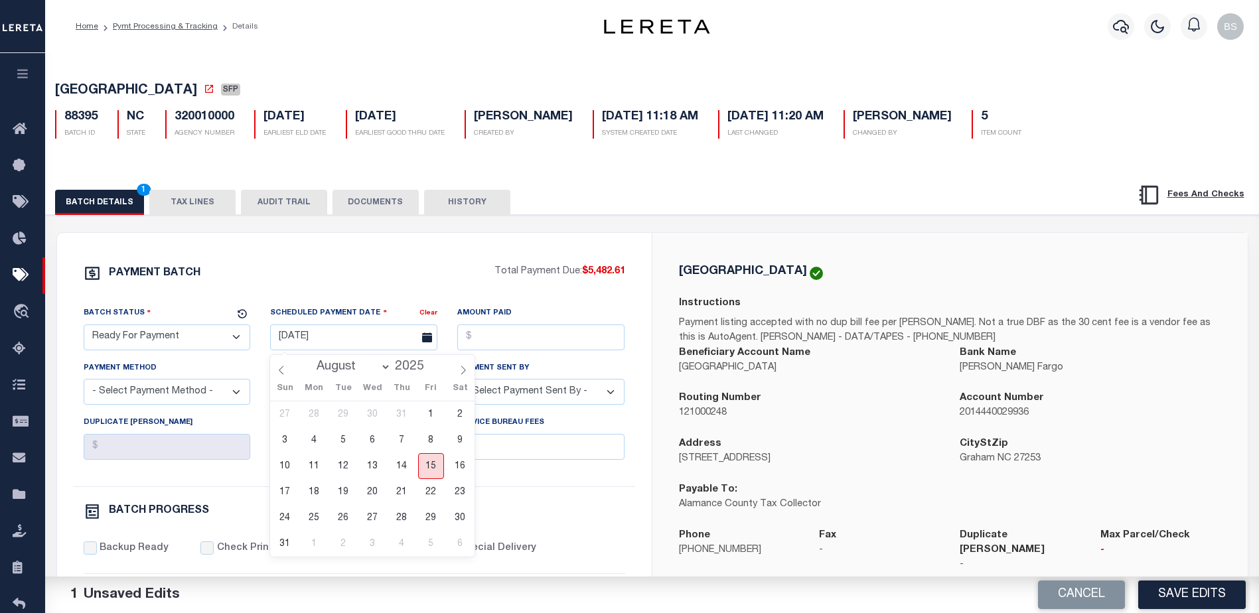
click at [428, 470] on span "15" at bounding box center [431, 466] width 26 height 26
type input "[DATE]"
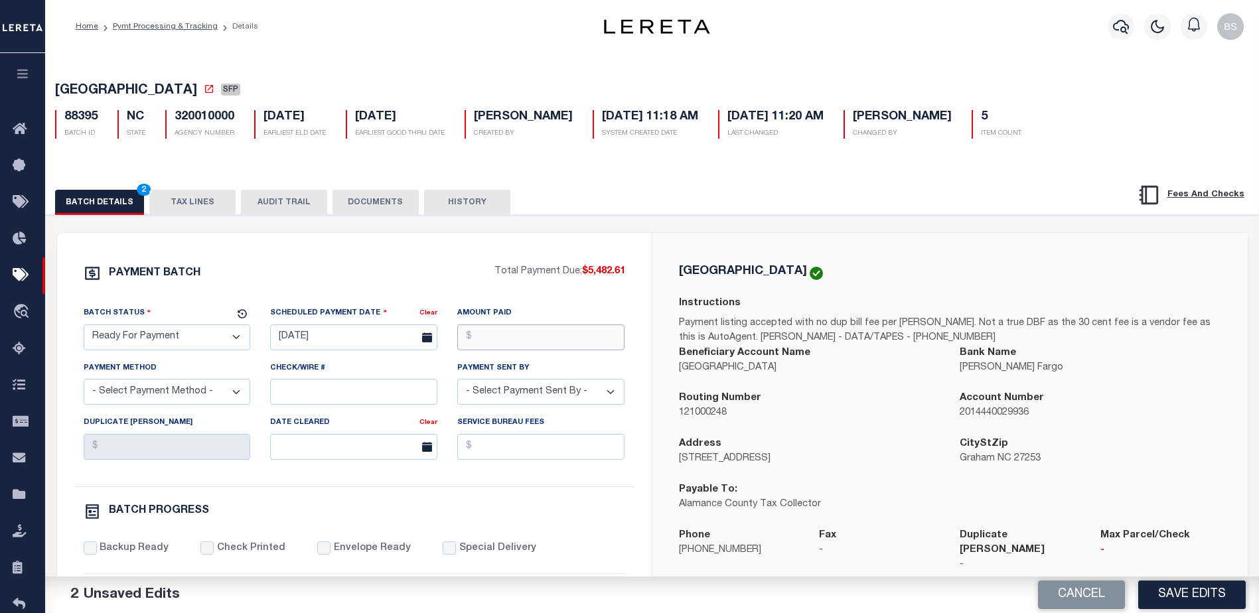
click at [543, 332] on input "Amount Paid" at bounding box center [540, 337] width 167 height 26
type input "$5,482.61"
click at [200, 396] on select "- Select Payment Method - ACH Certified Check Check Direct Deposit Wire Transfer" at bounding box center [167, 392] width 167 height 26
select select "CHK"
click at [84, 383] on select "- Select Payment Method - ACH Certified Check Check Direct Deposit Wire Transfer" at bounding box center [167, 392] width 167 height 26
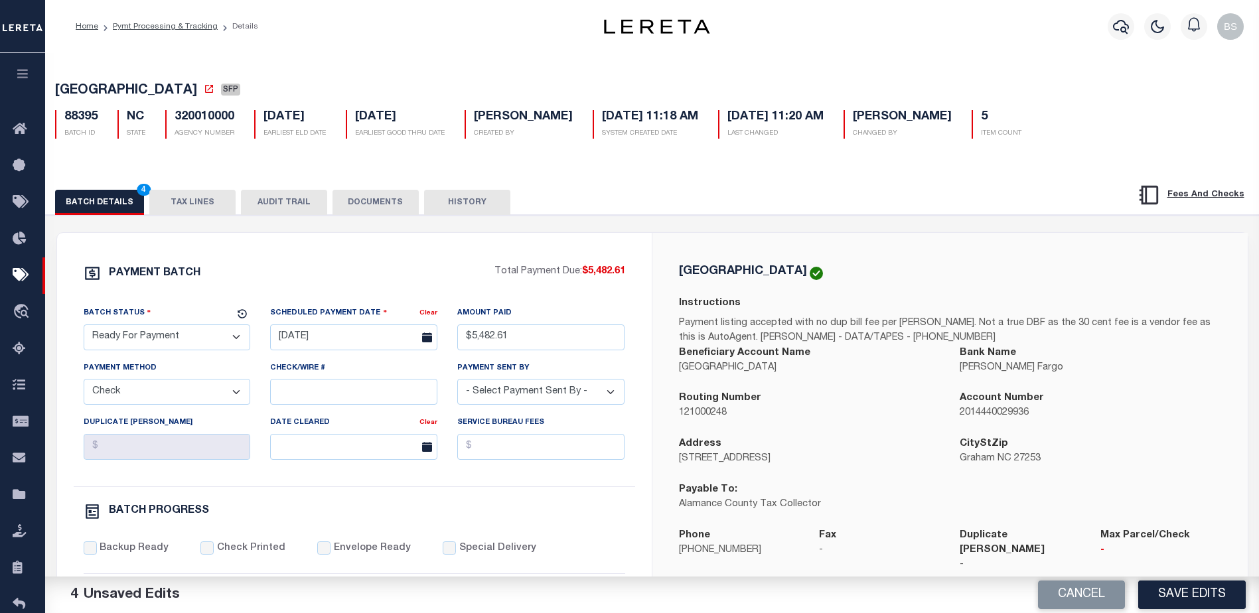
click at [562, 394] on select "- Select Payment Sent By - Aakash Patel Abdul Muzain Adams, Pamela S Agustin Fe…" at bounding box center [540, 392] width 167 height 26
select select "Starek, Barbara"
click at [457, 383] on select "- Select Payment Sent By - Aakash Patel Abdul Muzain Adams, Pamela S Agustin Fe…" at bounding box center [540, 392] width 167 height 26
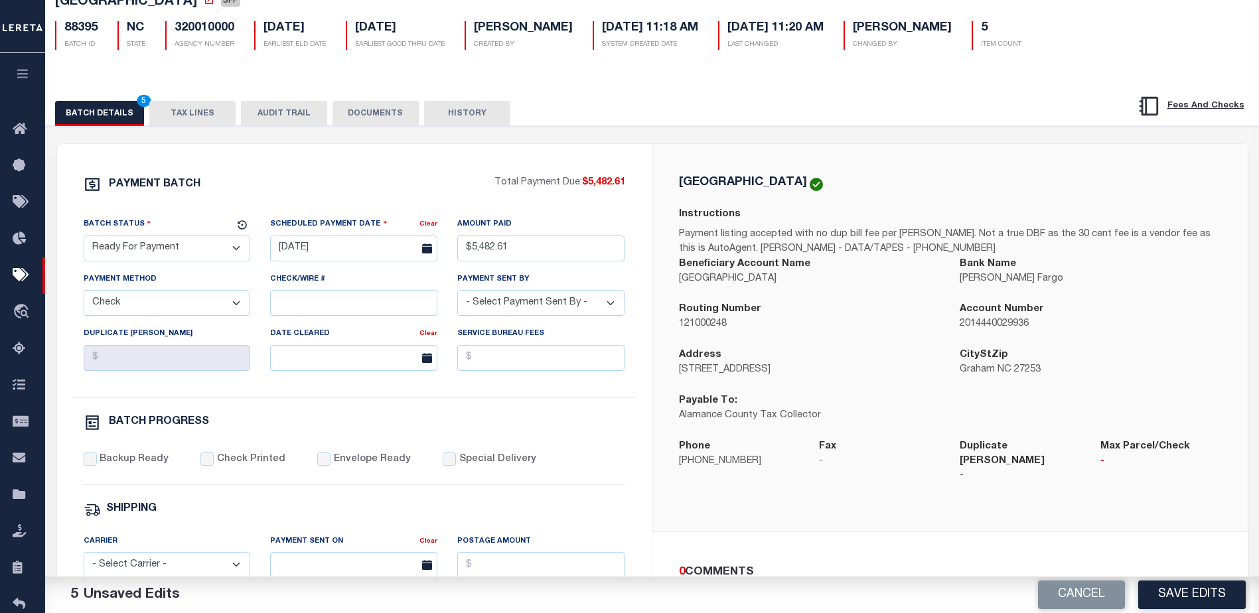
scroll to position [133, 0]
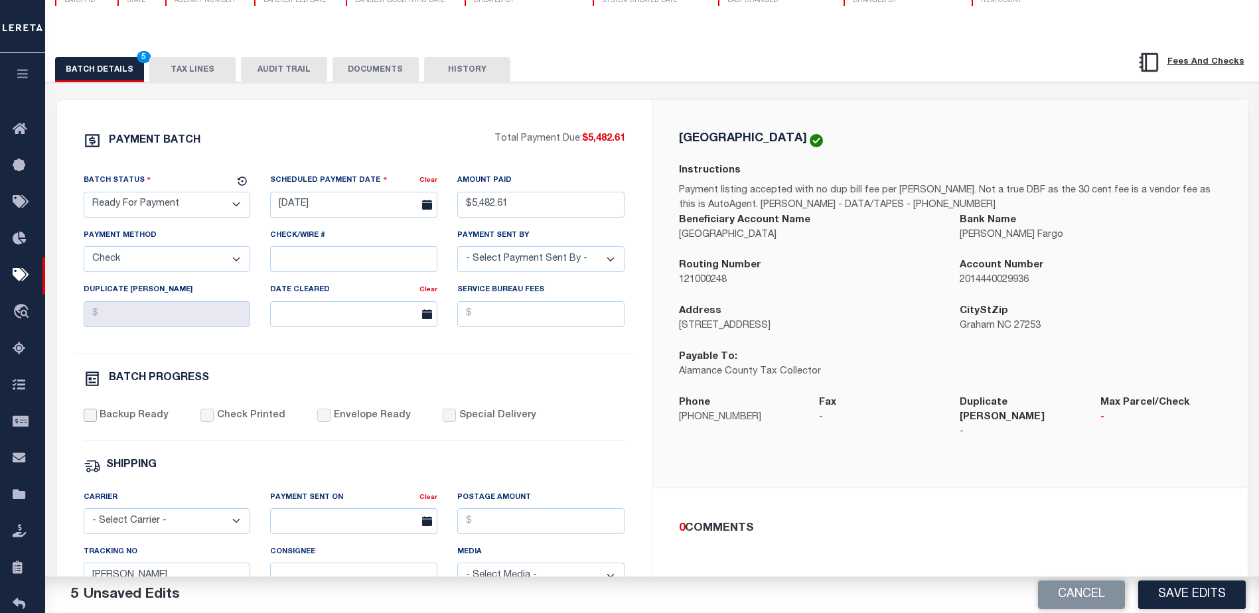
click at [84, 422] on input "Backup Ready" at bounding box center [90, 415] width 13 height 13
checkbox input "true"
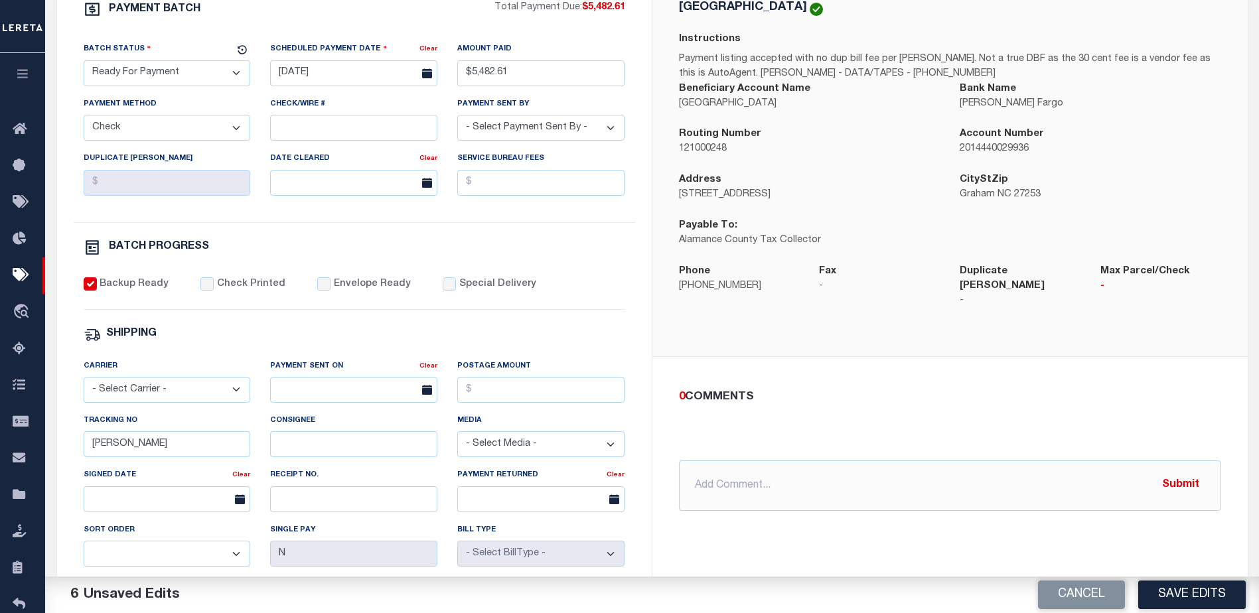
scroll to position [265, 0]
click at [194, 445] on input "Barbara" at bounding box center [167, 443] width 167 height 26
type input "B"
click at [741, 465] on input "text" at bounding box center [950, 484] width 542 height 50
type input "D"
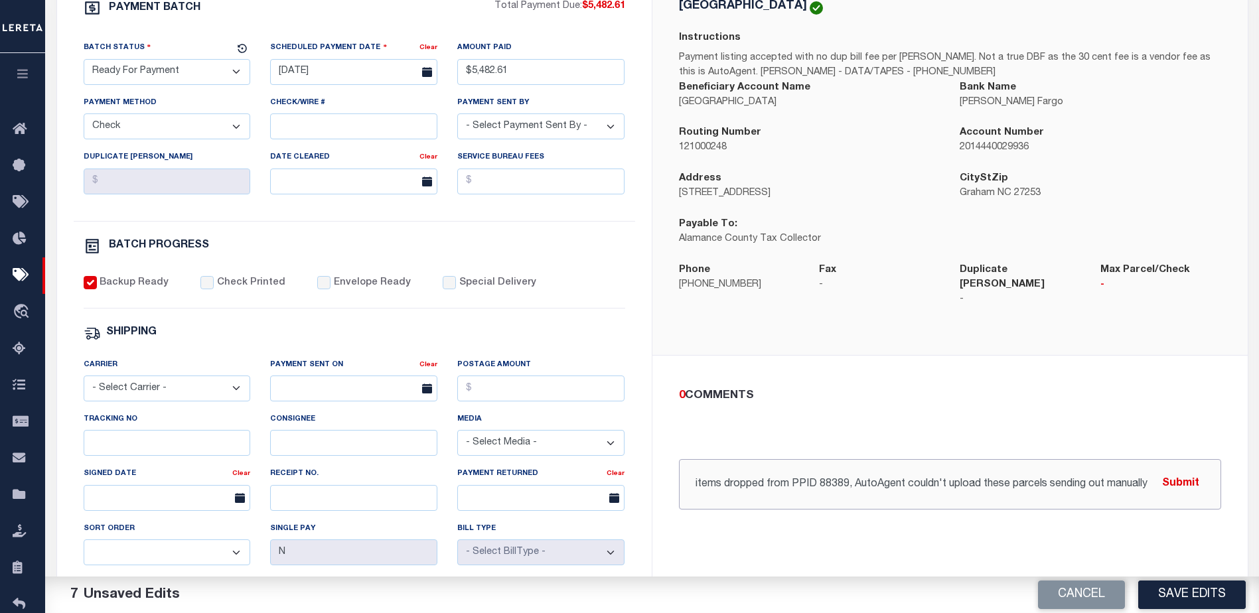
scroll to position [0, 66]
click at [842, 472] on input "08/15/25 - 5 items dropped from PPID 88389, AutoAgent couldn't upload these par…" at bounding box center [950, 484] width 542 height 50
type input "08/15/25 - 5 items dropped from PPID 88389 Wire, AutoAgent couldn't upload thes…"
click at [1182, 474] on button "Submit" at bounding box center [1180, 483] width 54 height 27
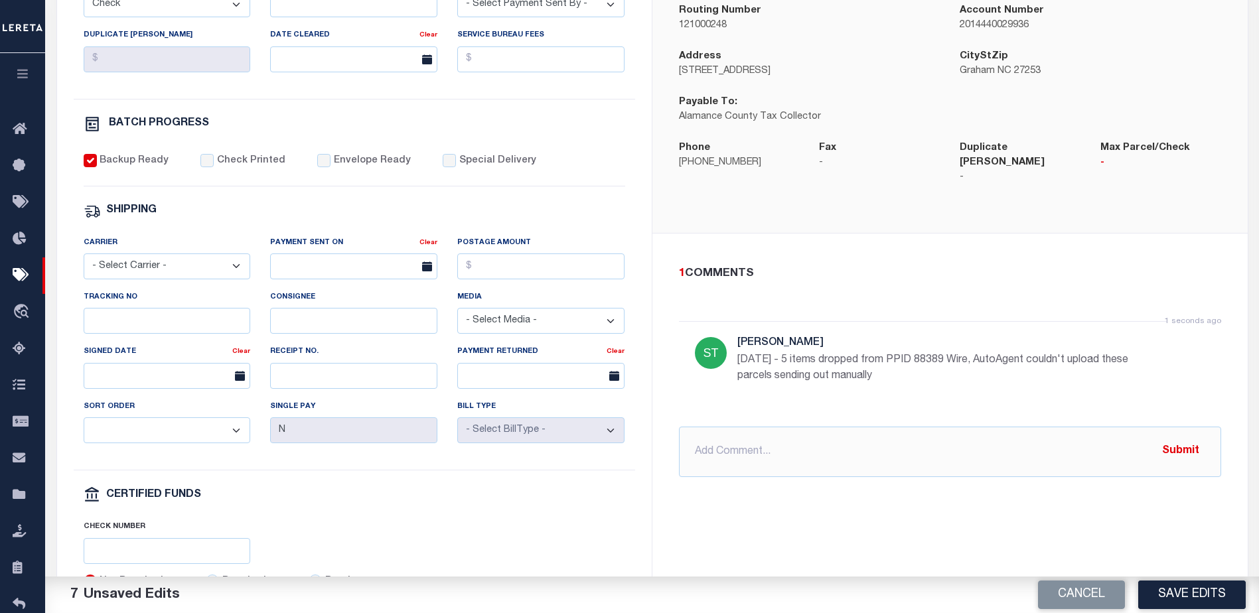
scroll to position [398, 0]
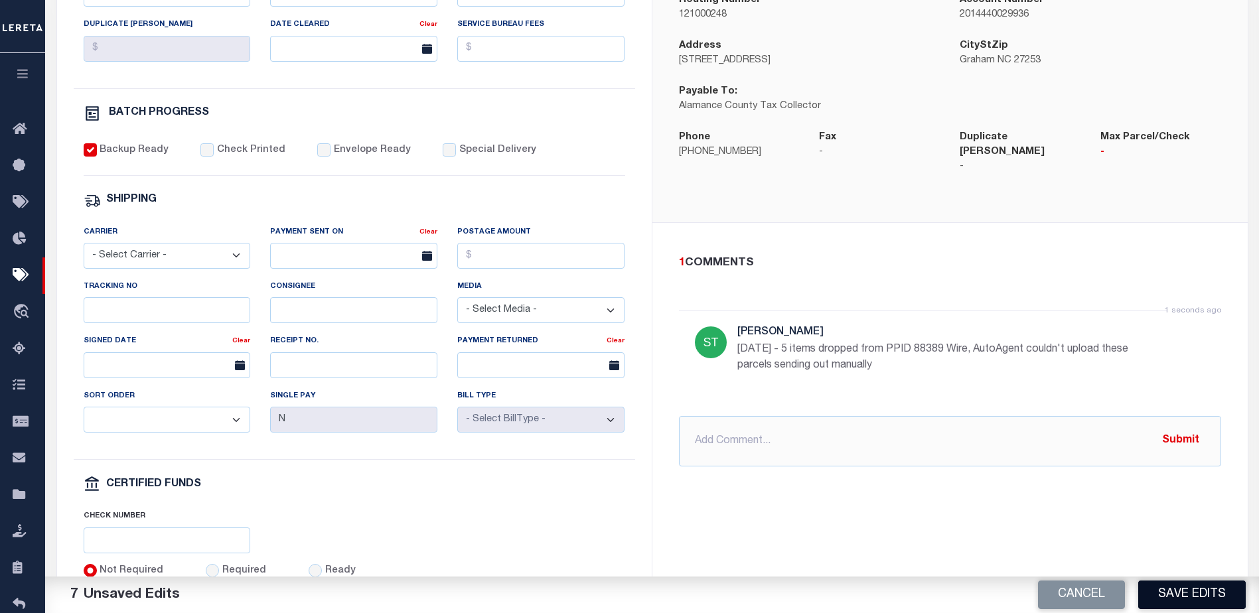
click at [1170, 588] on button "Save Edits" at bounding box center [1191, 595] width 107 height 29
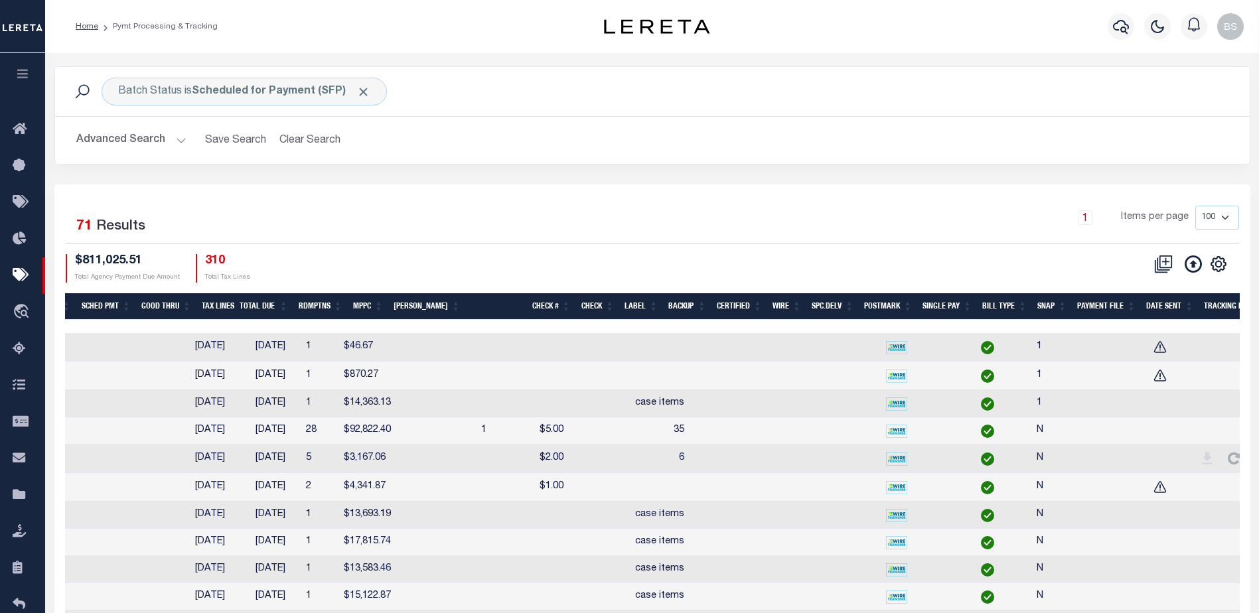
scroll to position [0, 618]
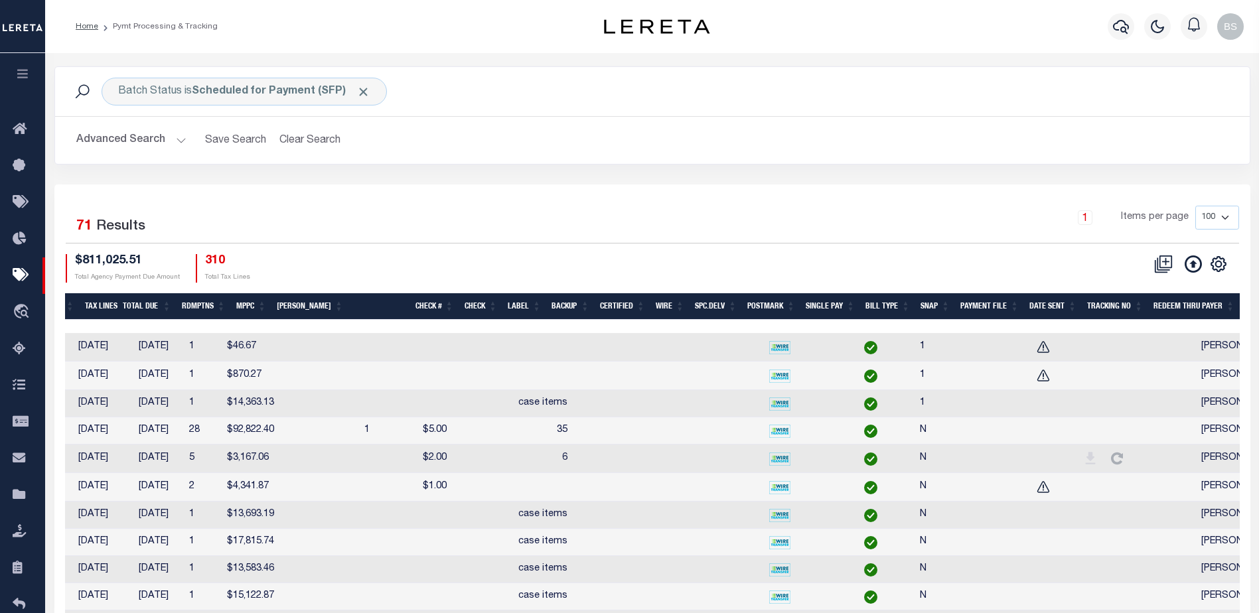
click at [1114, 299] on th "Tracking No" at bounding box center [1114, 306] width 66 height 27
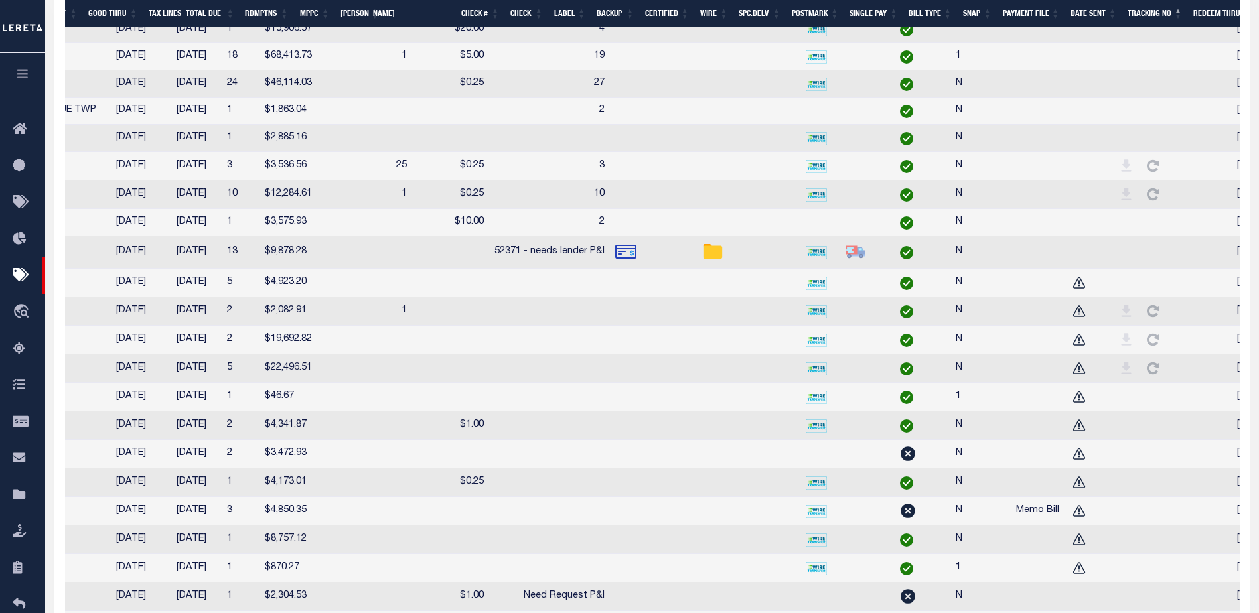
scroll to position [0, 0]
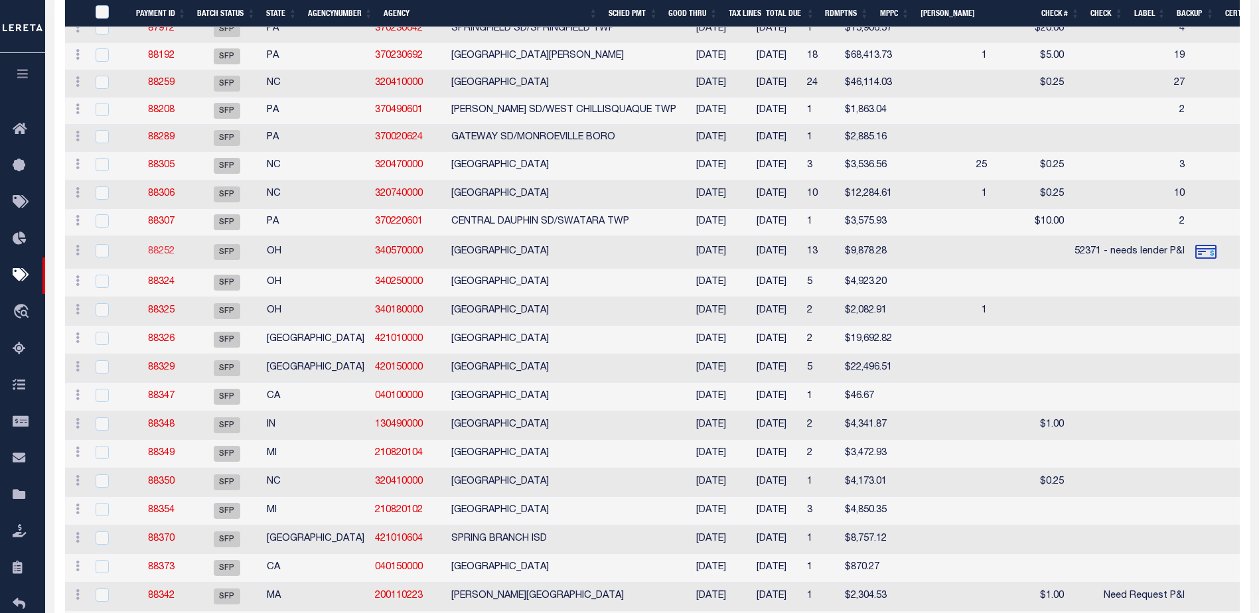
click at [161, 256] on link "88252" at bounding box center [161, 251] width 27 height 9
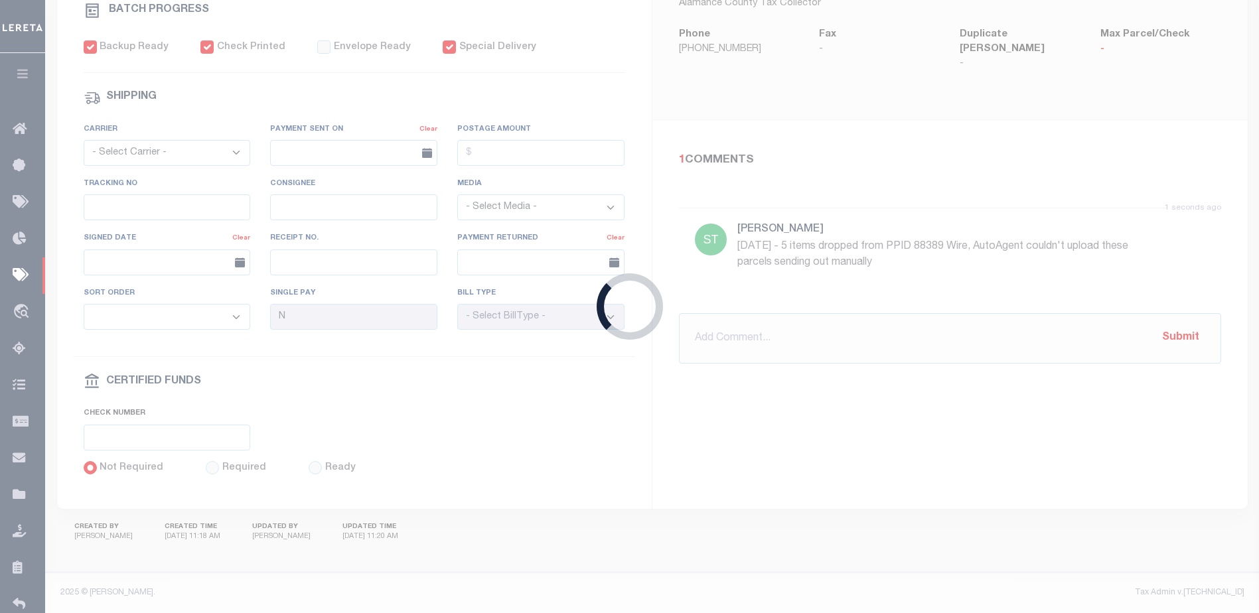
select select "SFP"
type input "08/07/2025"
type input "$9,878.28"
type input "52371 - needs lender P&I"
checkbox input "true"
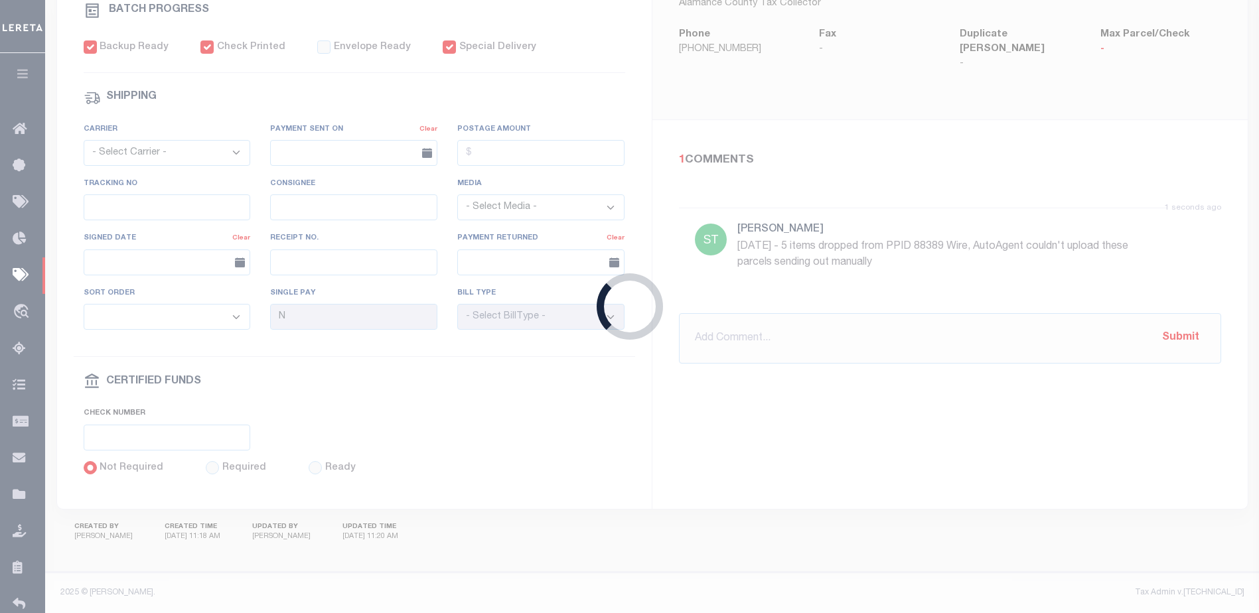
checkbox input "true"
type input "Barbara"
select select "1"
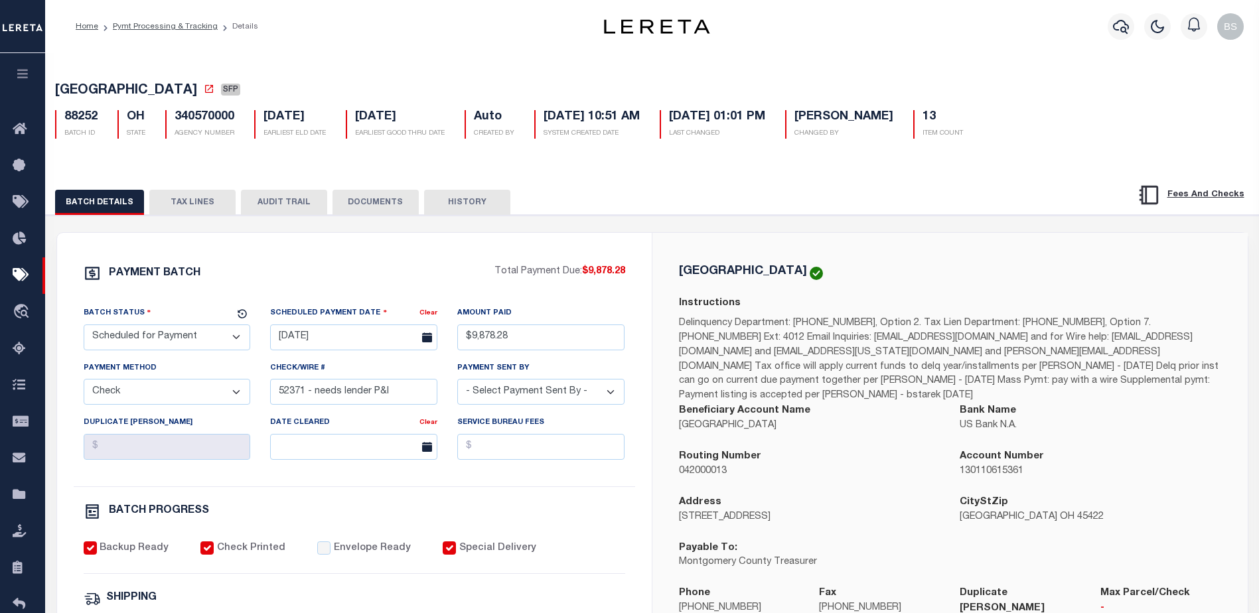
click at [213, 204] on button "TAX LINES" at bounding box center [192, 202] width 86 height 25
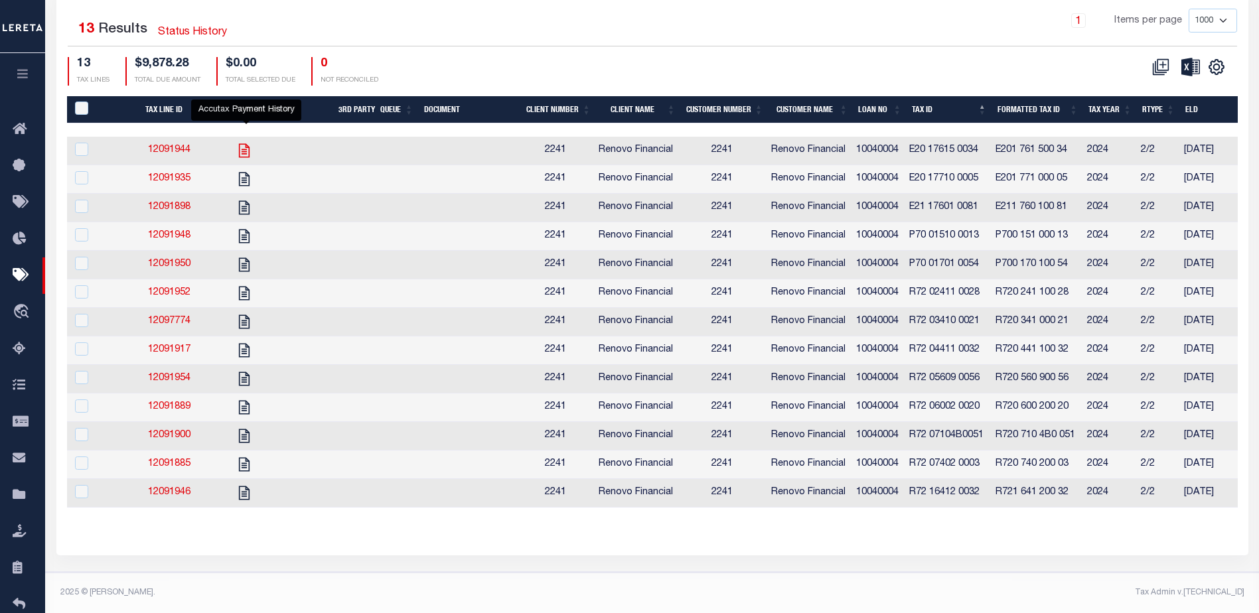
click at [247, 142] on icon "" at bounding box center [244, 150] width 17 height 17
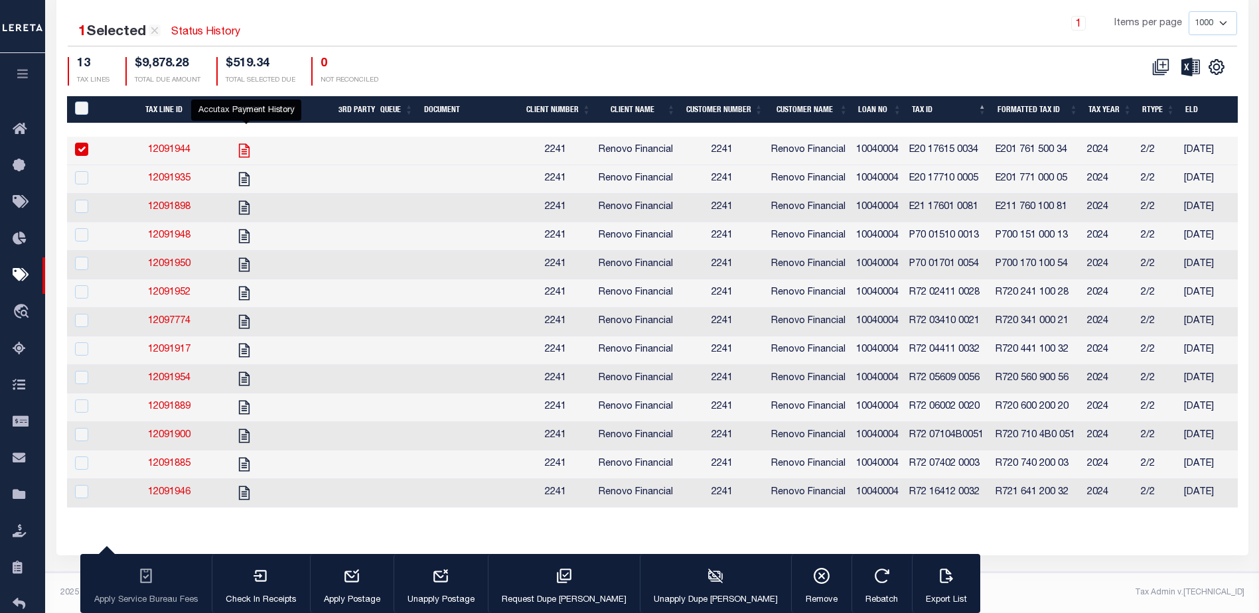
checkbox input "true"
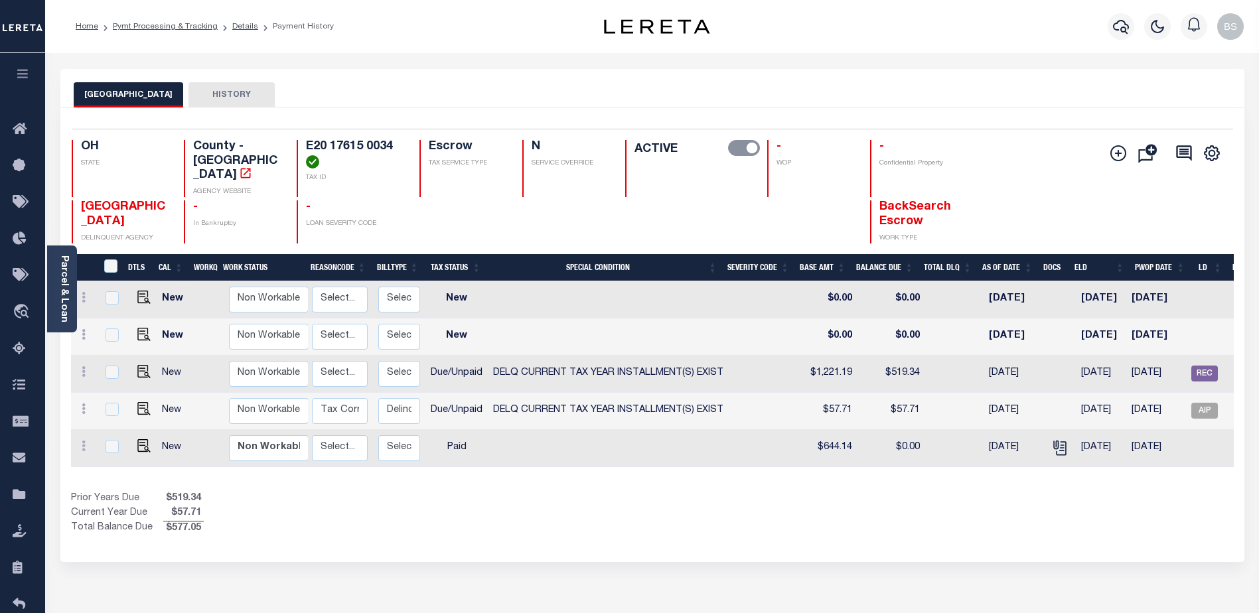
scroll to position [0, 295]
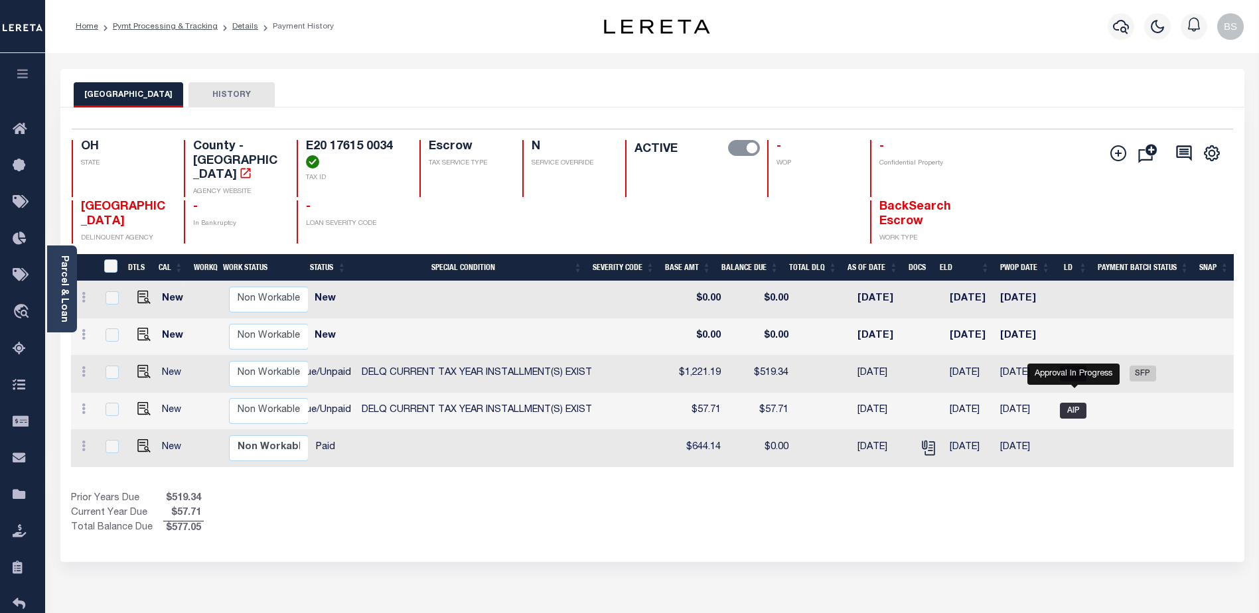
click at [1071, 403] on span "AIP" at bounding box center [1073, 411] width 27 height 16
checkbox input "true"
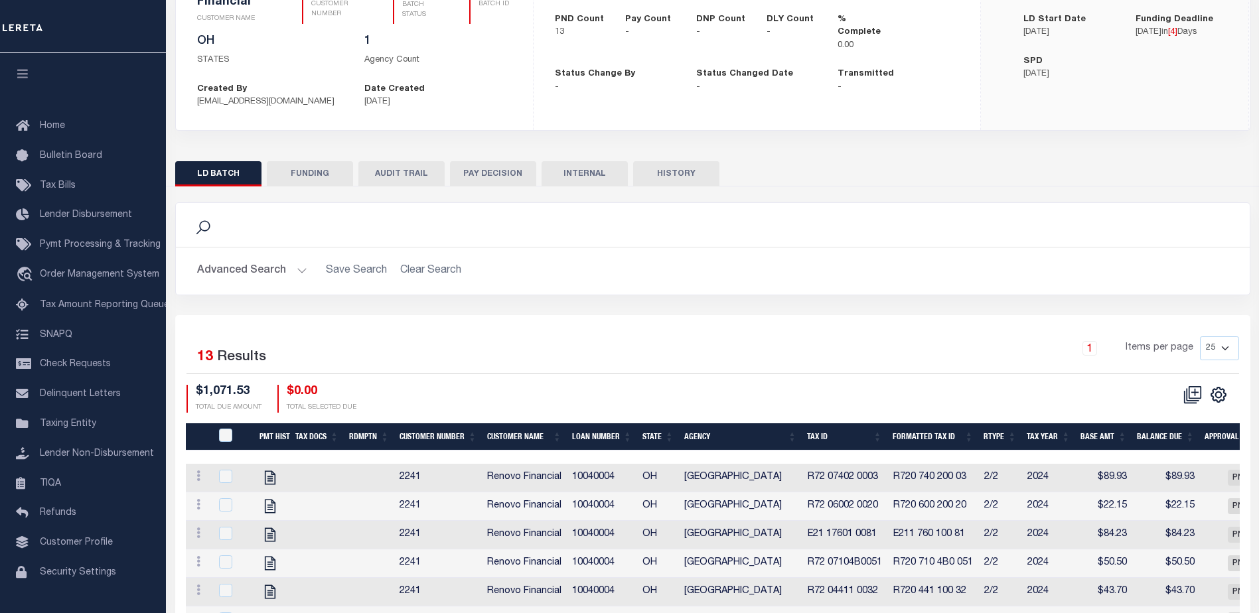
scroll to position [66, 0]
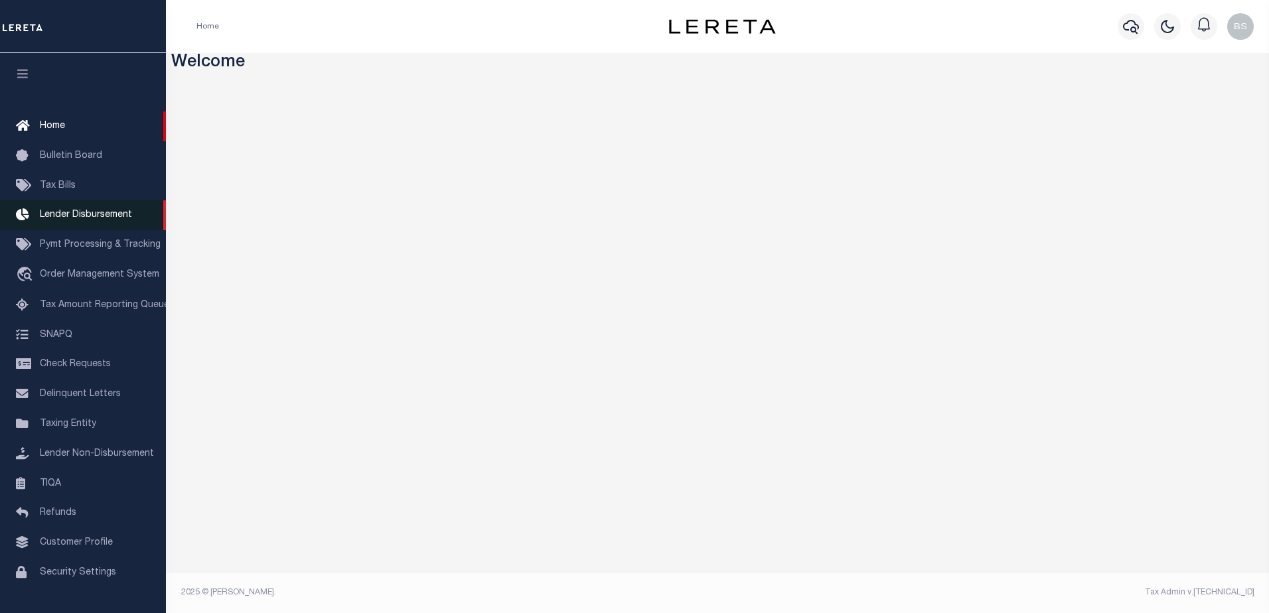
click at [84, 220] on span "Lender Disbursement" at bounding box center [86, 214] width 92 height 9
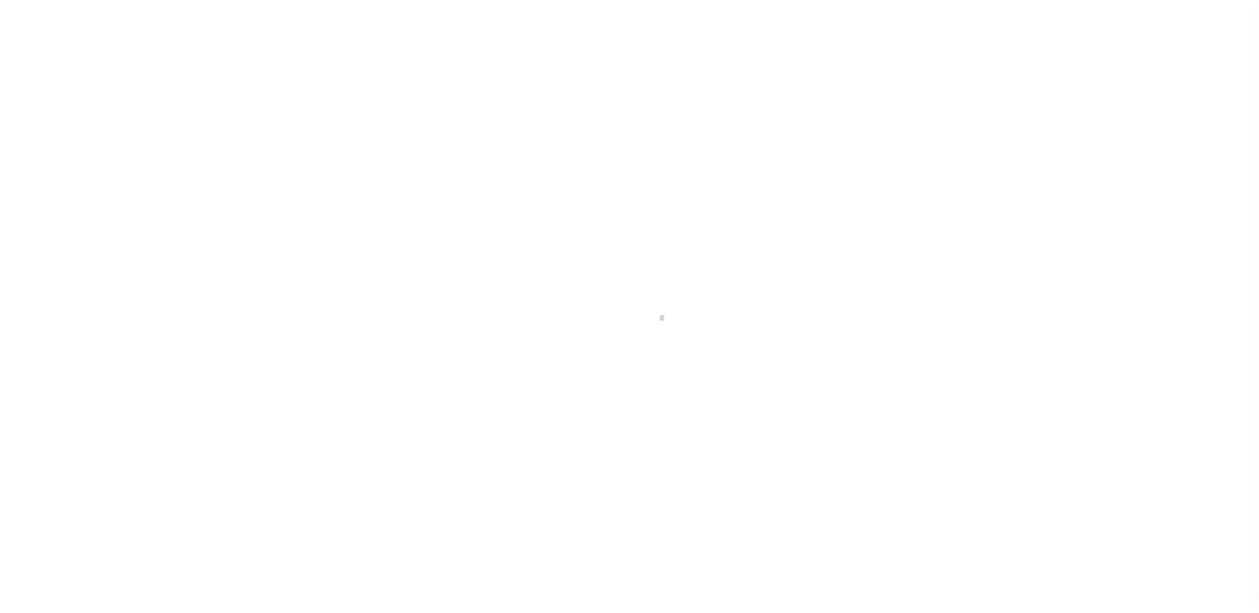
scroll to position [23, 0]
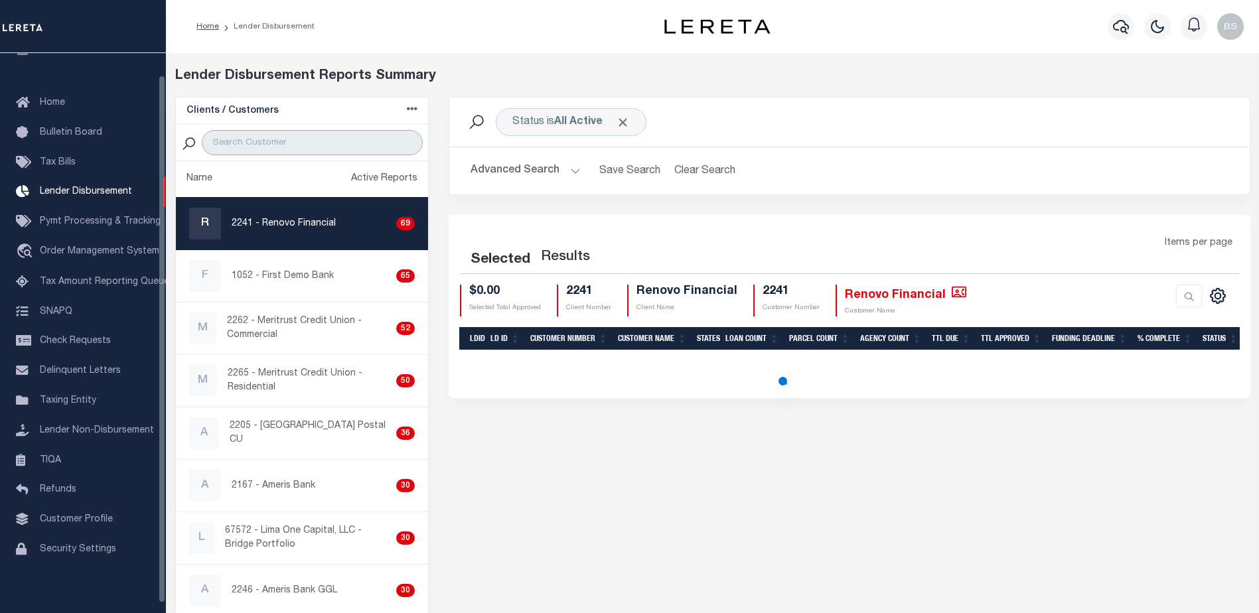
click at [226, 139] on input "search" at bounding box center [312, 142] width 221 height 25
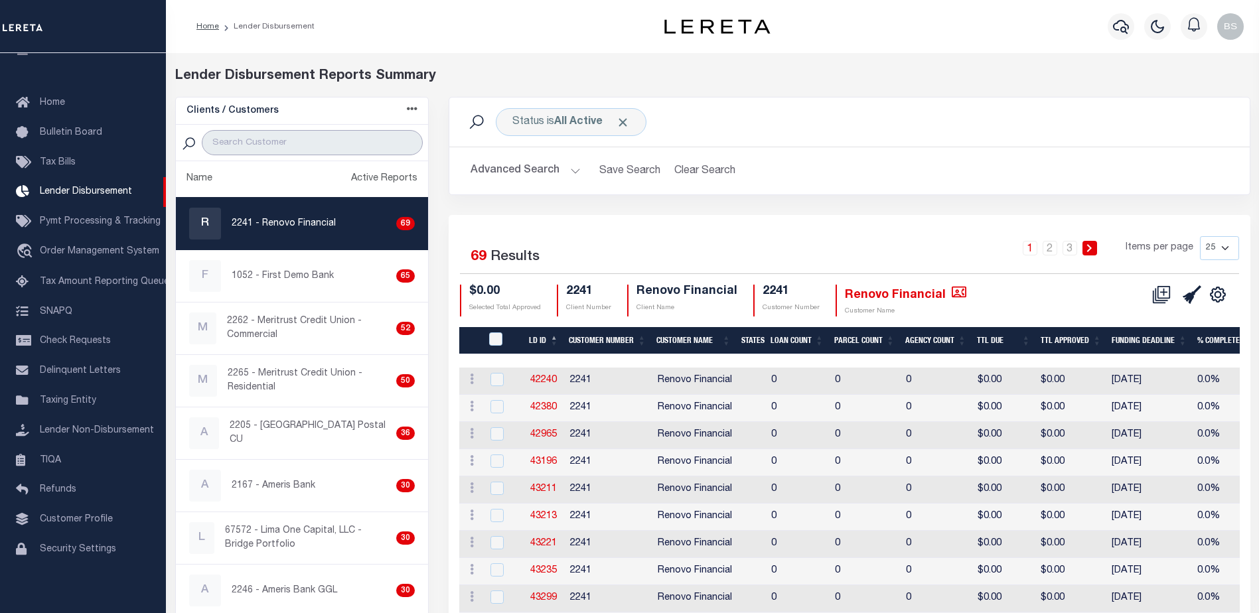
paste input "Renovo Financial"
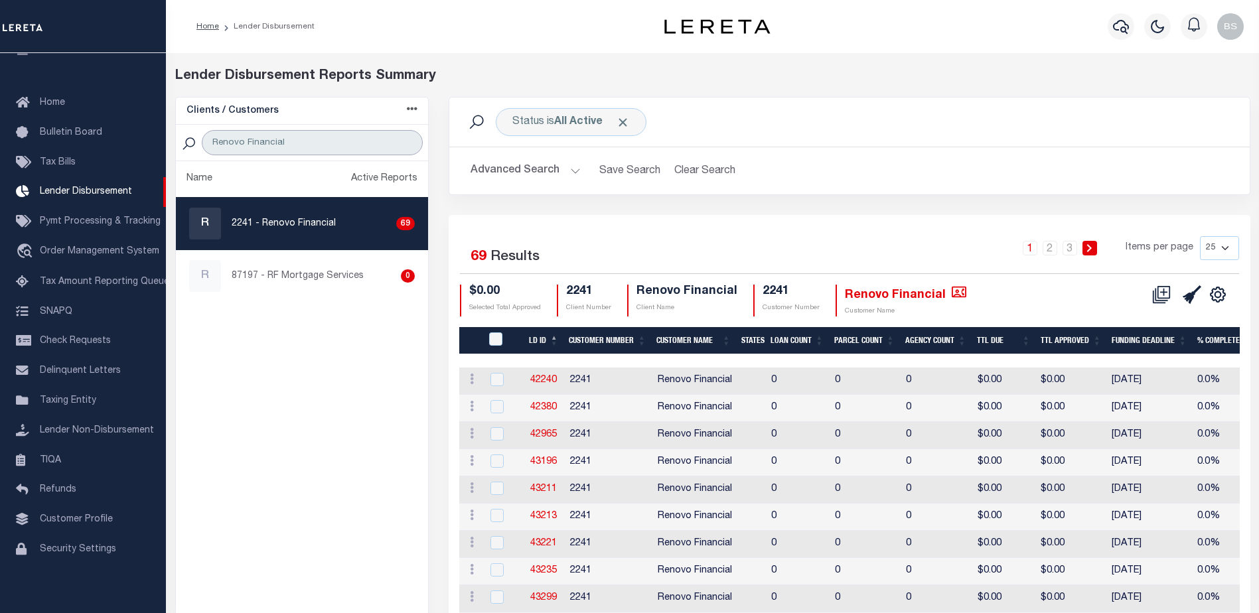
type input "Renovo Financial"
click at [300, 225] on p "2241 - Renovo Financial" at bounding box center [284, 224] width 104 height 14
checkbox input "true"
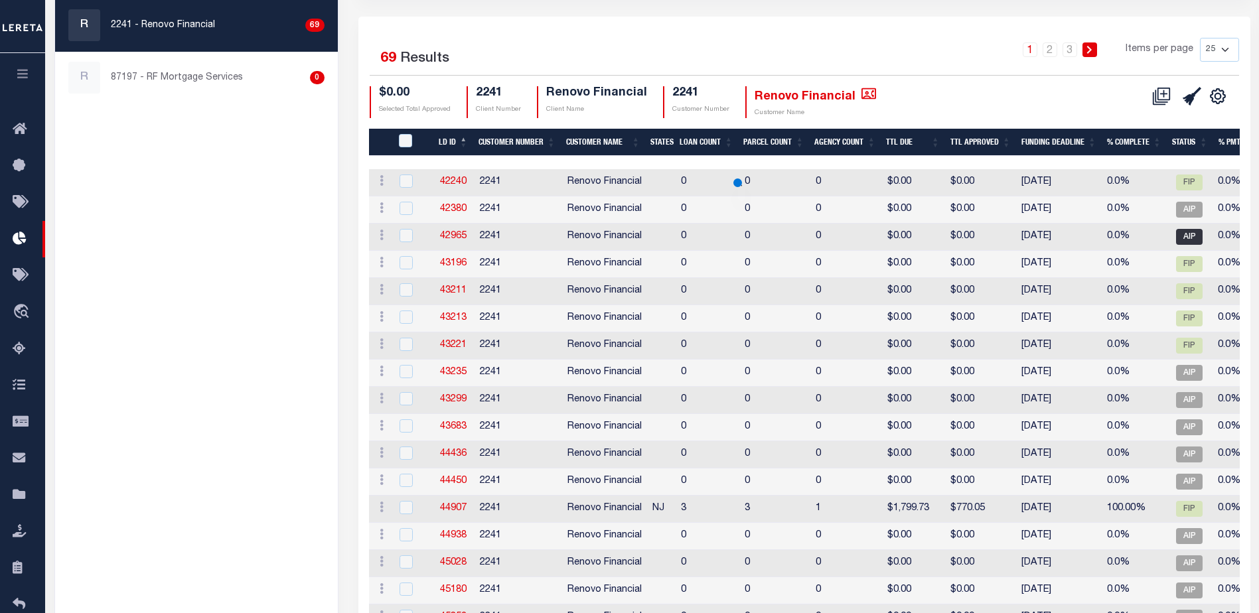
scroll to position [199, 0]
click at [1225, 52] on select "25 50 100 200" at bounding box center [1219, 49] width 39 height 24
select select "200"
click at [1200, 37] on select "25 50 100 200" at bounding box center [1219, 49] width 39 height 24
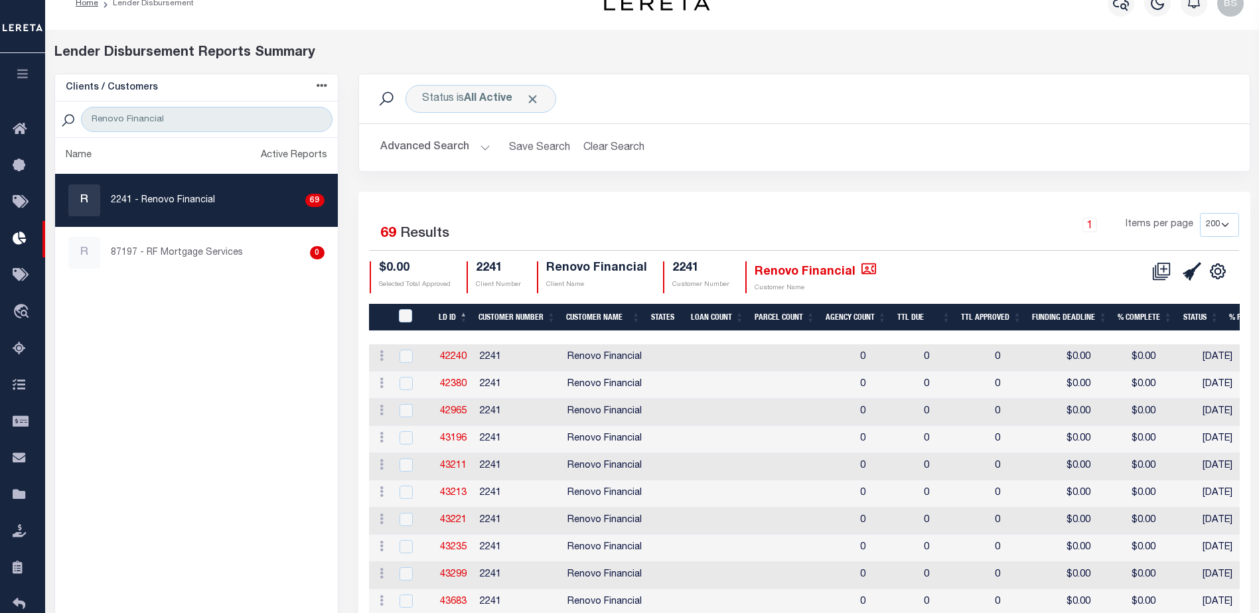
scroll to position [0, 0]
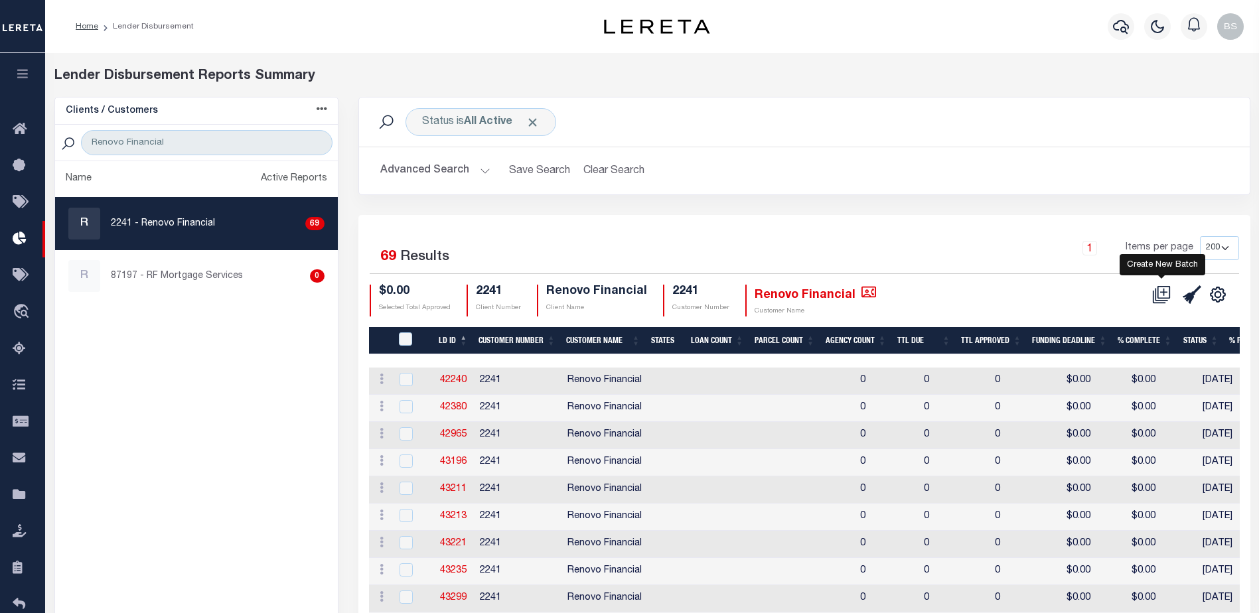
click at [1160, 293] on icon at bounding box center [1161, 294] width 19 height 19
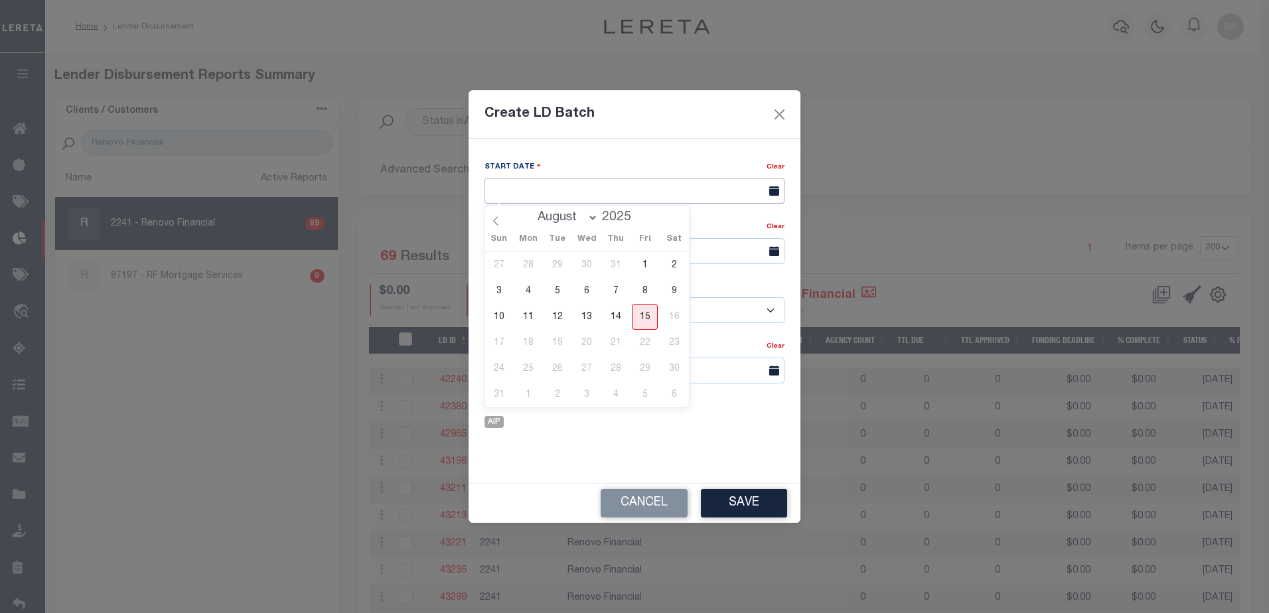
click at [613, 193] on input "text" at bounding box center [634, 191] width 300 height 26
drag, startPoint x: 647, startPoint y: 315, endPoint x: 645, endPoint y: 289, distance: 26.0
click at [647, 314] on span "15" at bounding box center [645, 317] width 26 height 26
type input "[DATE]"
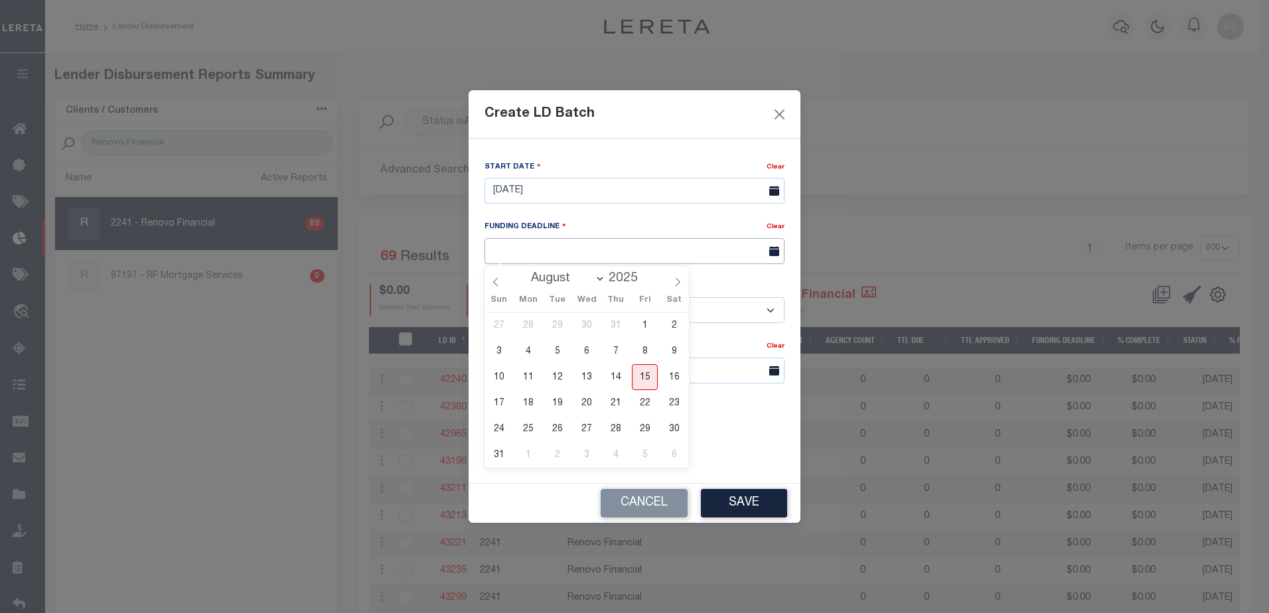
click at [614, 256] on input "text" at bounding box center [634, 251] width 300 height 26
click at [645, 399] on span "22" at bounding box center [645, 403] width 26 height 26
type input "[DATE]"
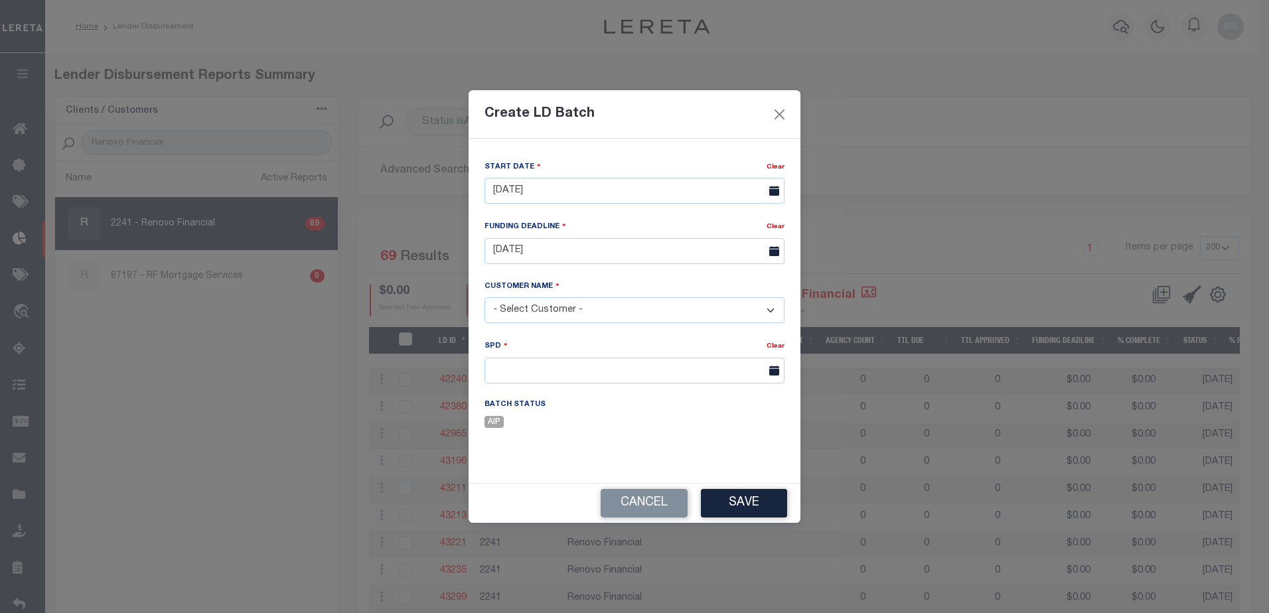
click at [710, 316] on select "- Select Customer - Accumatch - Refunds All In Credit Union Amarillo National B…" at bounding box center [634, 310] width 300 height 26
select select "2241"
click at [484, 297] on select "- Select Customer - Accumatch - Refunds All In Credit Union Amarillo National B…" at bounding box center [634, 310] width 300 height 26
click at [604, 376] on input "text" at bounding box center [634, 371] width 300 height 26
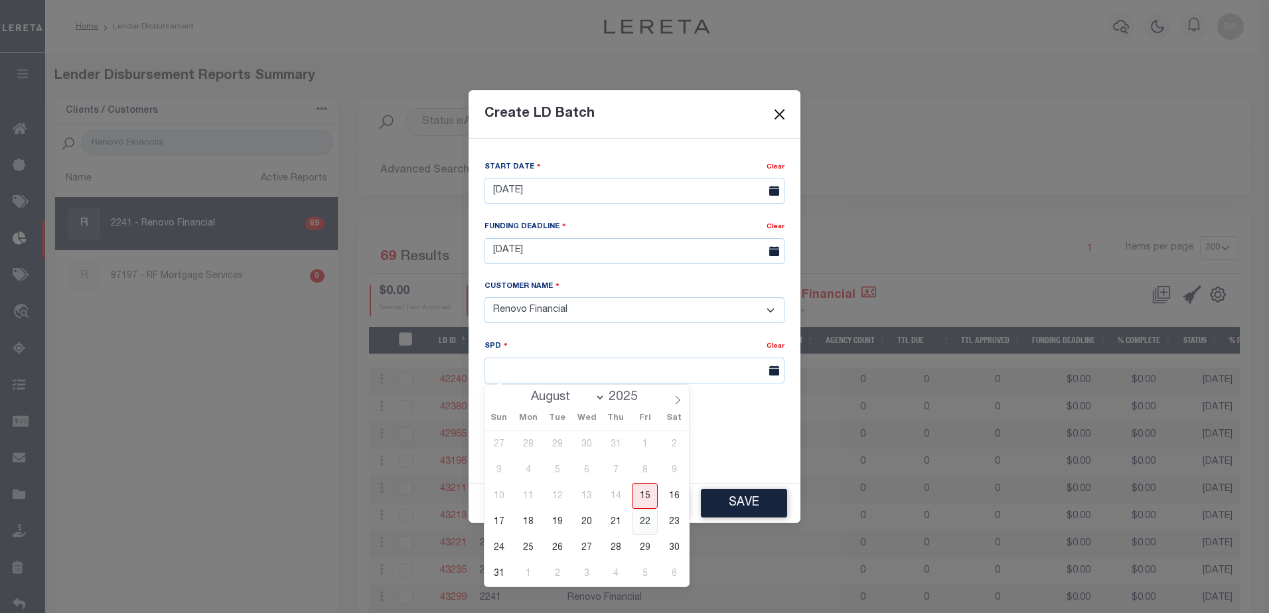
click at [648, 521] on span "22" at bounding box center [645, 522] width 26 height 26
type input "[DATE]"
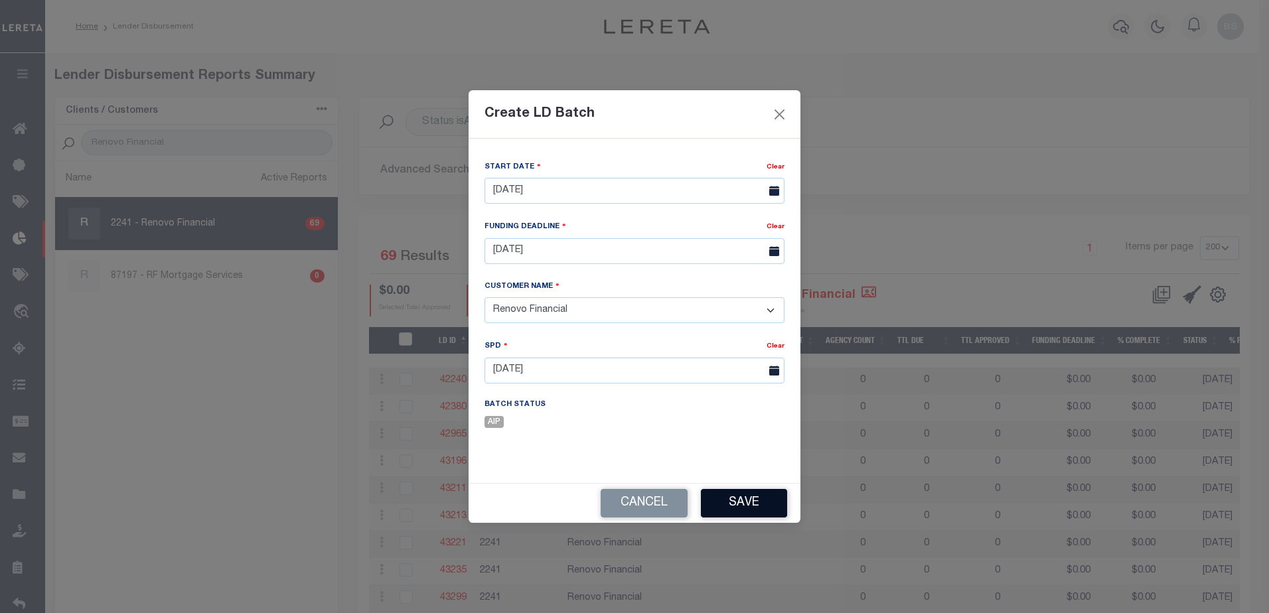
click at [749, 500] on button "Save" at bounding box center [744, 503] width 86 height 29
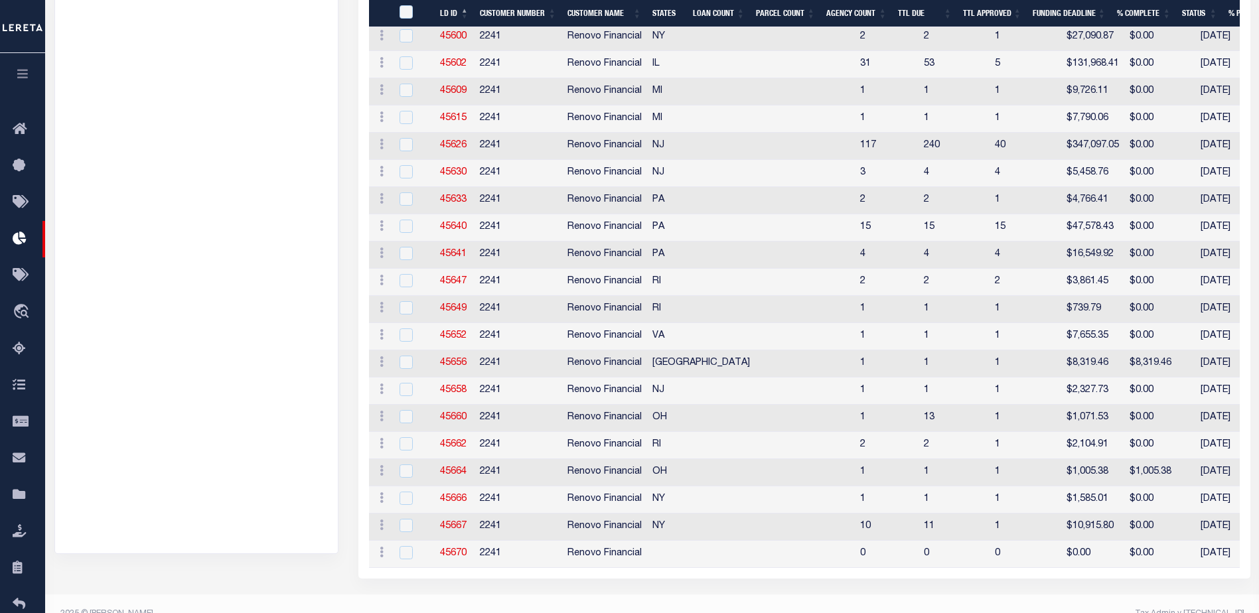
scroll to position [1720, 0]
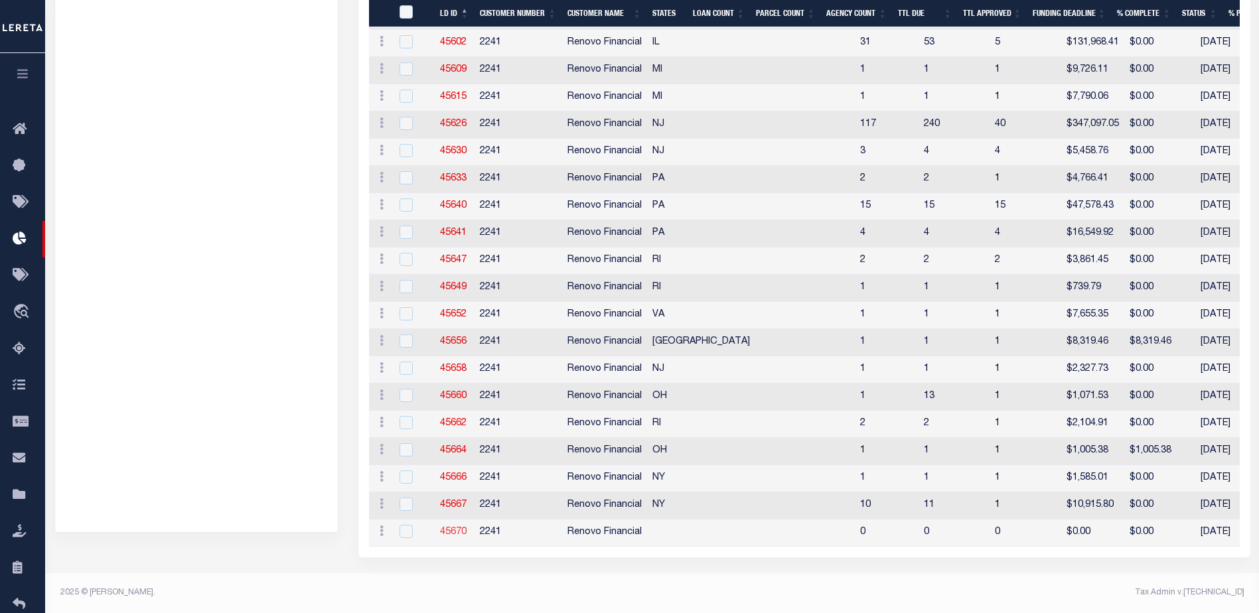
click at [452, 527] on link "45670" at bounding box center [453, 531] width 27 height 9
checkbox input "true"
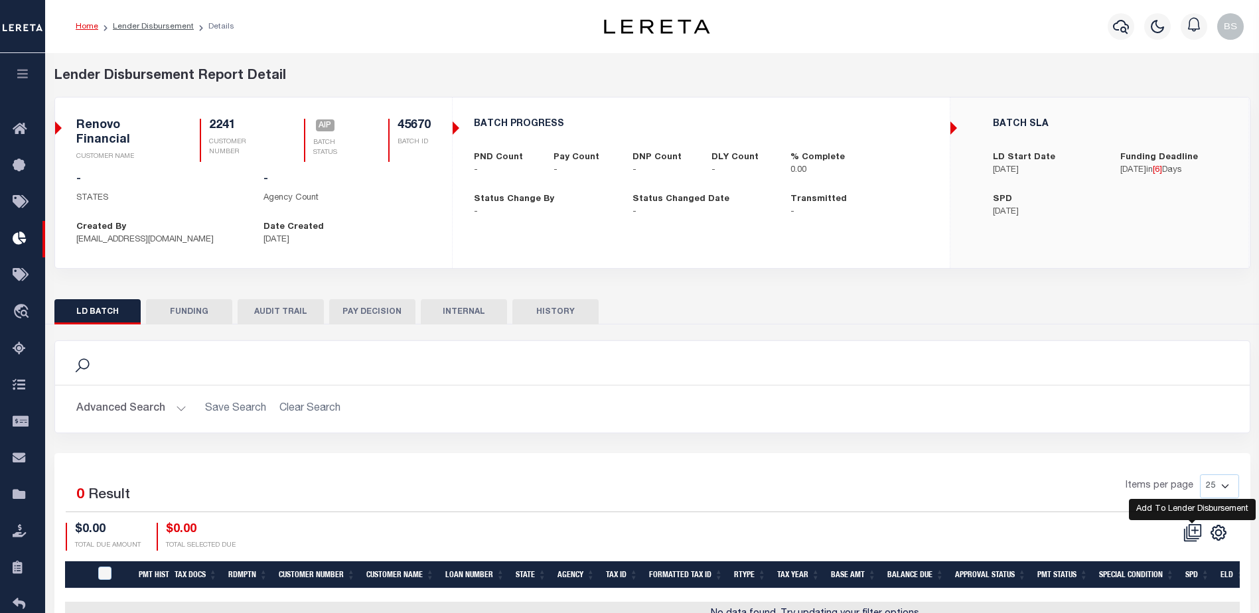
click at [1196, 531] on icon at bounding box center [1192, 532] width 19 height 19
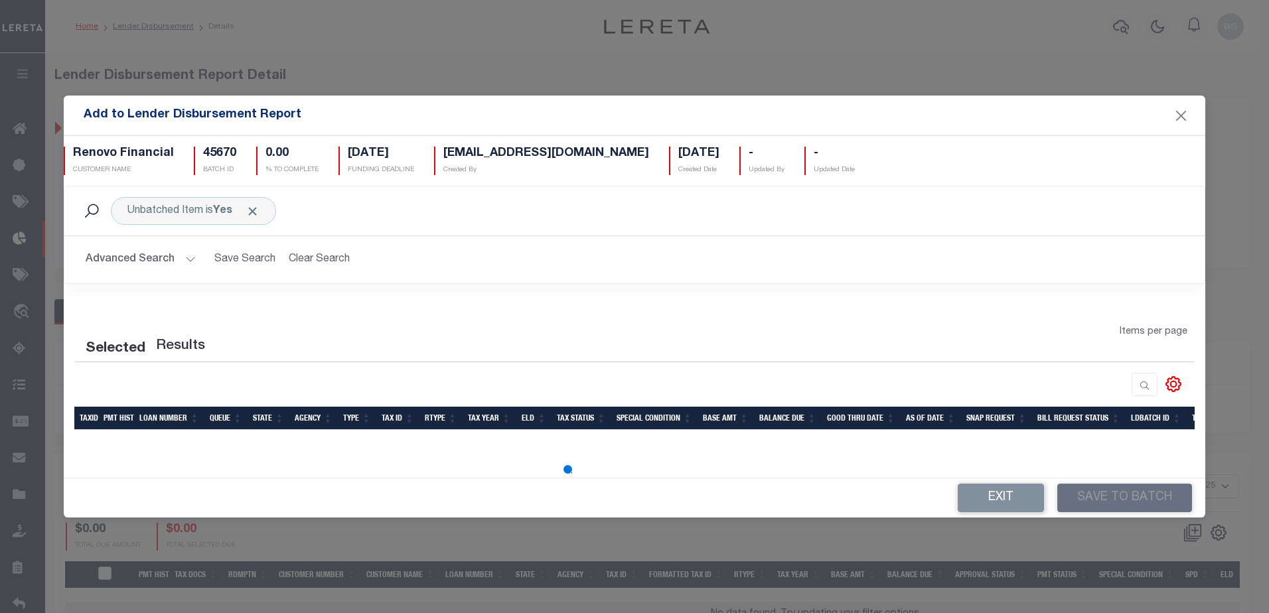
click at [181, 259] on button "Advanced Search" at bounding box center [141, 260] width 110 height 26
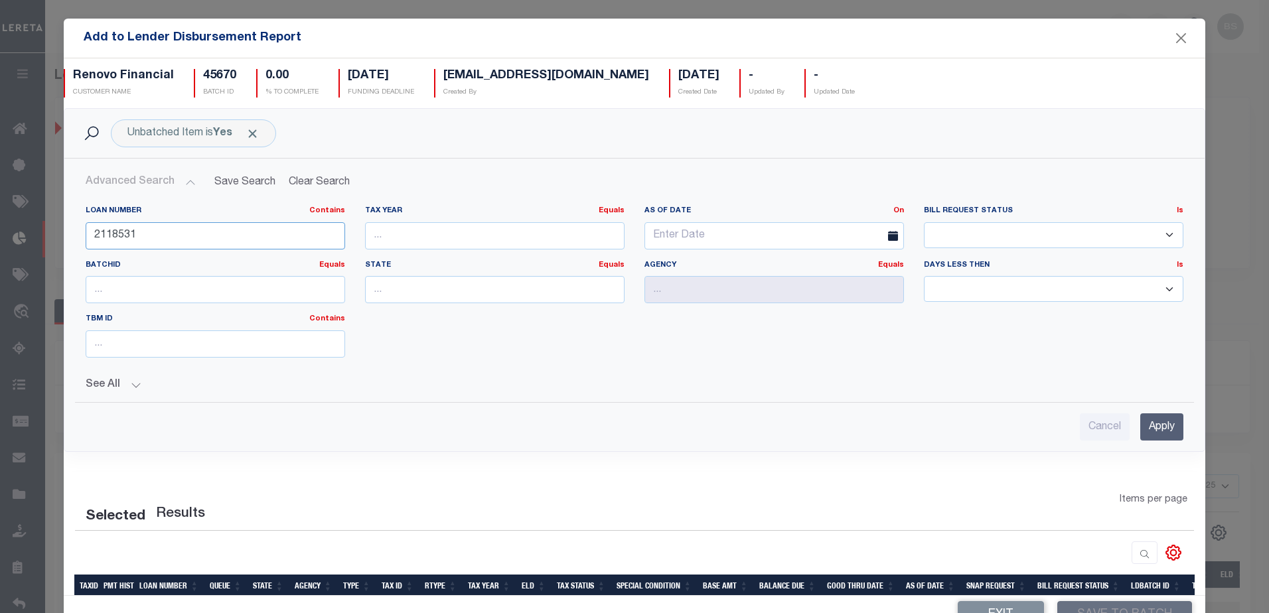
click at [177, 232] on input "2118531" at bounding box center [215, 235] width 259 height 27
type input "2"
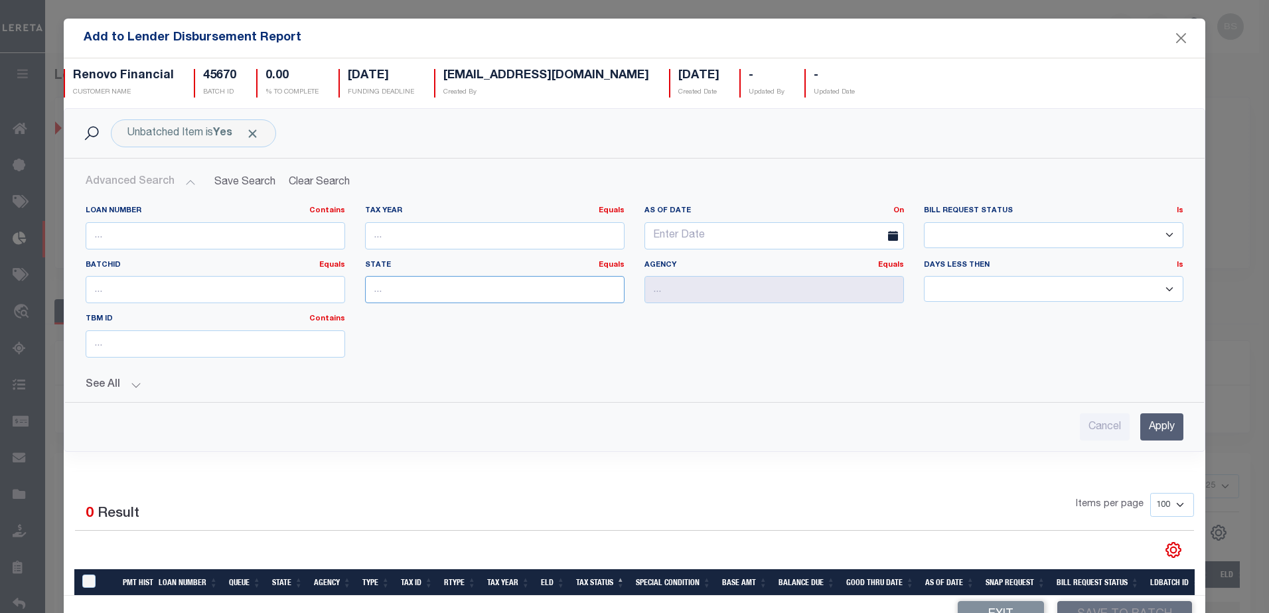
click at [376, 292] on input "text" at bounding box center [494, 289] width 259 height 27
type input "OH"
click at [671, 288] on input "text" at bounding box center [773, 289] width 259 height 27
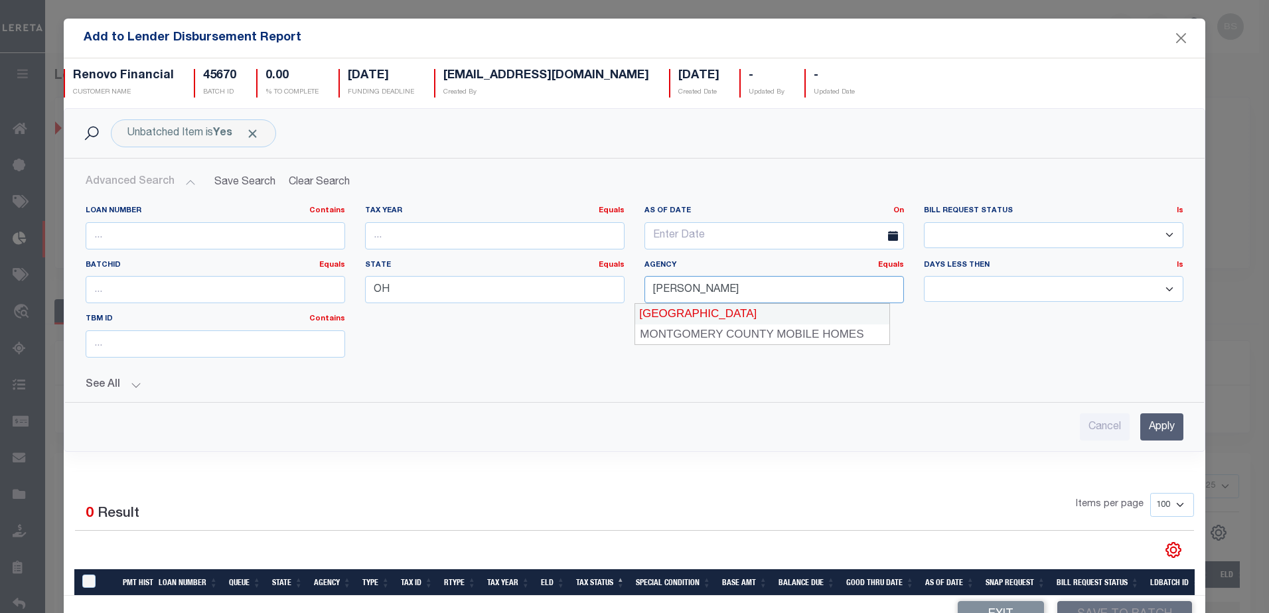
click at [689, 311] on div "[GEOGRAPHIC_DATA]" at bounding box center [761, 313] width 255 height 21
type input "[GEOGRAPHIC_DATA]"
click at [1146, 428] on input "Apply" at bounding box center [1161, 426] width 43 height 27
